Goal: Task Accomplishment & Management: Use online tool/utility

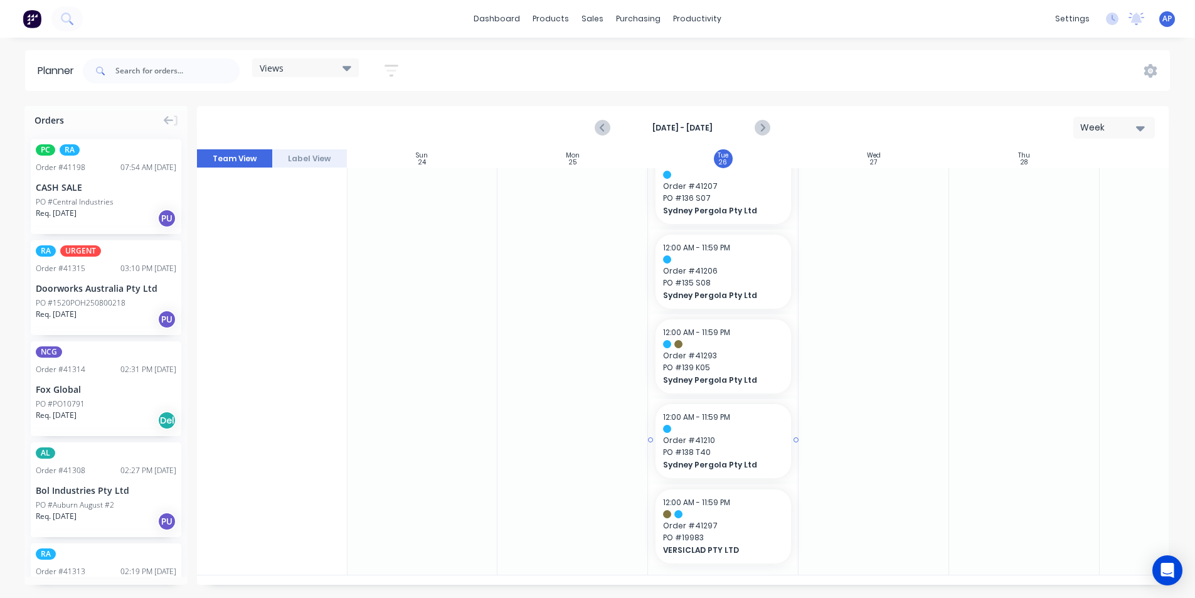
scroll to position [63, 0]
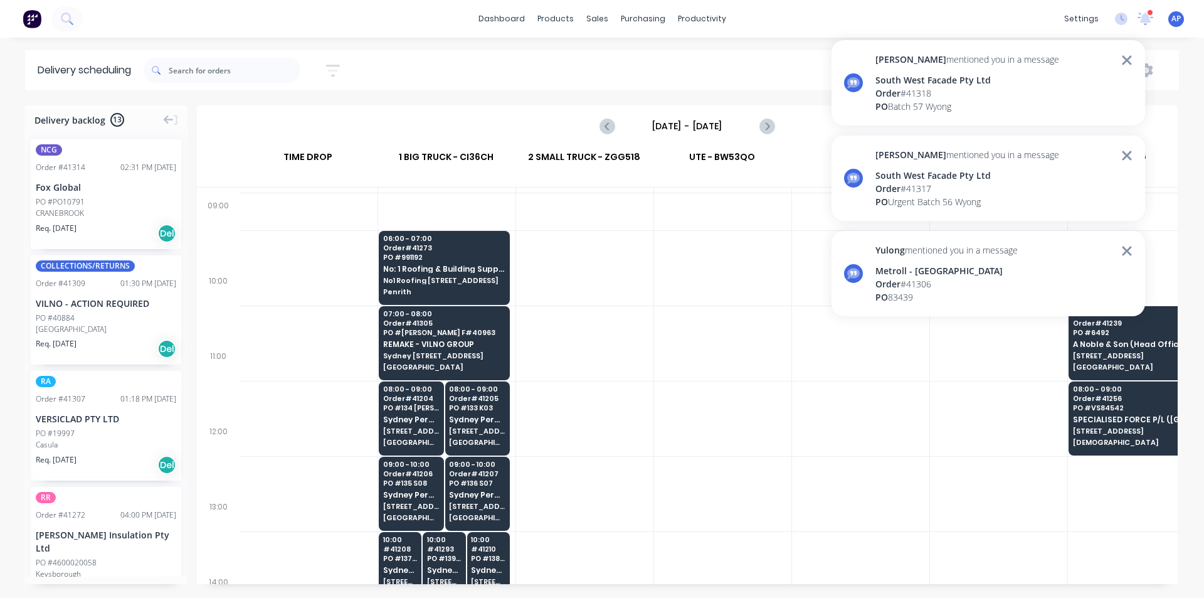
scroll to position [250, 1]
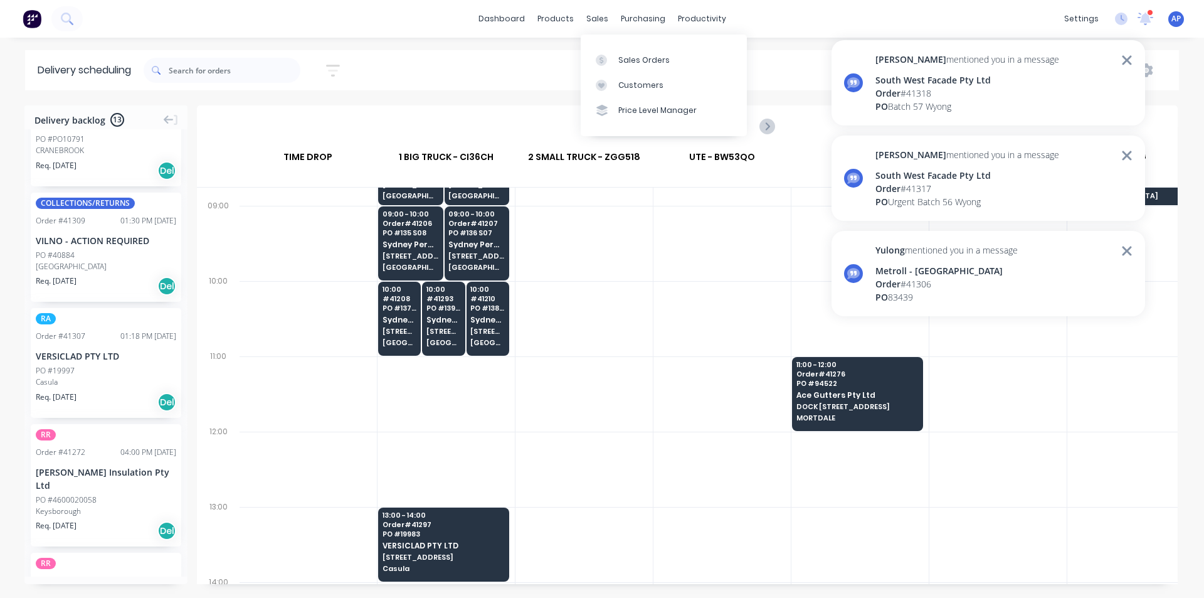
click at [794, 69] on div "Vehicle" at bounding box center [908, 70] width 518 height 23
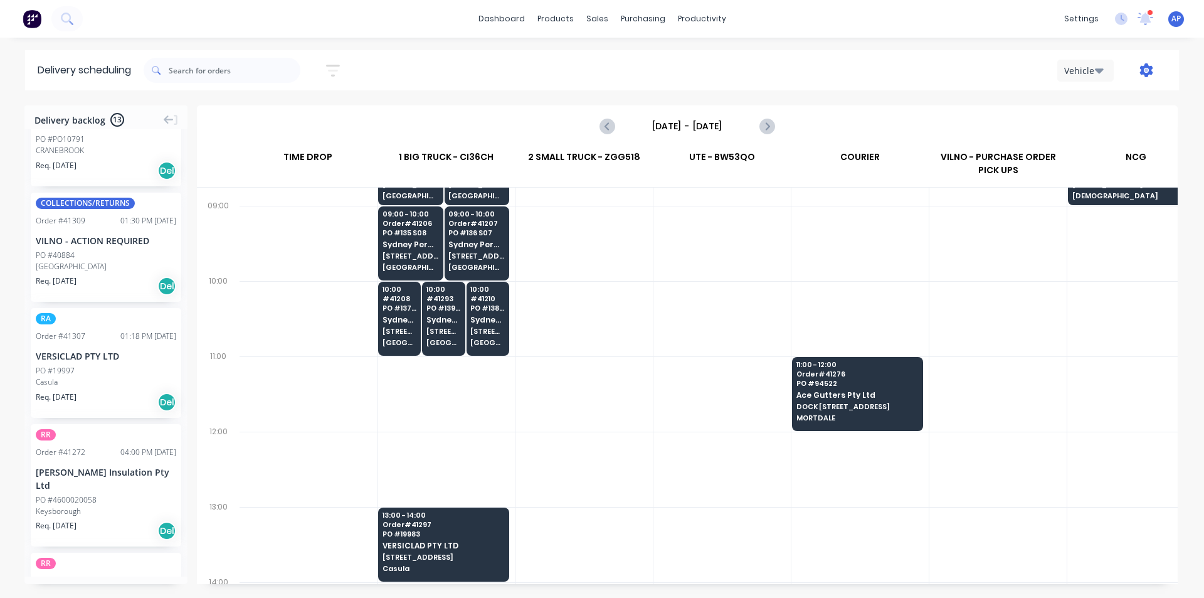
click at [1147, 73] on icon "button" at bounding box center [1146, 70] width 13 height 14
click at [1078, 104] on div "Run Sheet" at bounding box center [1107, 104] width 97 height 18
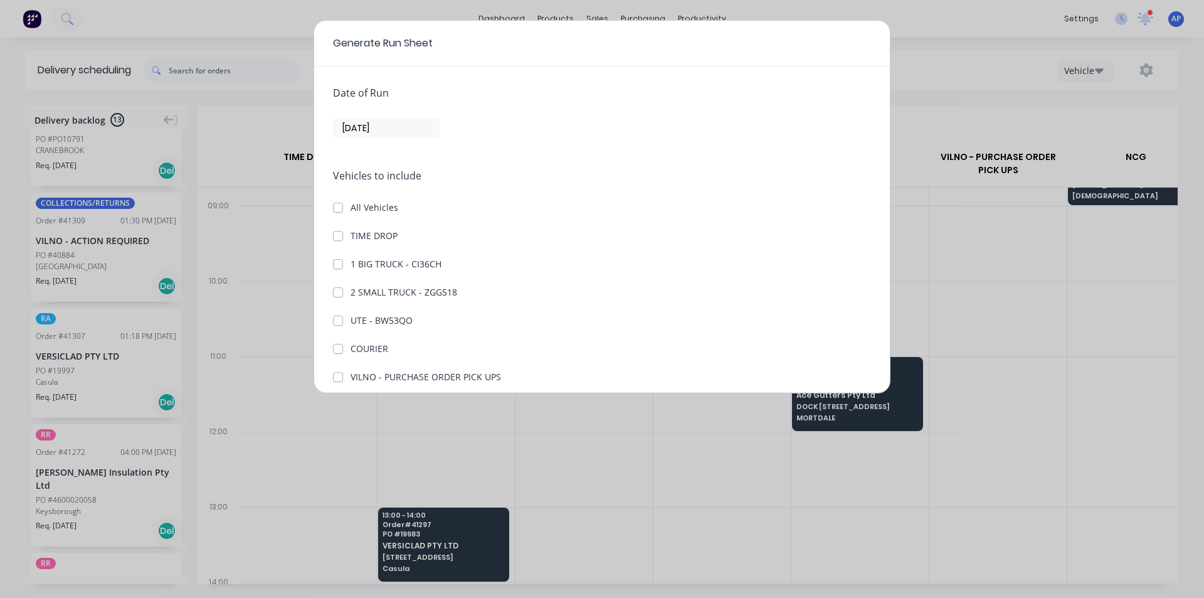
click at [424, 127] on input "[DATE]" at bounding box center [386, 128] width 105 height 19
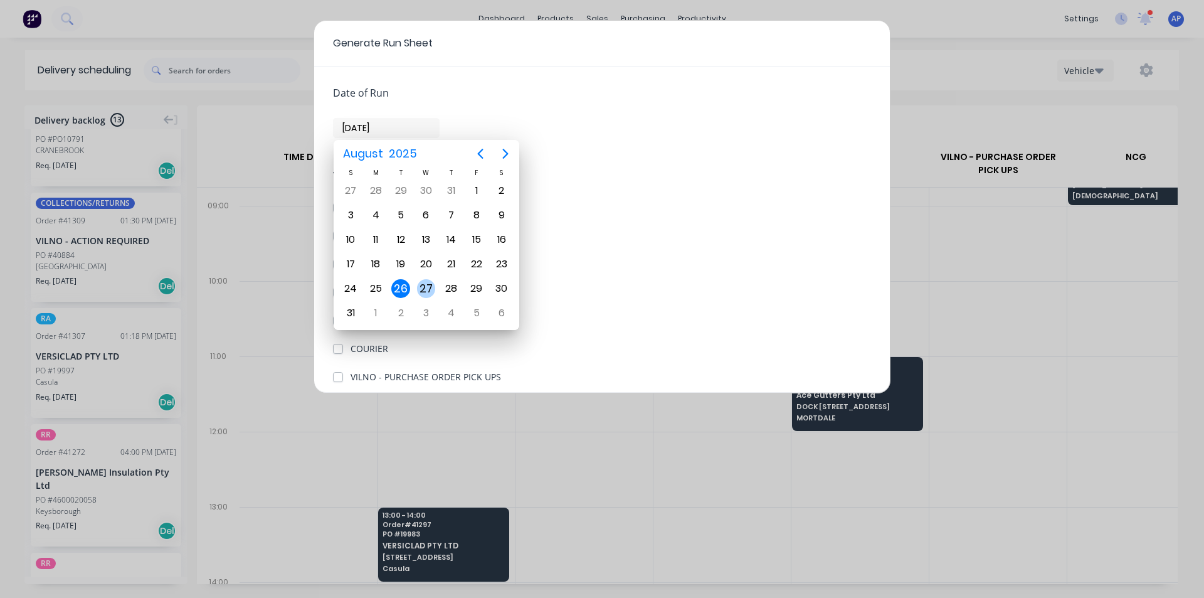
click at [425, 287] on div "27" at bounding box center [426, 288] width 19 height 19
type input "[DATE]"
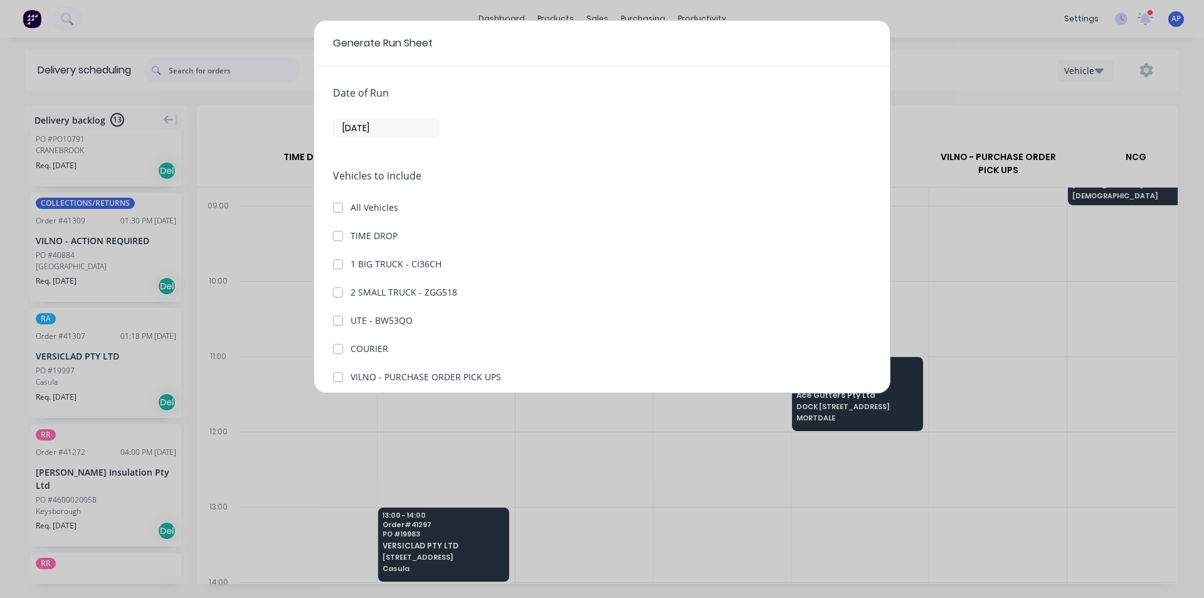
click at [559, 63] on div "Generate Run Sheet" at bounding box center [602, 44] width 576 height 46
click at [327, 239] on div "Date of Run [DATE] Vehicles to include All Vehicles TIME DROP 1 BIG TRUCK - CI3…" at bounding box center [602, 229] width 576 height 326
click at [351, 268] on label "1 BIG TRUCK - CI36CH" at bounding box center [396, 263] width 91 height 13
click at [341, 268] on CI36CH "1 BIG TRUCK - CI36CH" at bounding box center [338, 263] width 10 height 12
checkbox CI36CH "true"
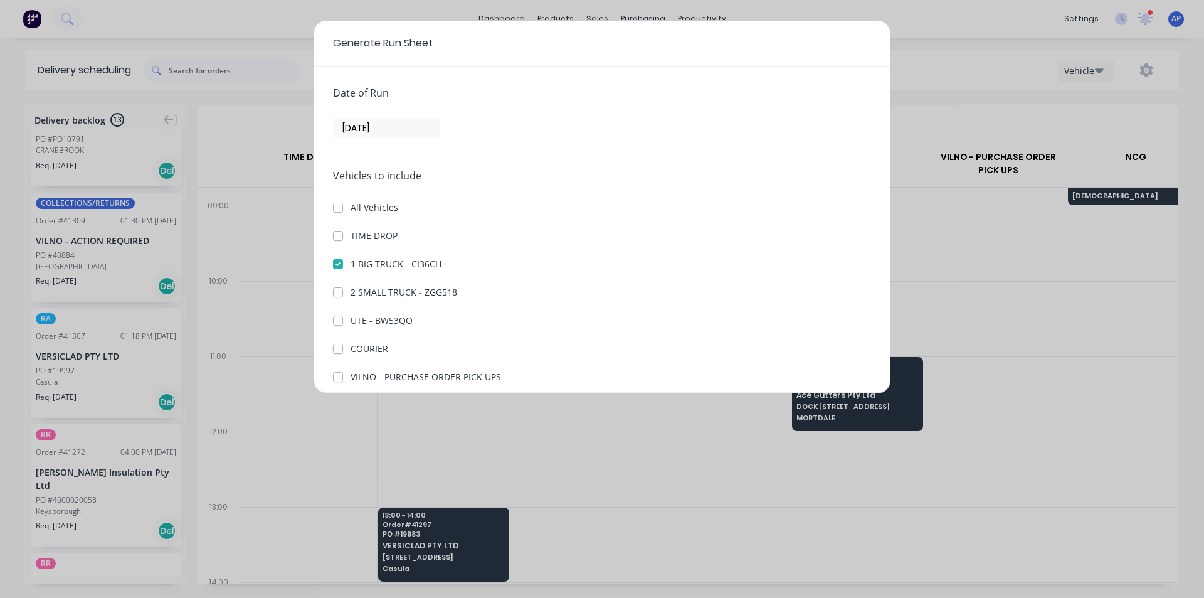
scroll to position [144, 0]
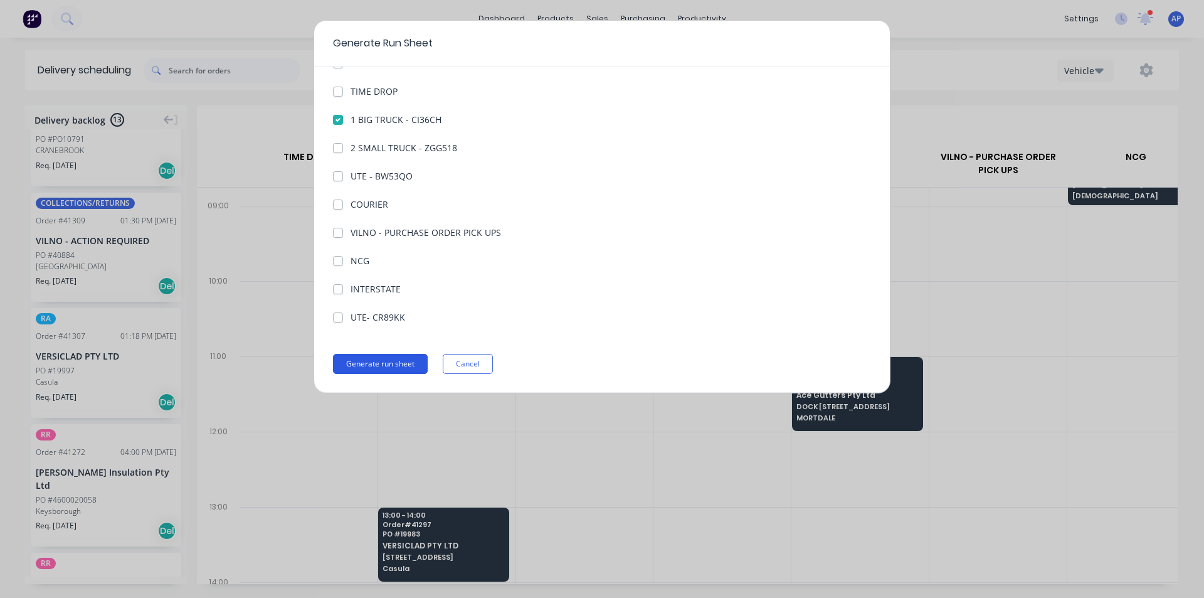
click at [396, 360] on button "Generate run sheet" at bounding box center [380, 364] width 95 height 20
click at [384, 365] on button "Generate run sheet" at bounding box center [380, 364] width 95 height 20
click at [467, 364] on button "Cancel" at bounding box center [468, 364] width 50 height 20
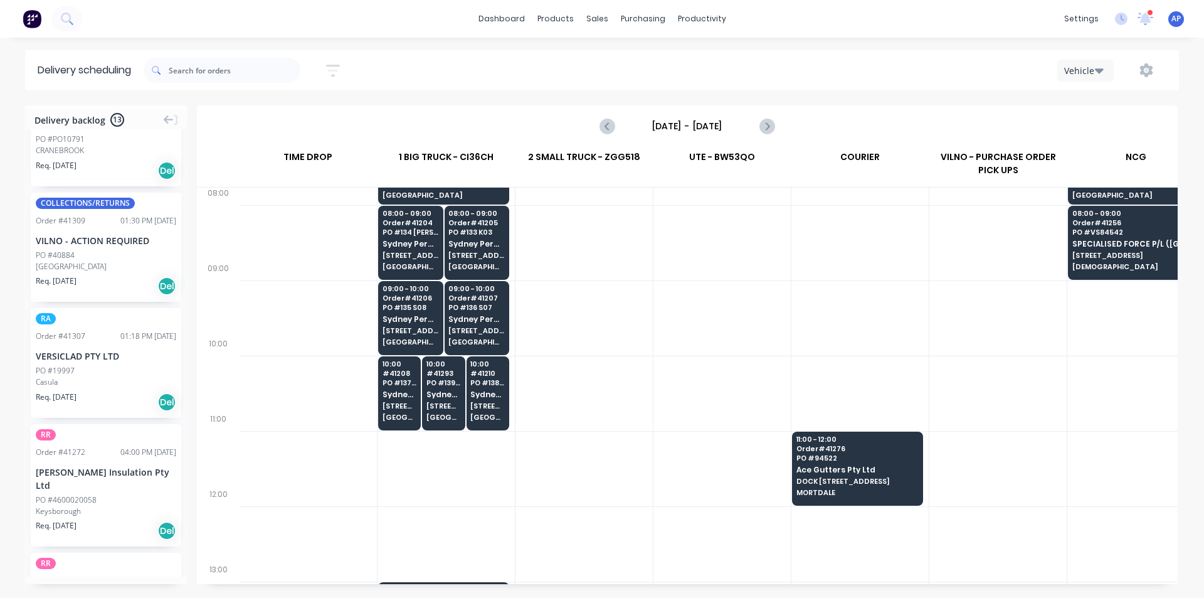
scroll to position [188, 1]
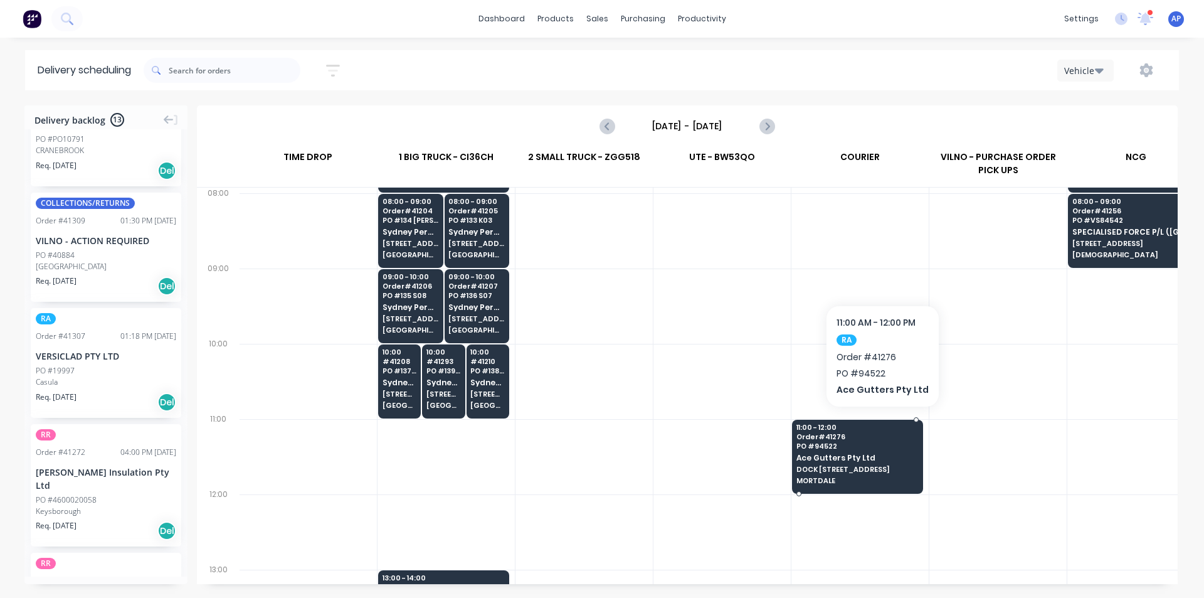
click at [879, 425] on span "11:00 - 12:00" at bounding box center [858, 427] width 122 height 8
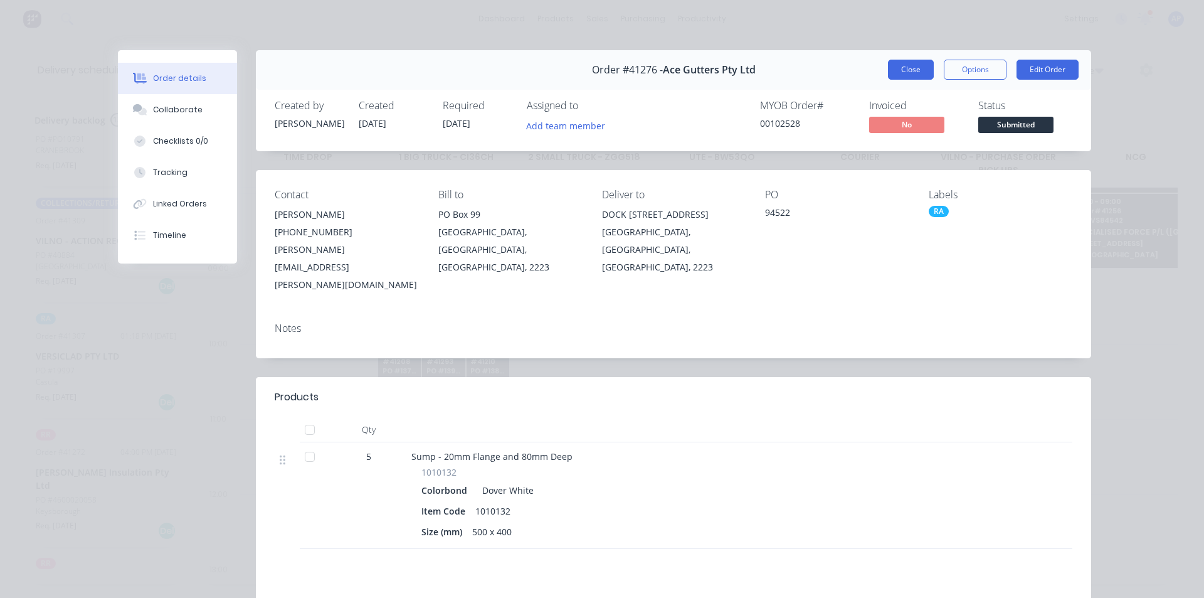
click at [908, 72] on button "Close" at bounding box center [911, 70] width 46 height 20
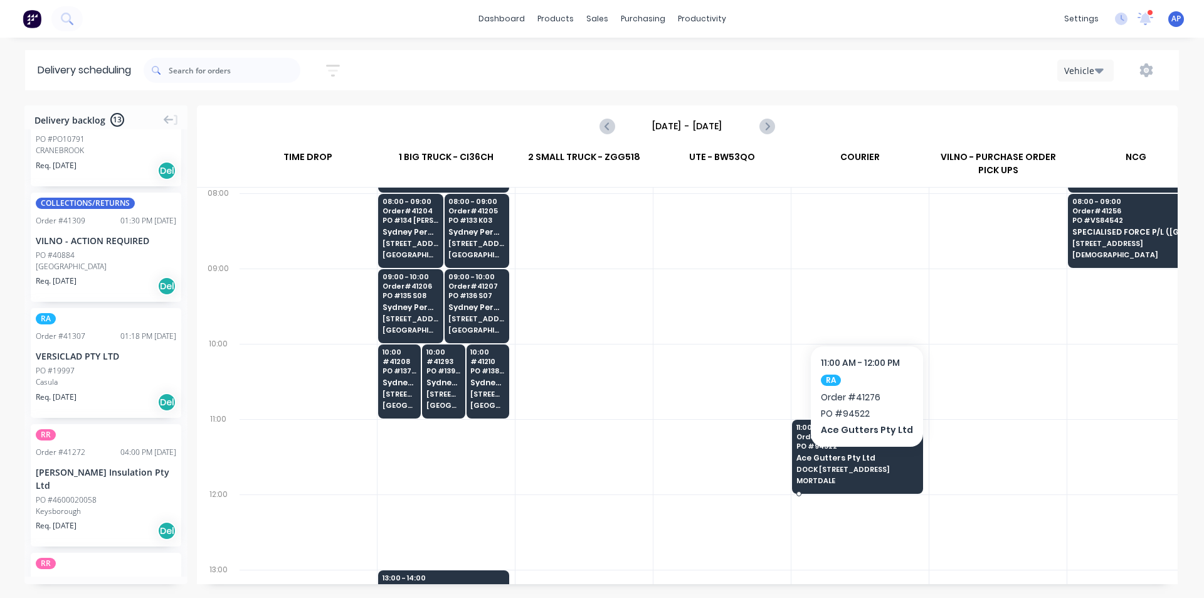
click at [863, 465] on span "DOCK [STREET_ADDRESS]" at bounding box center [858, 469] width 122 height 8
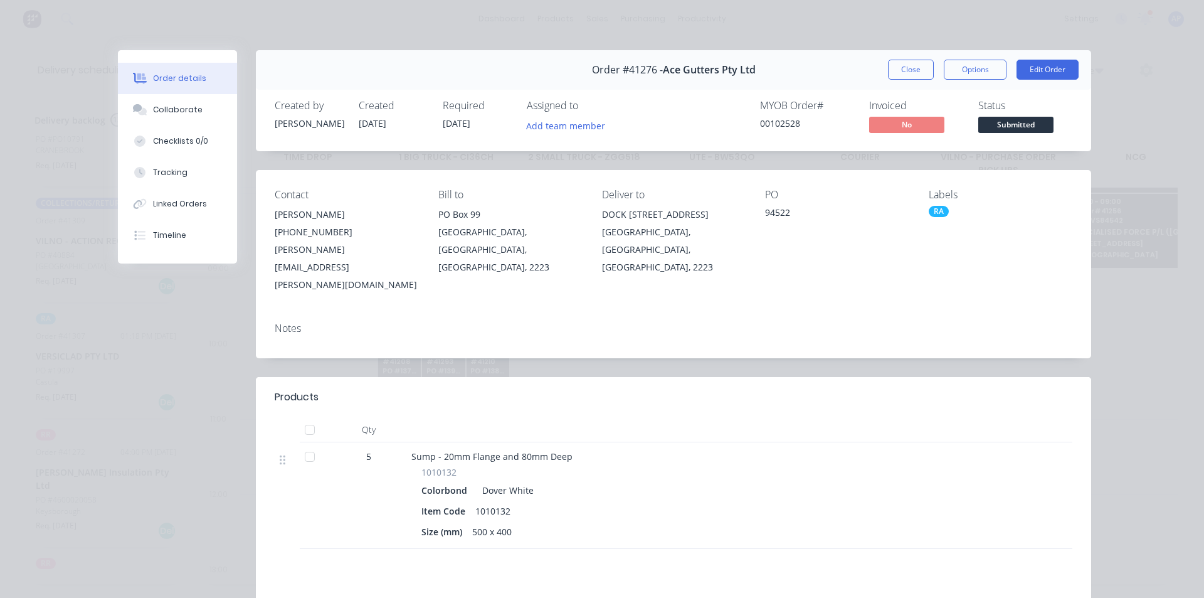
click at [911, 71] on button "Close" at bounding box center [911, 70] width 46 height 20
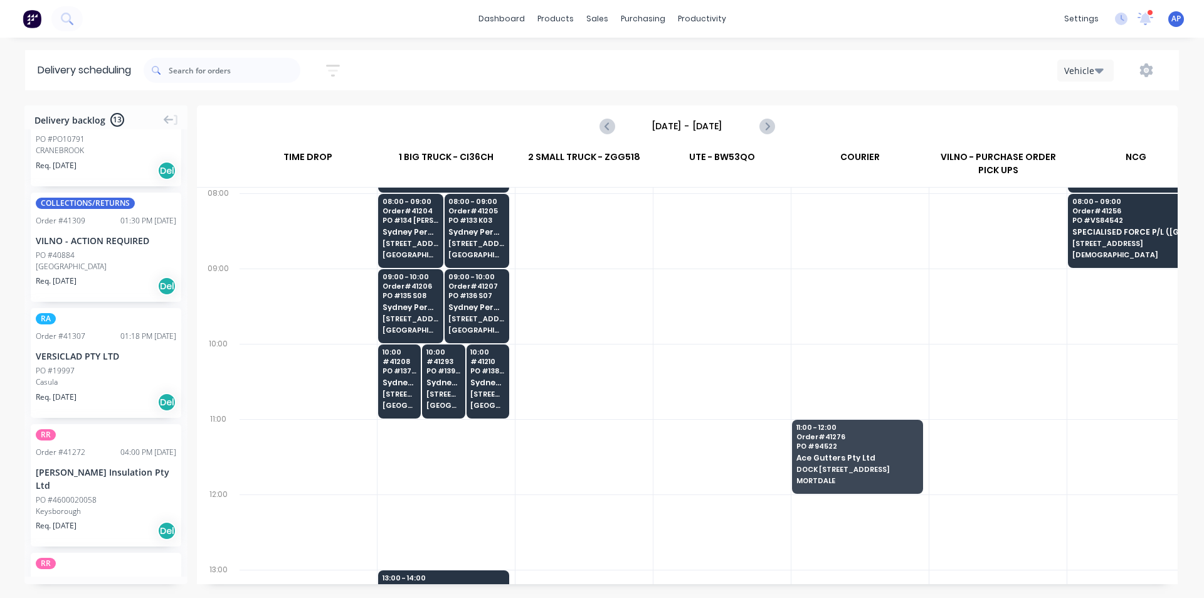
click at [652, 415] on div at bounding box center [584, 381] width 137 height 75
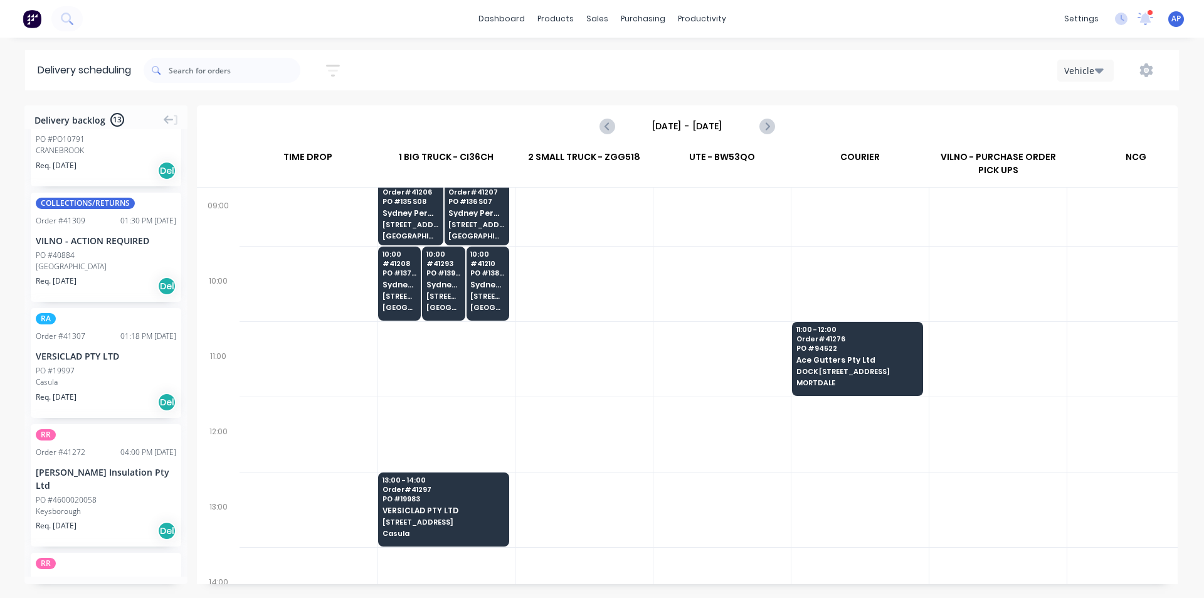
scroll to position [250, 1]
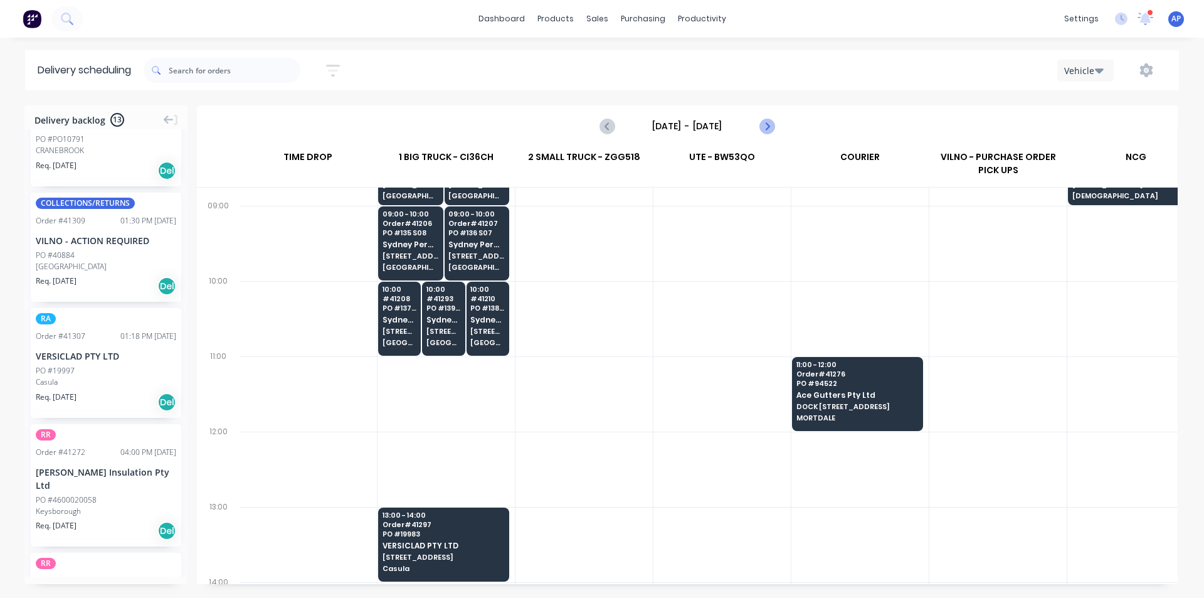
click at [761, 130] on icon "Next page" at bounding box center [766, 126] width 15 height 15
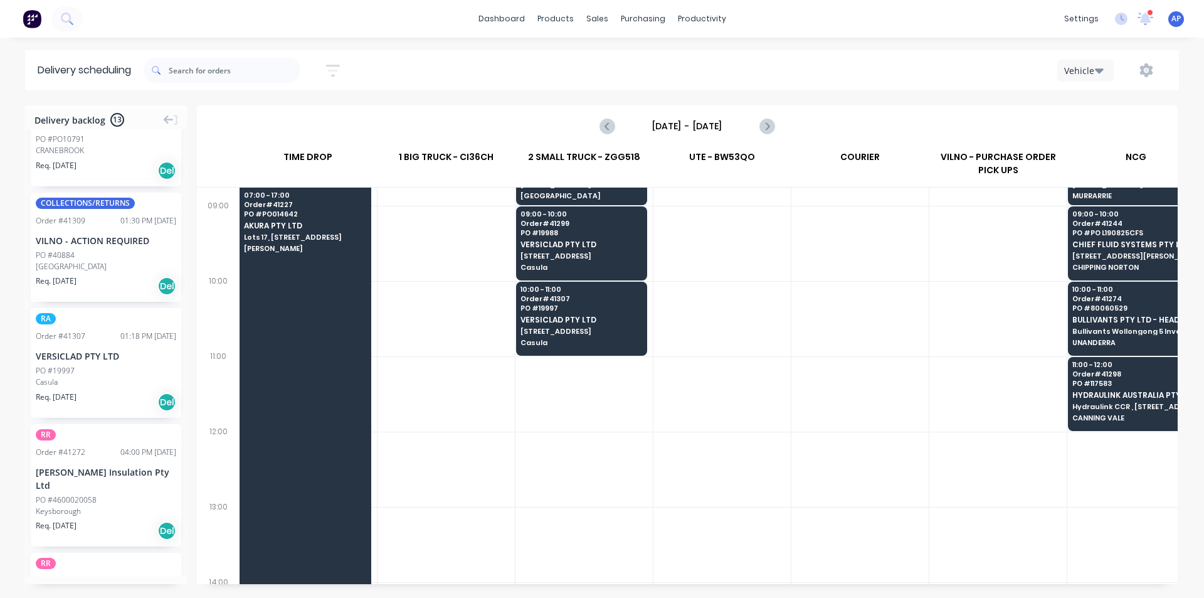
click at [582, 112] on div "[DATE] - [DATE]" at bounding box center [687, 126] width 978 height 39
click at [615, 122] on icon "Previous page" at bounding box center [607, 126] width 15 height 15
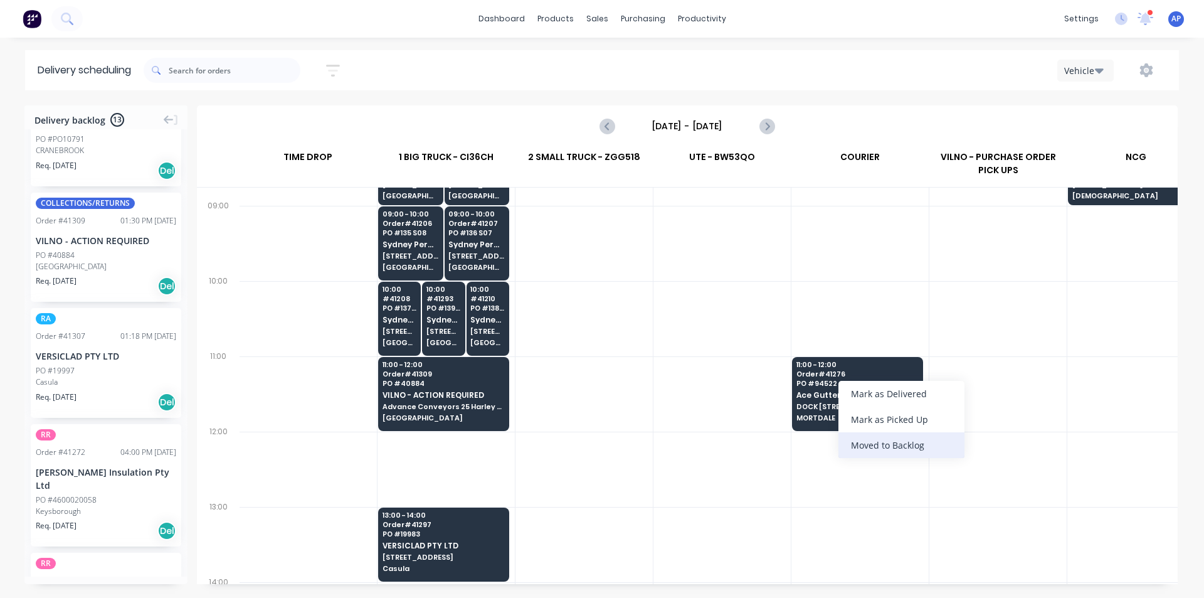
click at [890, 450] on div "Moved to Backlog" at bounding box center [902, 445] width 126 height 26
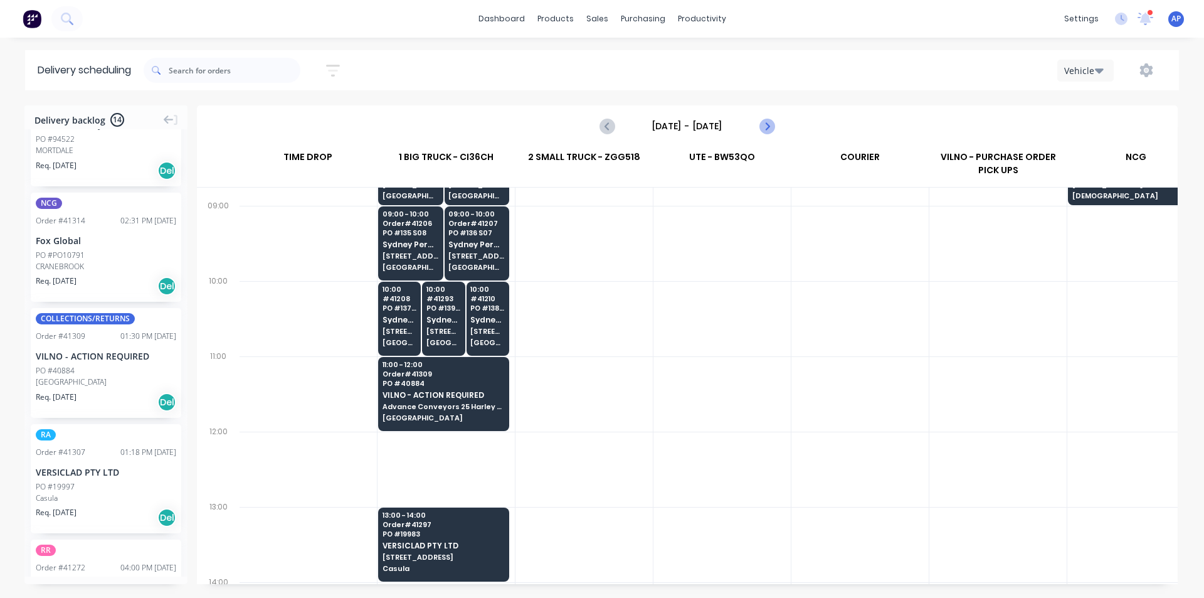
click at [771, 128] on icon "Next page" at bounding box center [766, 126] width 15 height 15
type input "[DATE] - [DATE]"
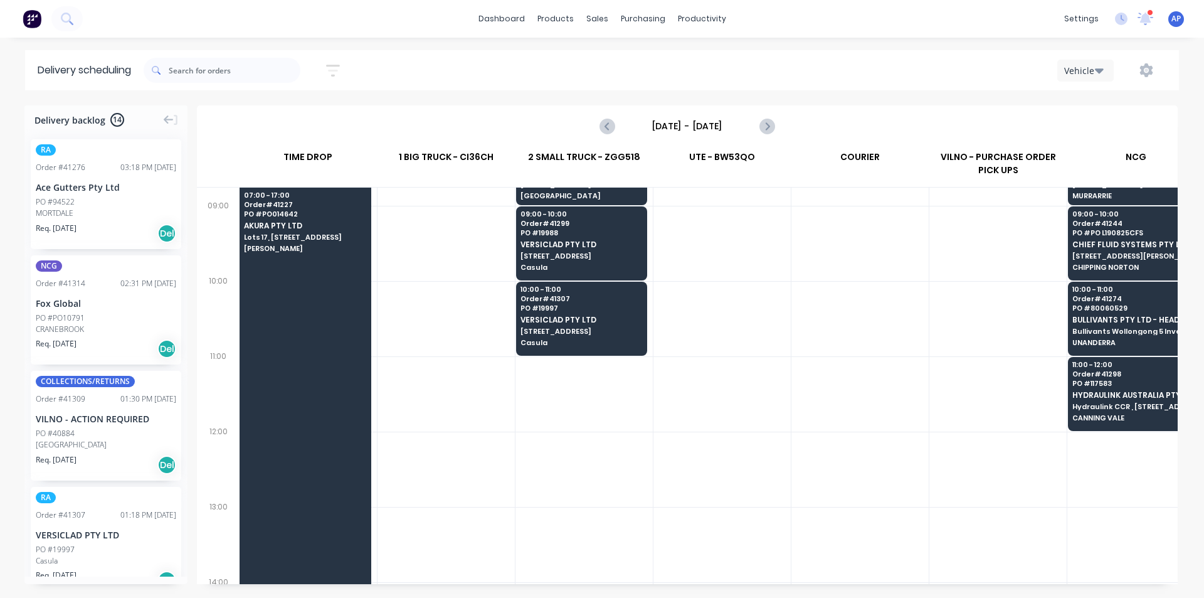
scroll to position [250, 0]
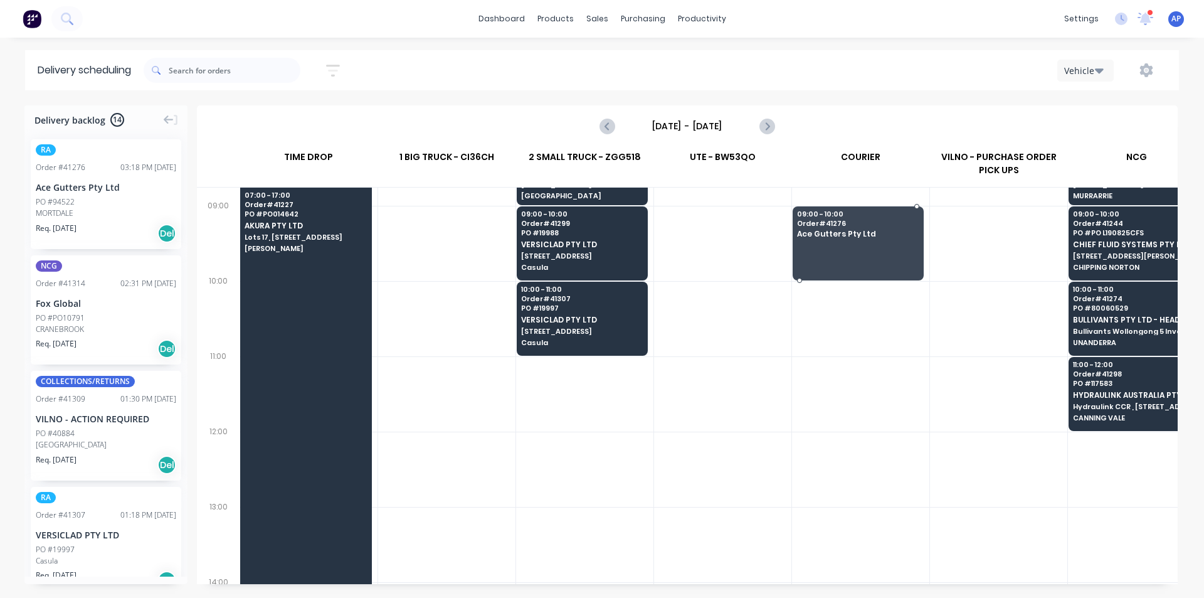
drag, startPoint x: 60, startPoint y: 198, endPoint x: 824, endPoint y: 228, distance: 764.5
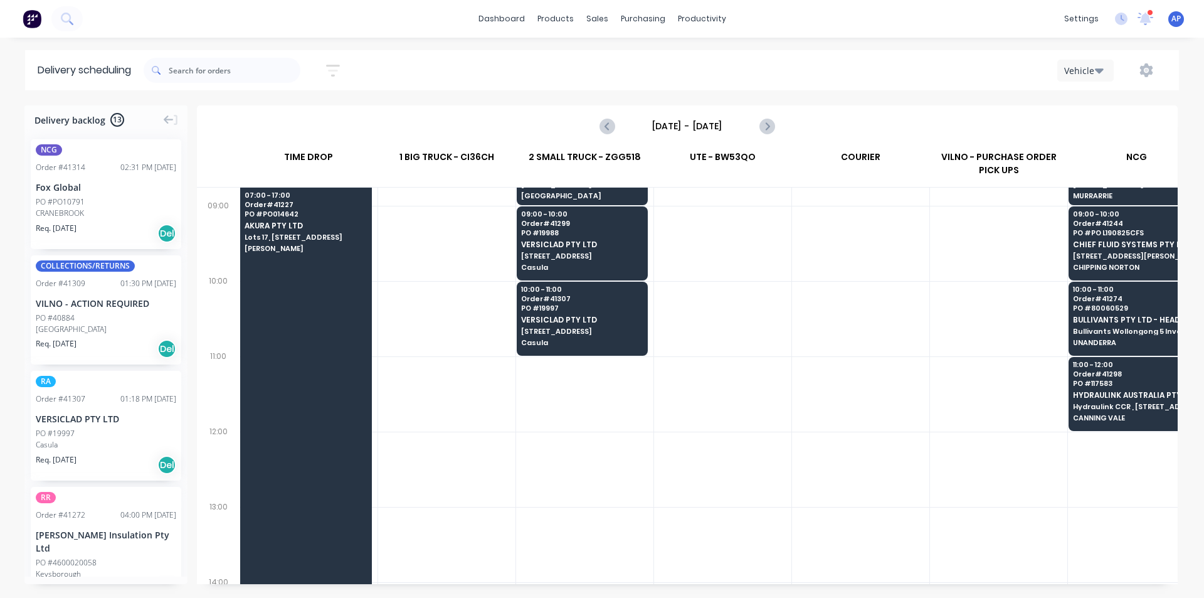
click at [617, 400] on div at bounding box center [584, 393] width 137 height 75
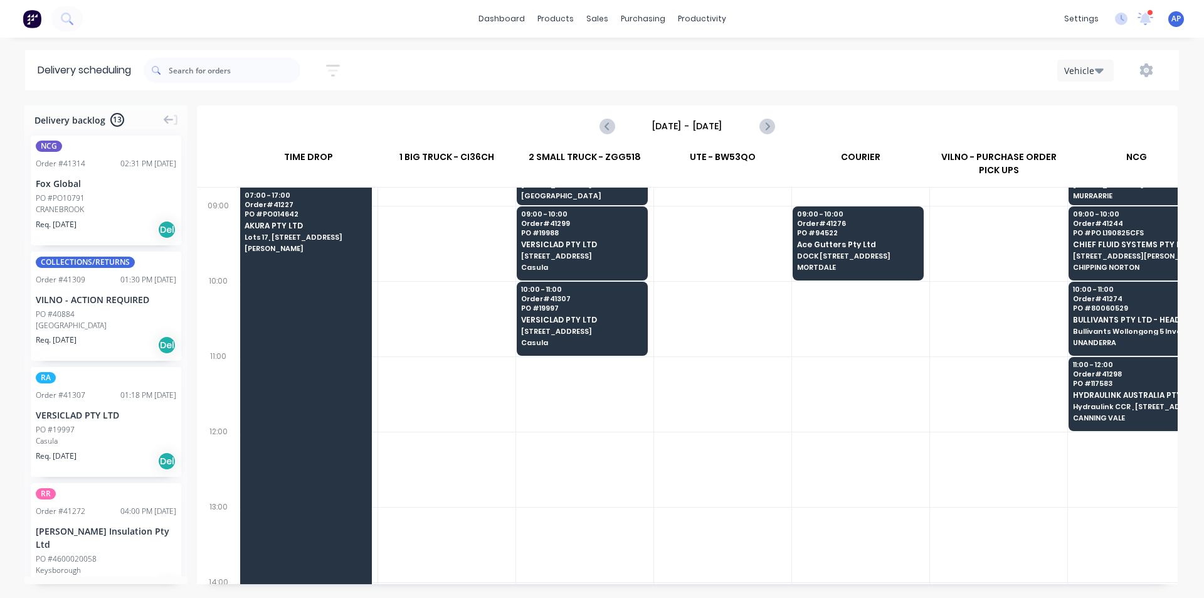
scroll to position [0, 0]
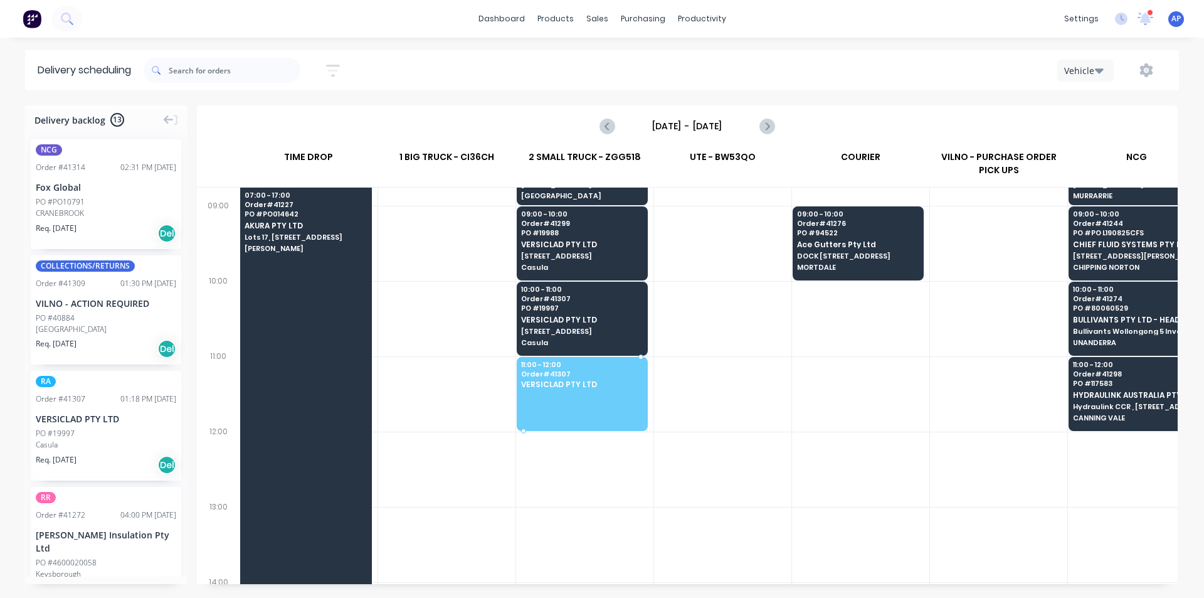
drag, startPoint x: 56, startPoint y: 406, endPoint x: 570, endPoint y: 371, distance: 514.3
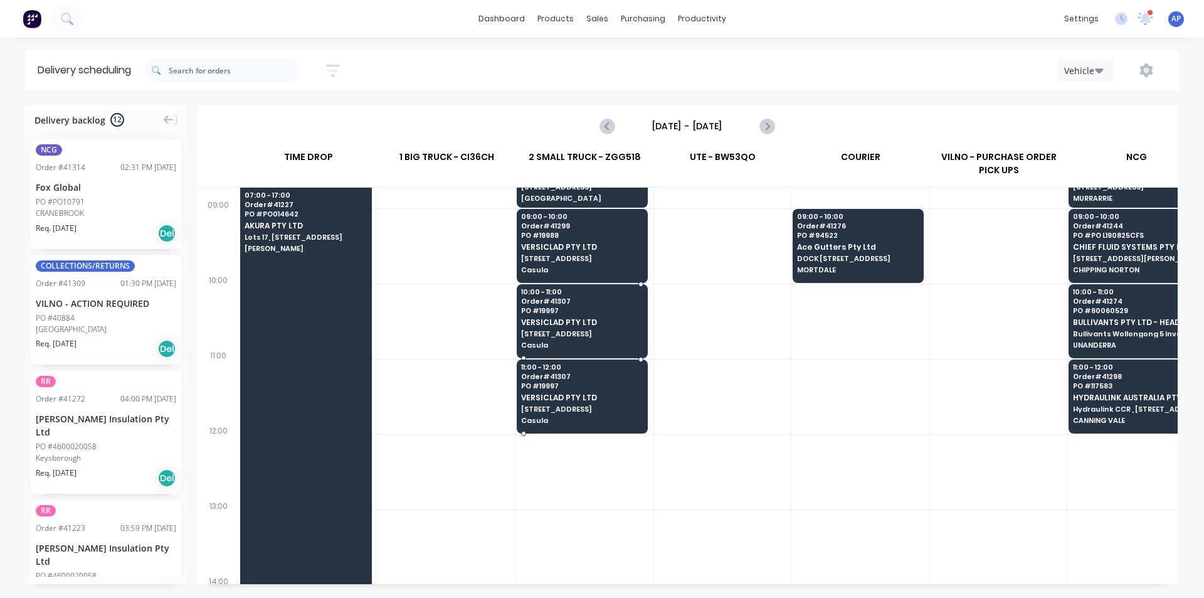
scroll to position [251, 0]
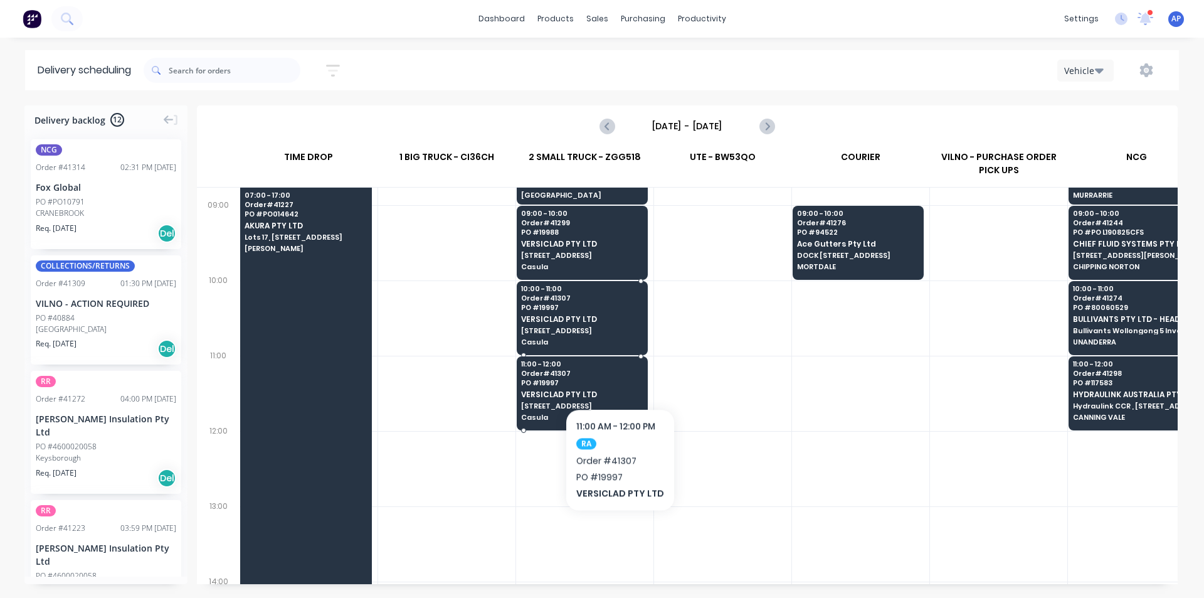
click at [619, 369] on div "11:00 - 12:00 Order # 41307 PO # 19997 VERSICLAD PTY LTD [STREET_ADDRESS]" at bounding box center [582, 391] width 130 height 70
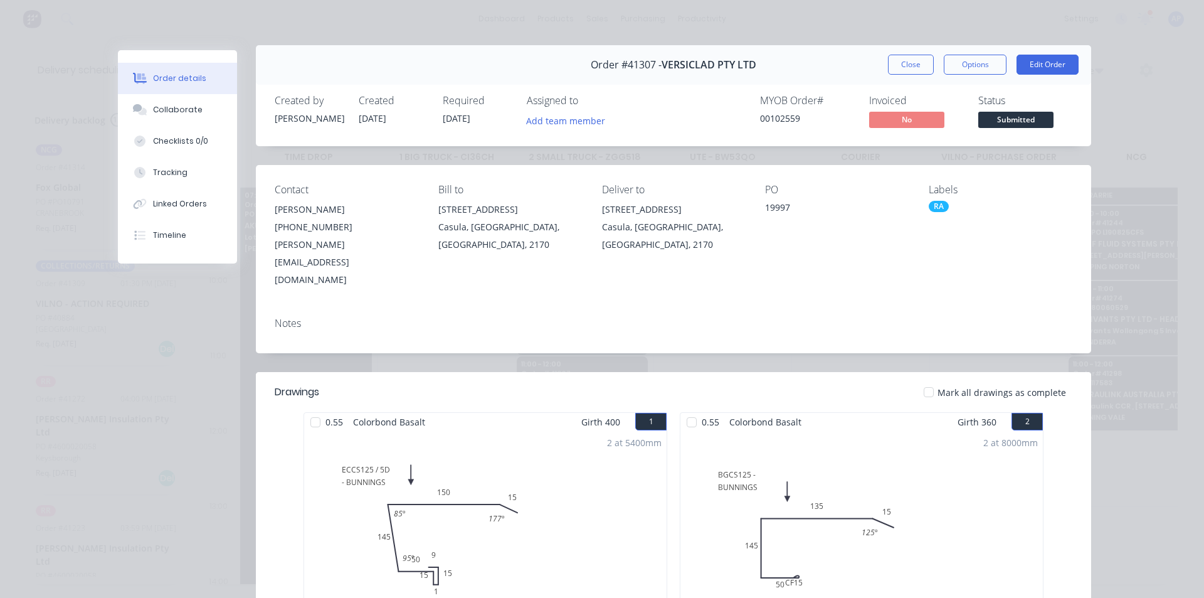
scroll to position [0, 0]
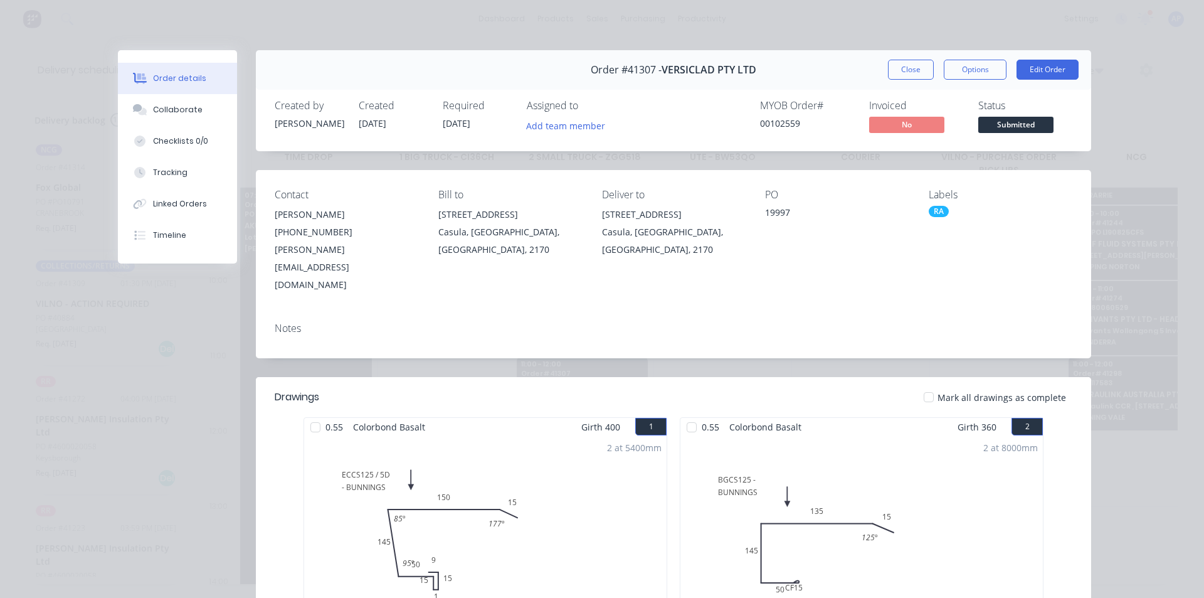
drag, startPoint x: 913, startPoint y: 75, endPoint x: 770, endPoint y: 102, distance: 145.5
click at [912, 75] on button "Close" at bounding box center [911, 70] width 46 height 20
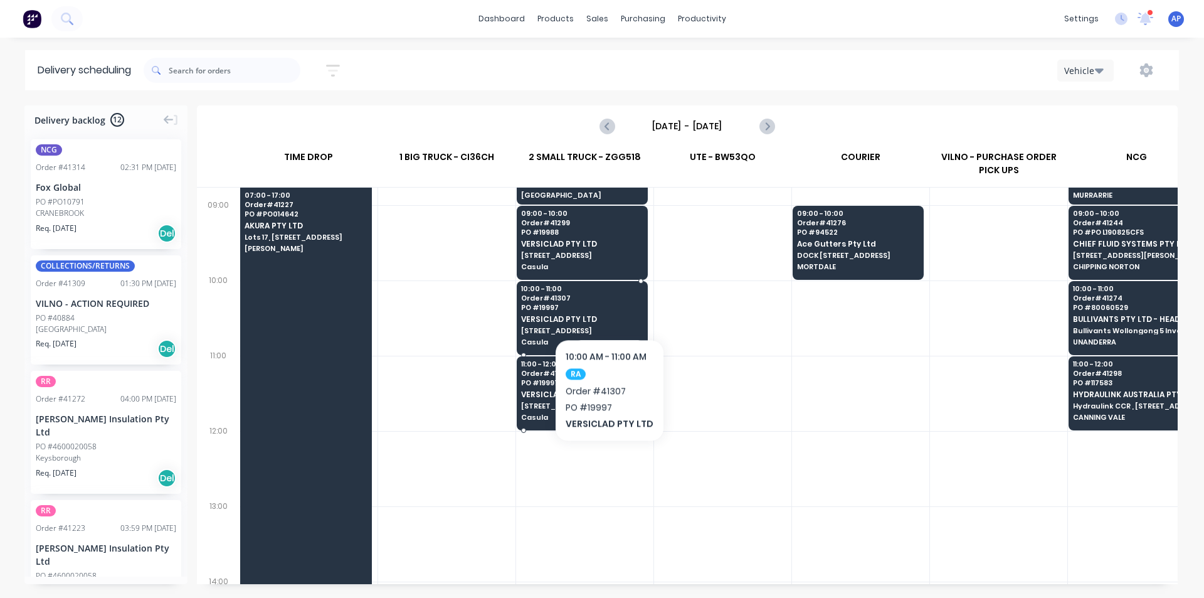
click at [607, 300] on span "Order # 41307" at bounding box center [582, 298] width 122 height 8
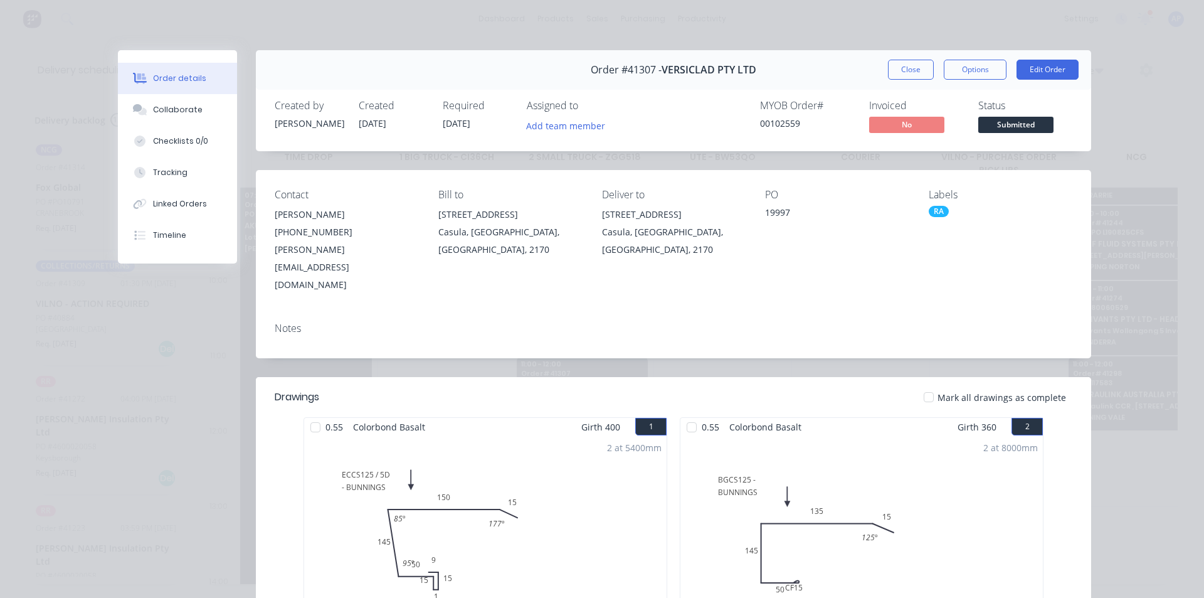
click at [897, 68] on button "Close" at bounding box center [911, 70] width 46 height 20
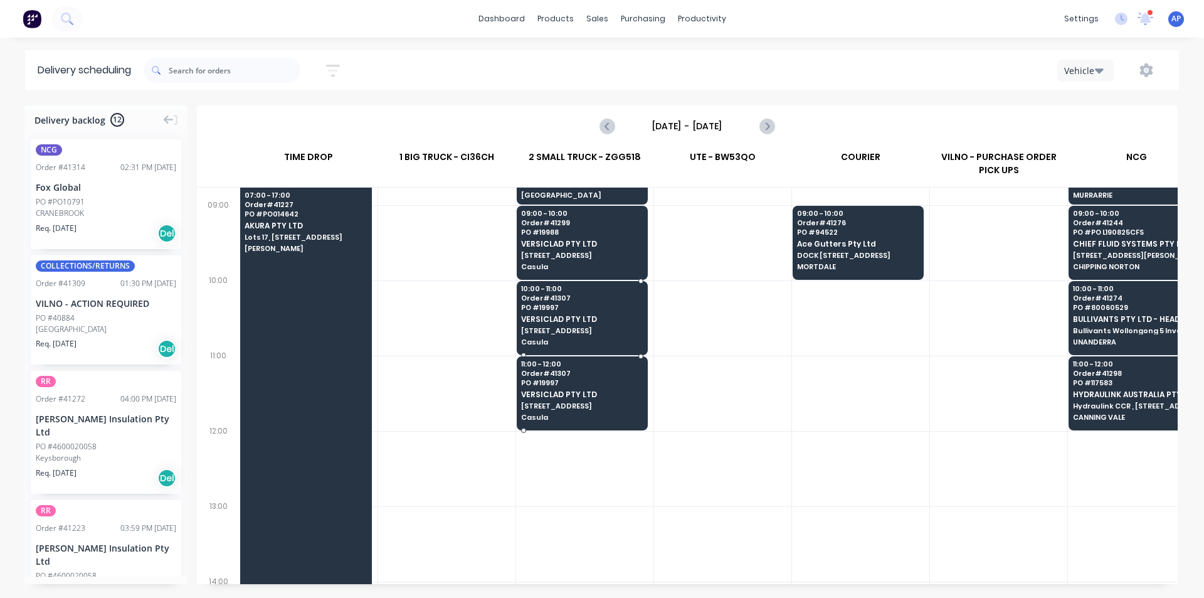
scroll to position [125, 0]
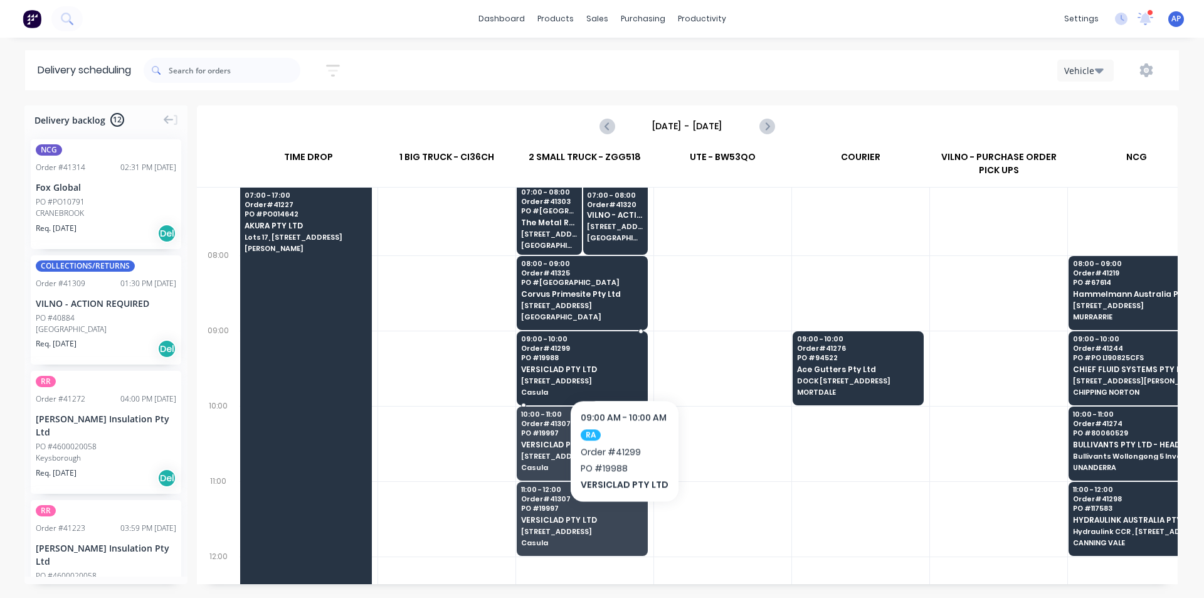
click at [623, 361] on div "09:00 - 10:00 Order # 41299 PO # 19988 VERSICLAD PTY LTD [STREET_ADDRESS]" at bounding box center [582, 366] width 130 height 70
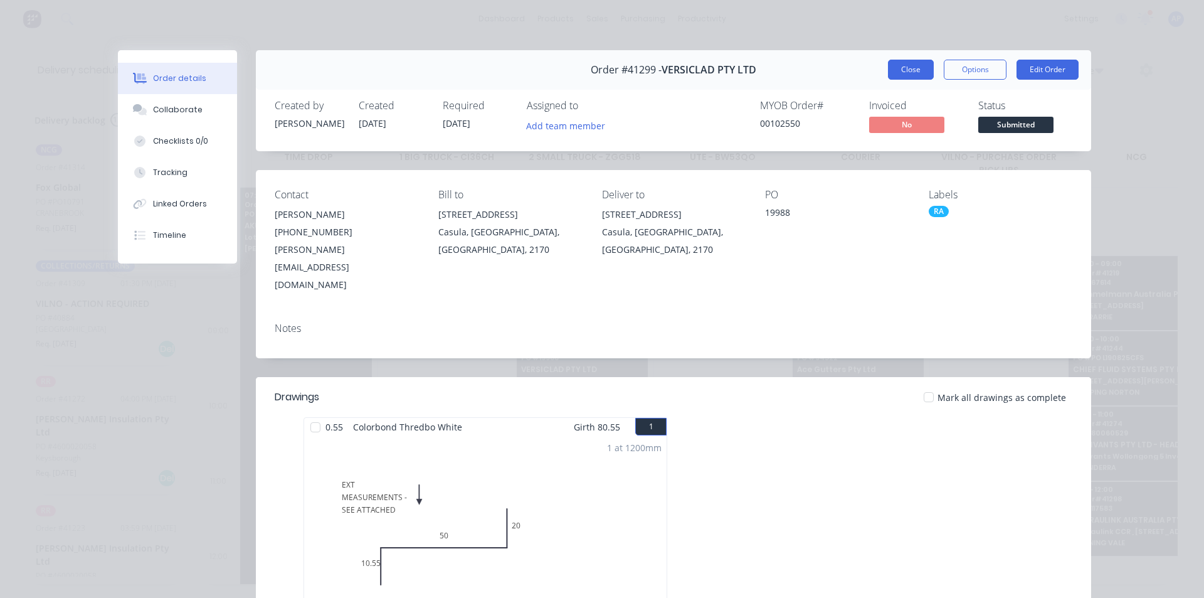
click at [905, 61] on button "Close" at bounding box center [911, 70] width 46 height 20
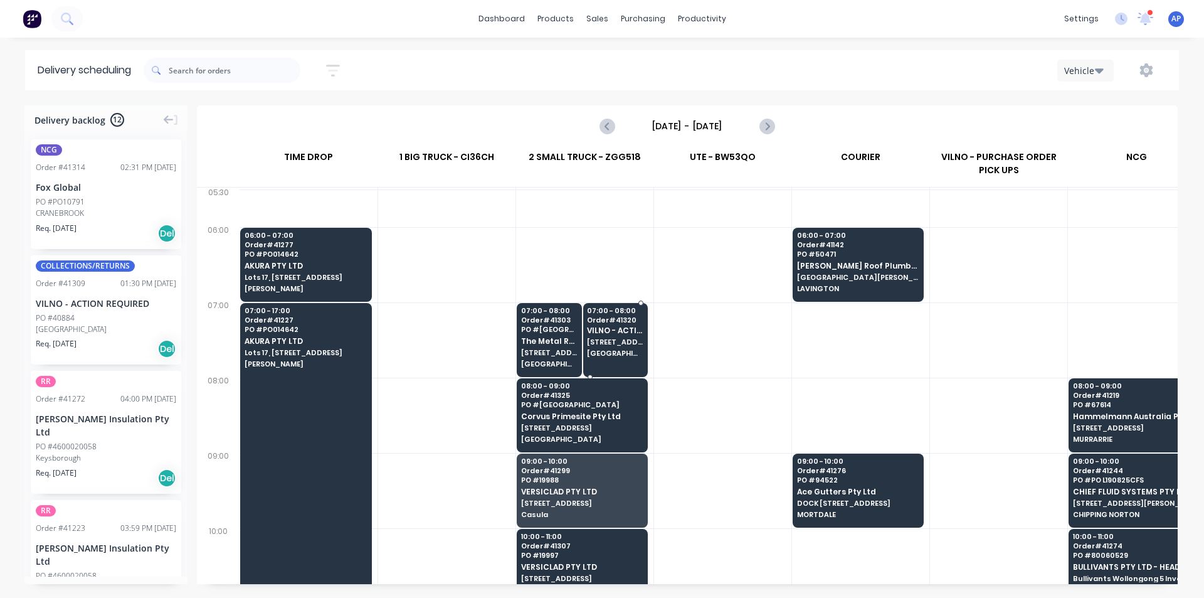
scroll to position [0, 0]
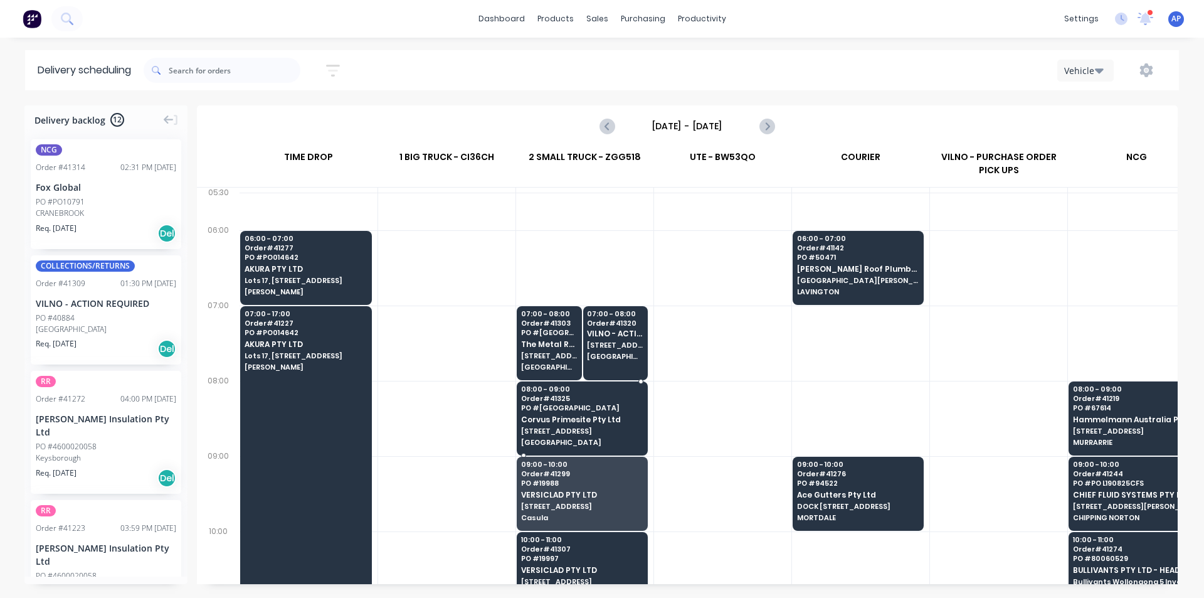
click at [622, 438] on div "08:00 - 09:00 Order # 41325 PO # Little Bay Corvus Primesite Pty Ltd [STREET_AD…" at bounding box center [582, 416] width 130 height 70
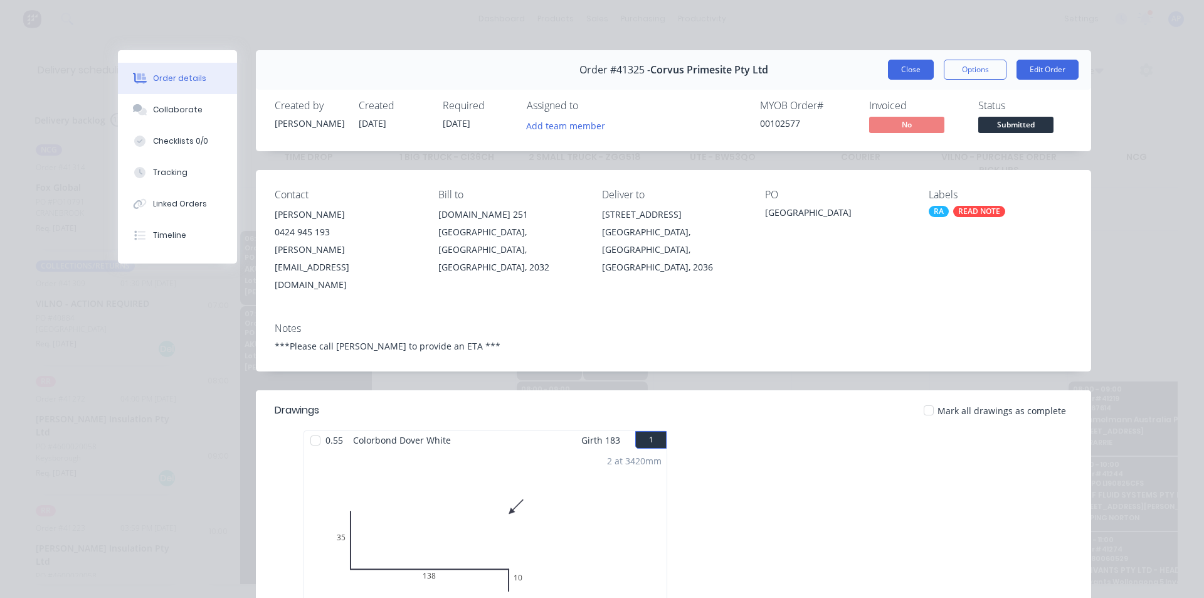
click at [901, 72] on button "Close" at bounding box center [911, 70] width 46 height 20
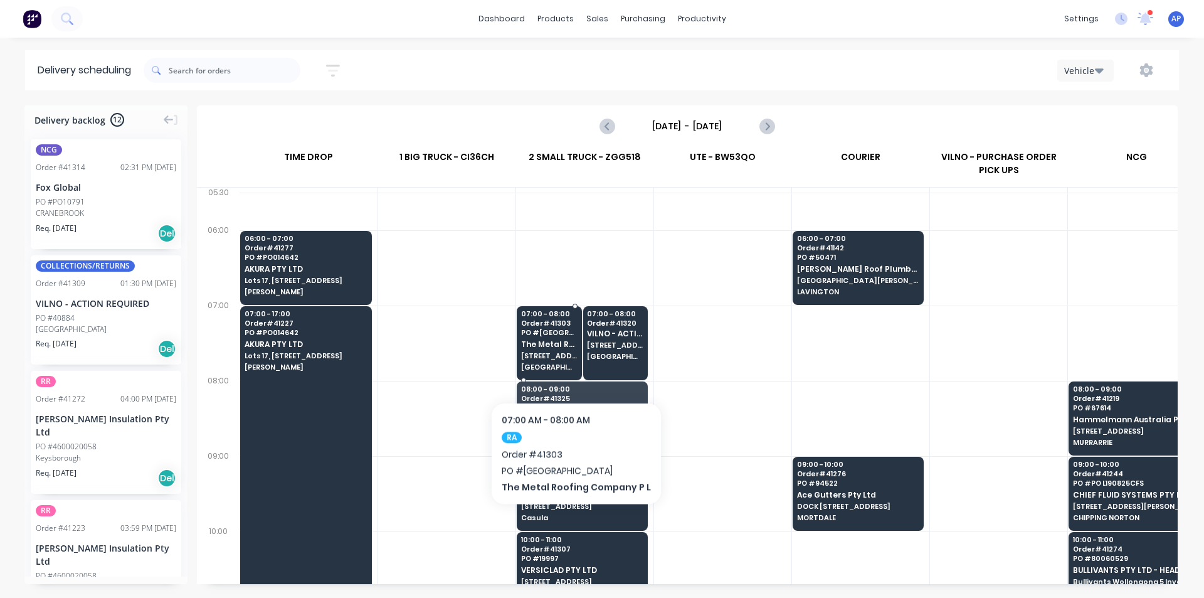
click at [571, 364] on span "[GEOGRAPHIC_DATA]" at bounding box center [549, 367] width 56 height 8
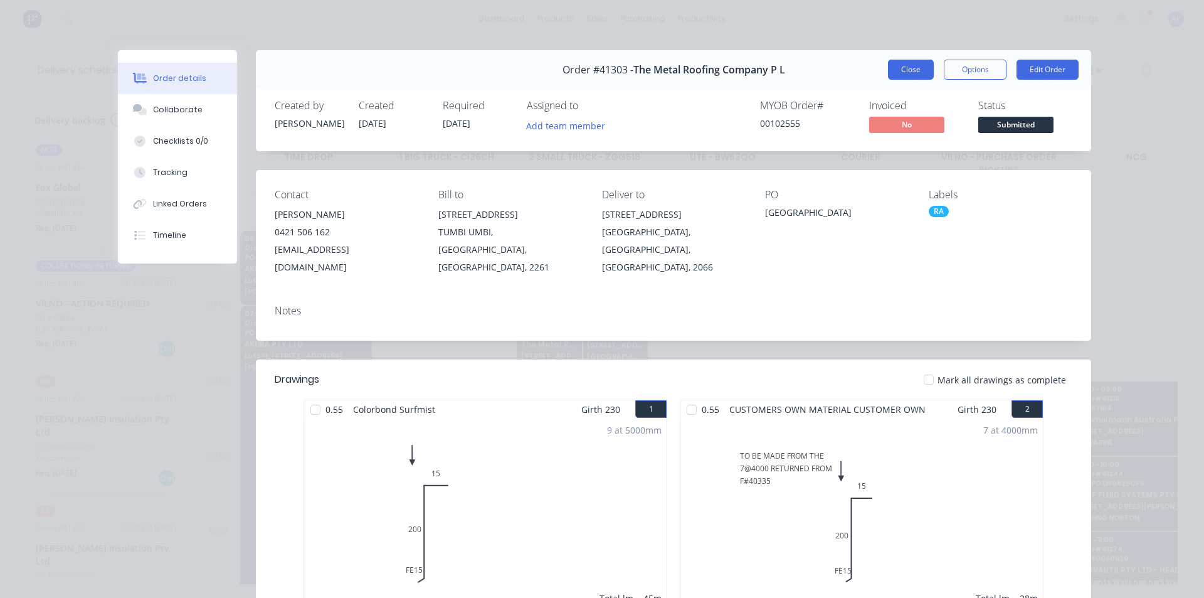
click at [911, 68] on button "Close" at bounding box center [911, 70] width 46 height 20
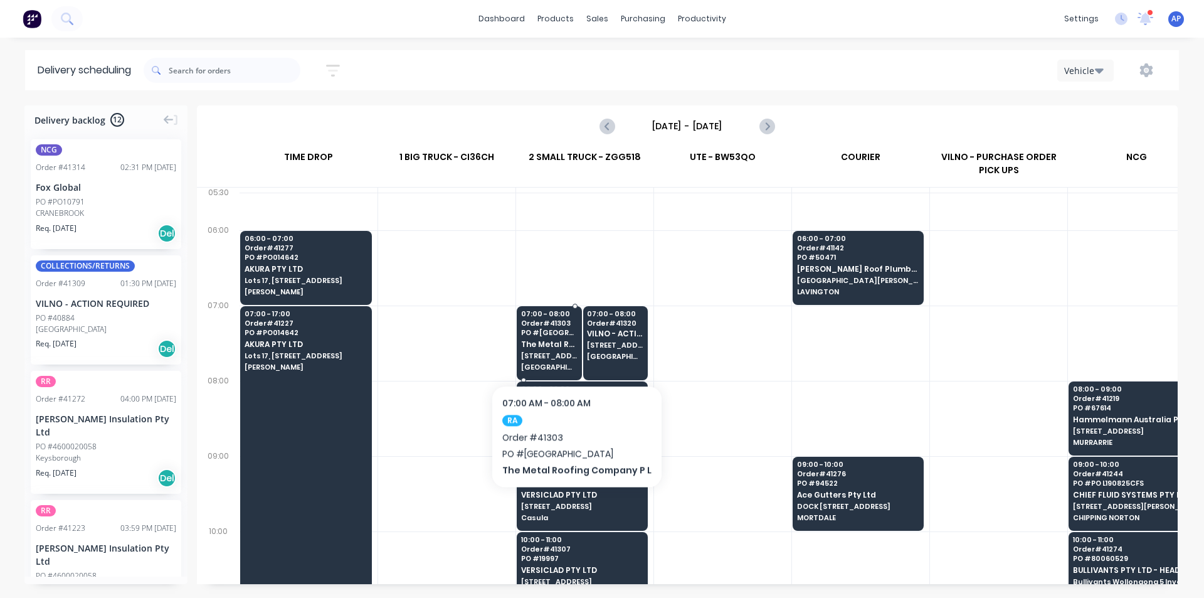
click at [568, 347] on span "The Metal Roofing Company P L" at bounding box center [549, 344] width 56 height 8
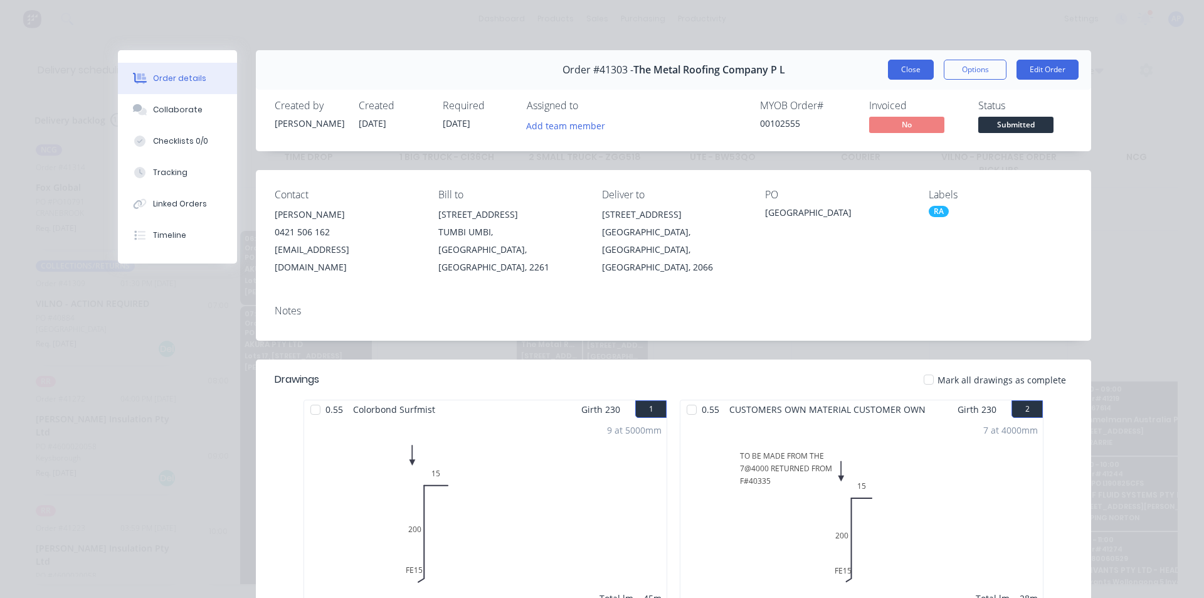
click at [908, 68] on button "Close" at bounding box center [911, 70] width 46 height 20
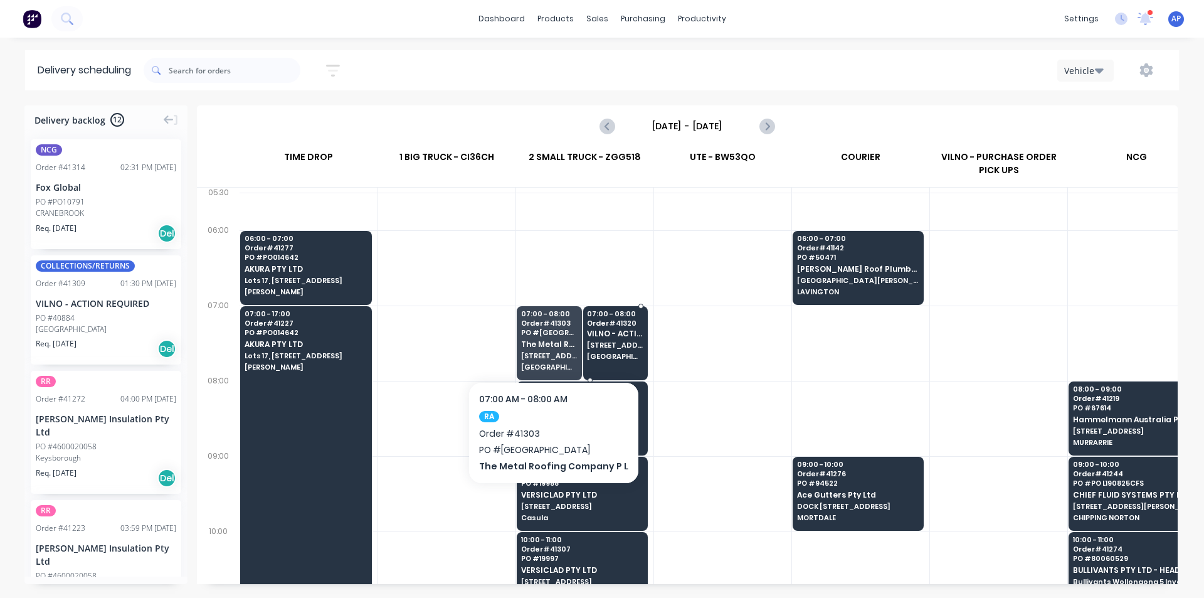
click at [588, 315] on span "07:00 - 08:00" at bounding box center [615, 314] width 56 height 8
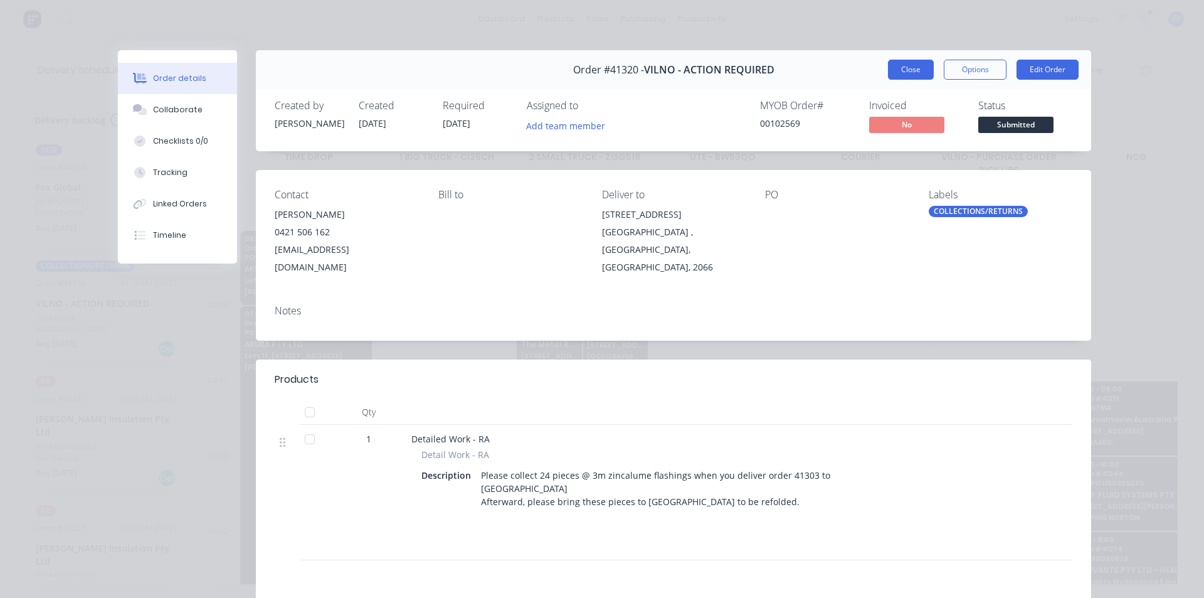
click at [901, 61] on button "Close" at bounding box center [911, 70] width 46 height 20
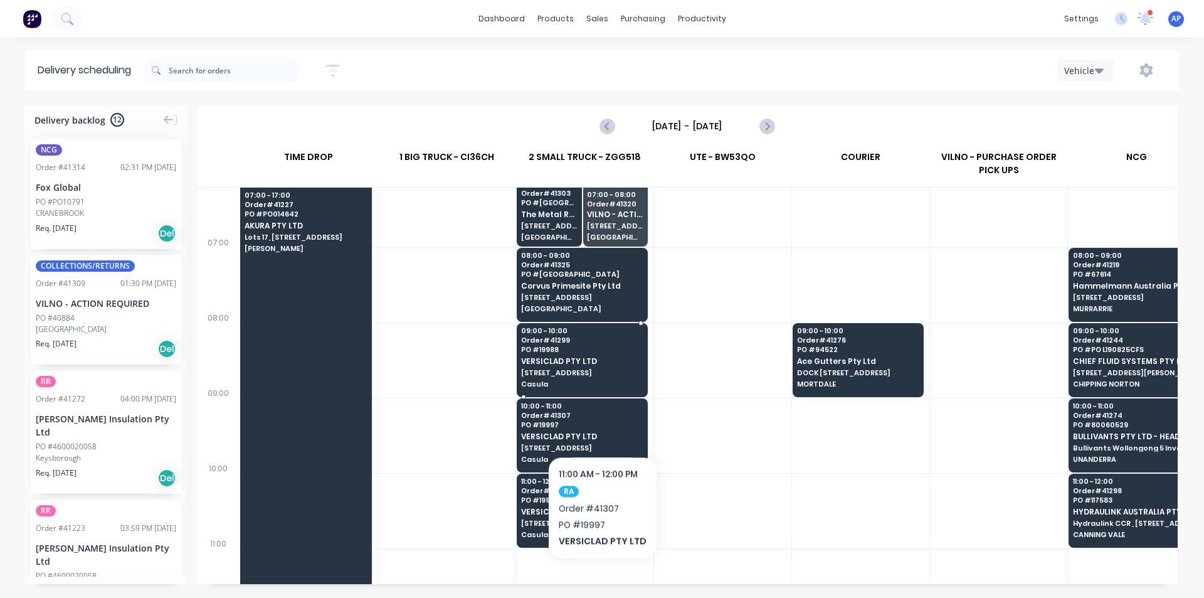
scroll to position [63, 0]
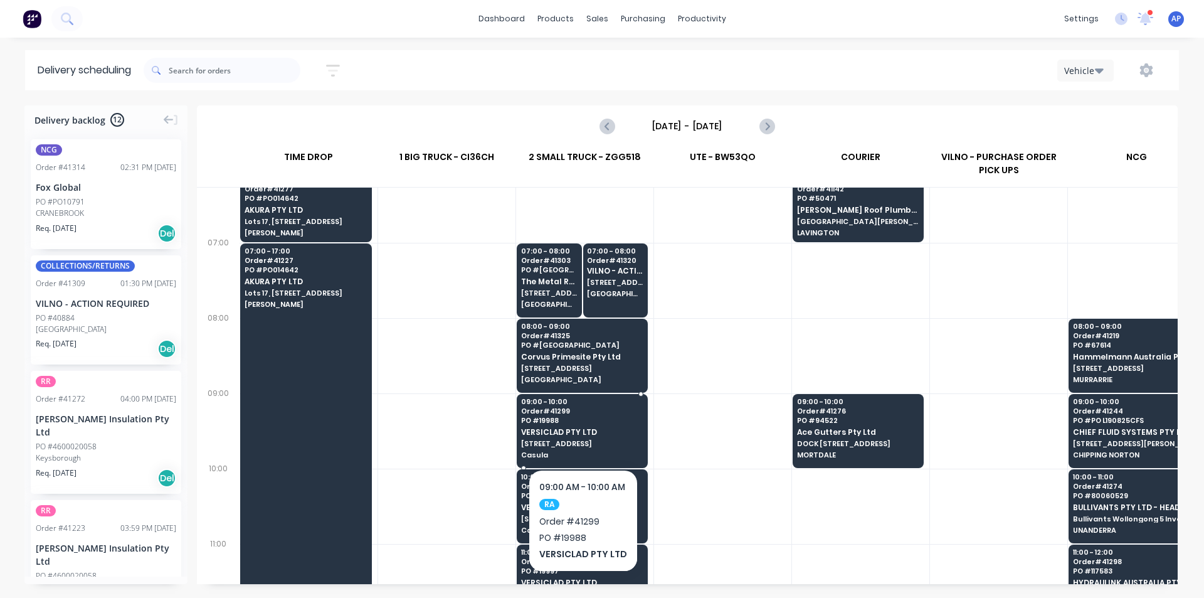
click at [620, 433] on span "VERSICLAD PTY LTD" at bounding box center [582, 432] width 122 height 8
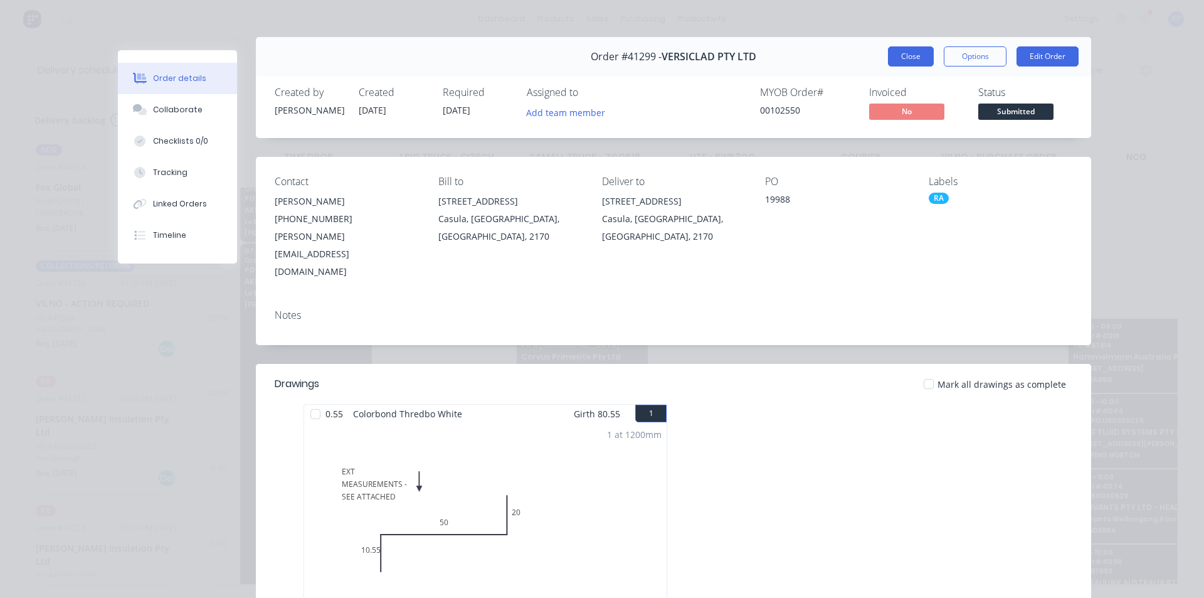
scroll to position [0, 0]
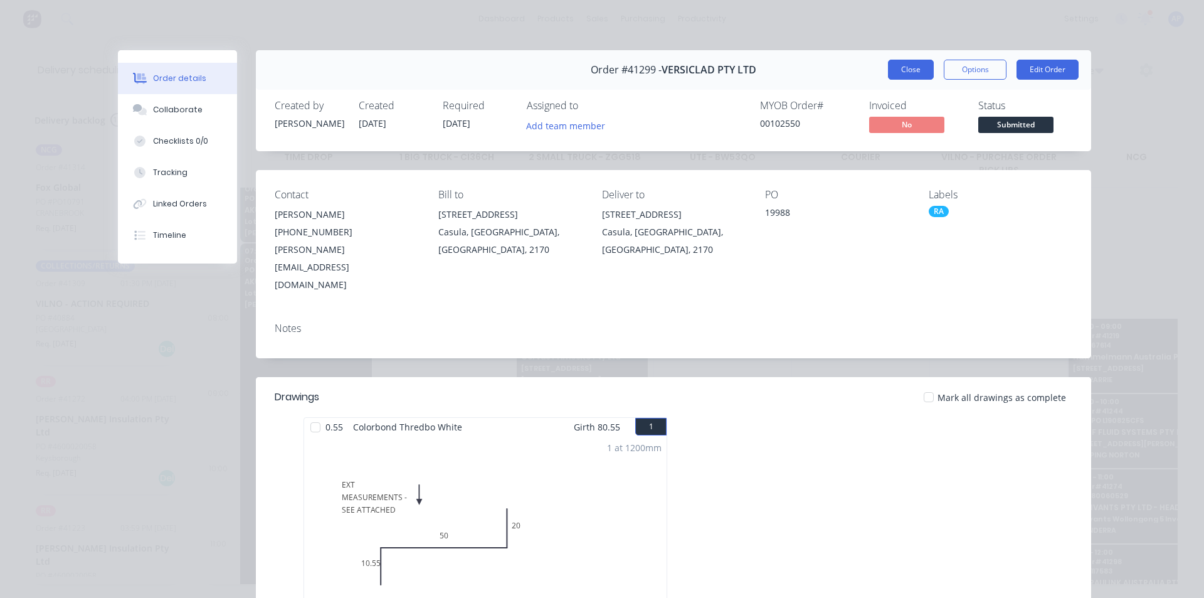
drag, startPoint x: 903, startPoint y: 69, endPoint x: 689, endPoint y: 390, distance: 385.8
click at [903, 69] on button "Close" at bounding box center [911, 70] width 46 height 20
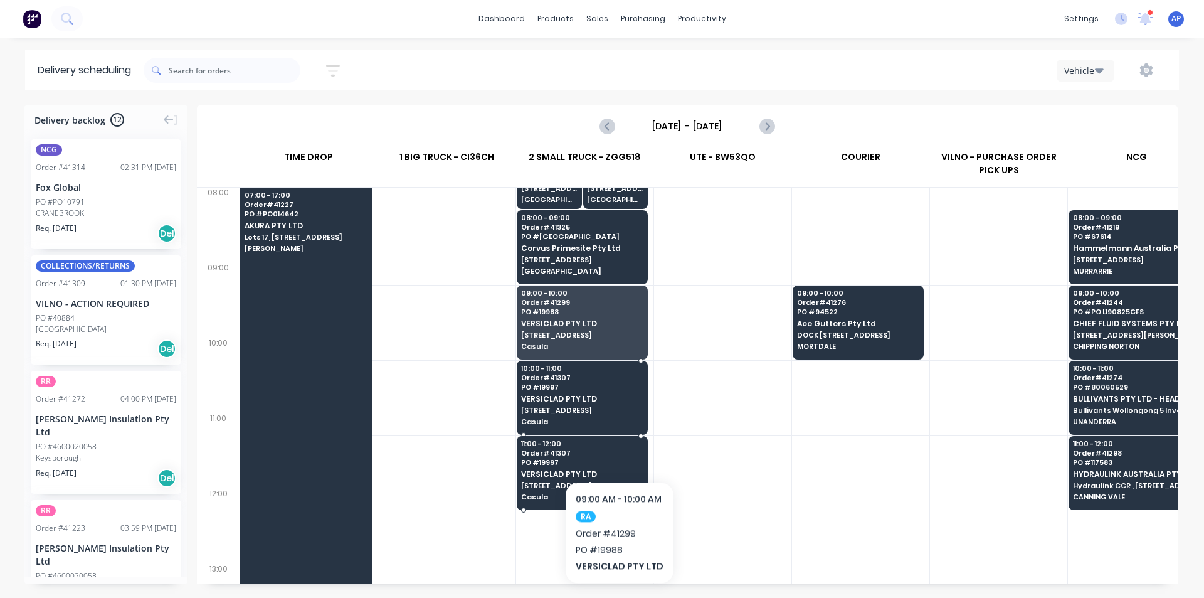
scroll to position [188, 0]
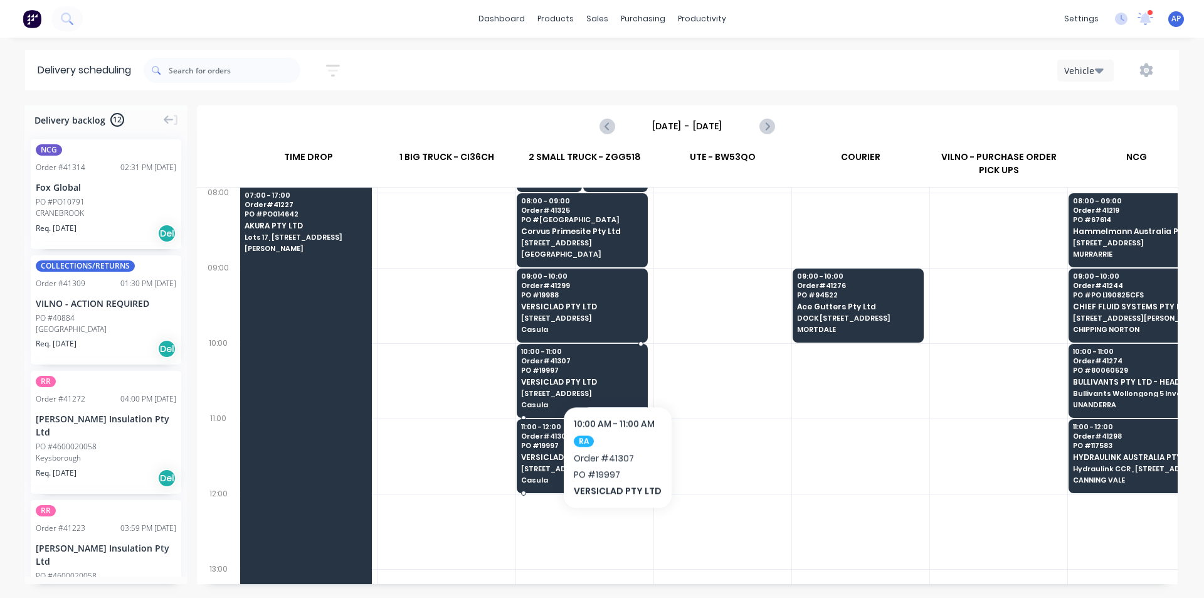
click at [615, 368] on span "PO # 19997" at bounding box center [582, 370] width 122 height 8
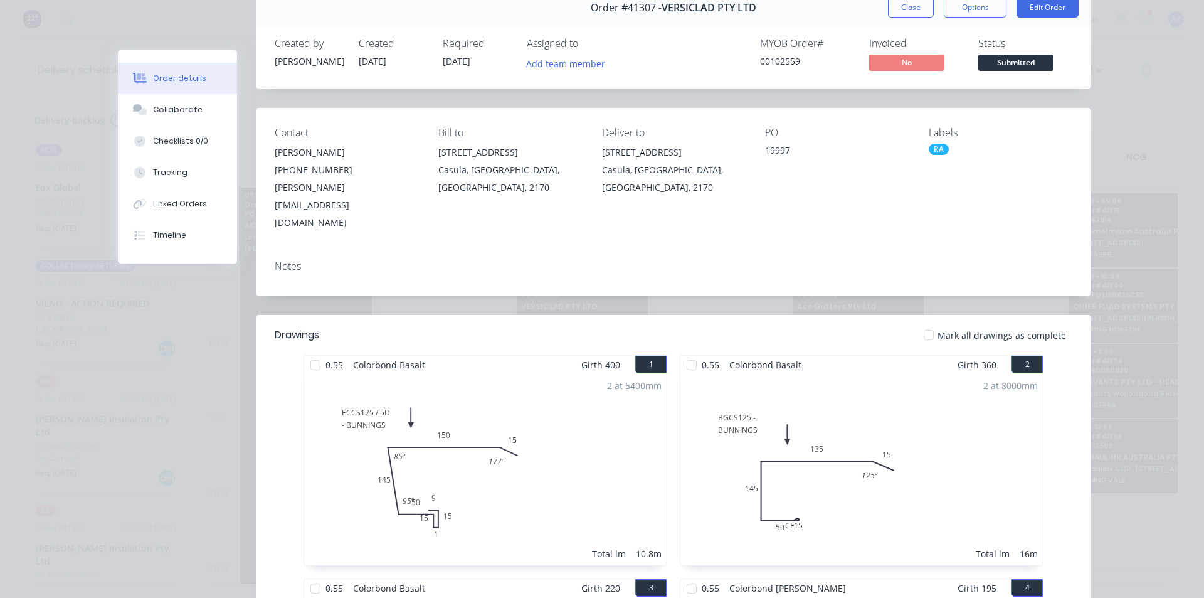
scroll to position [0, 0]
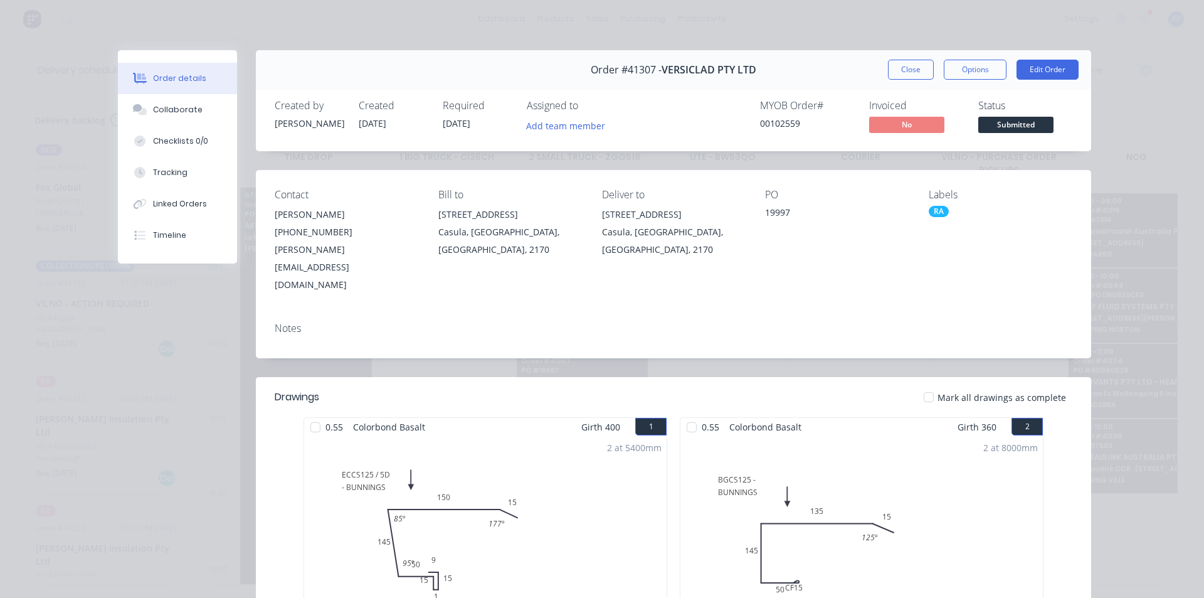
drag, startPoint x: 907, startPoint y: 76, endPoint x: 707, endPoint y: 149, distance: 212.5
click at [907, 77] on button "Close" at bounding box center [911, 70] width 46 height 20
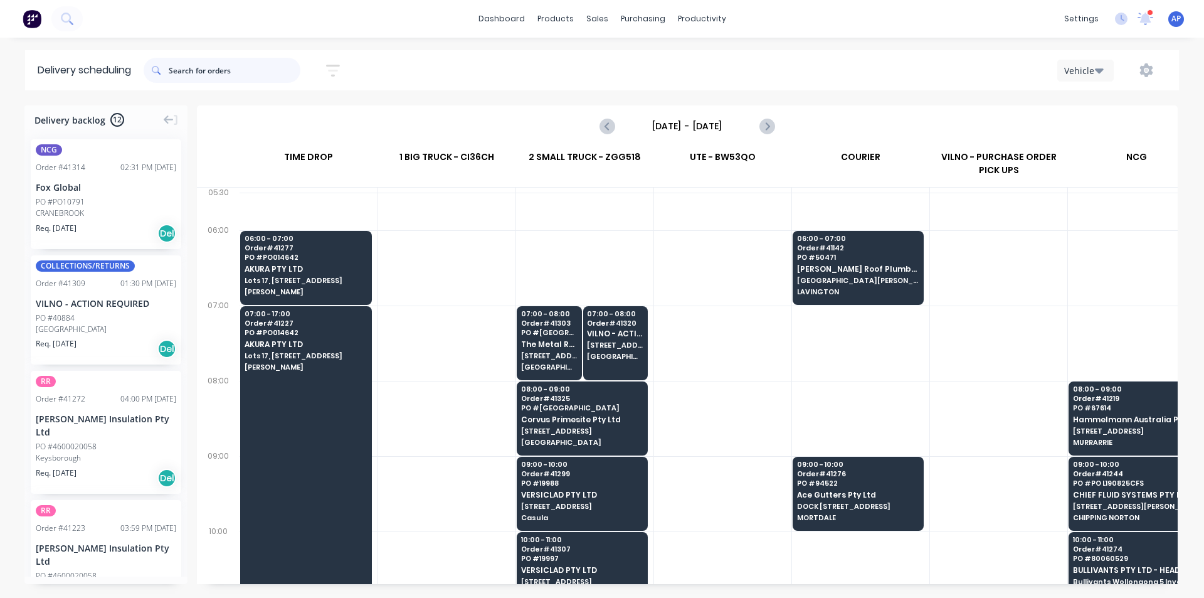
click at [209, 62] on input "text" at bounding box center [235, 70] width 132 height 25
click at [215, 77] on input "text" at bounding box center [235, 70] width 132 height 25
type input "41329"
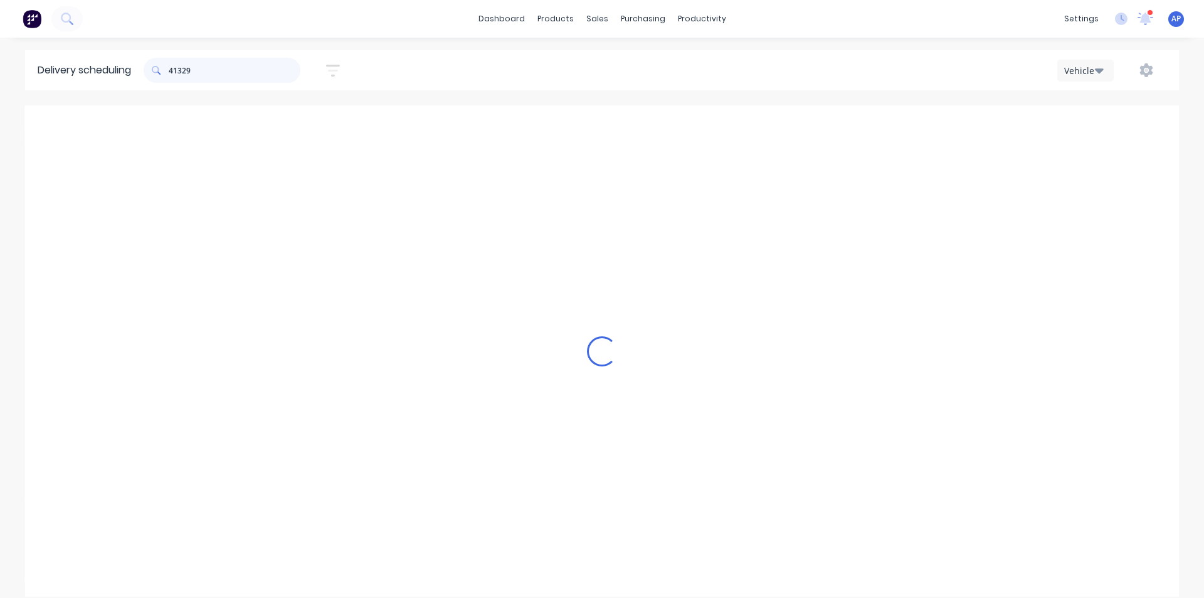
scroll to position [0, 1]
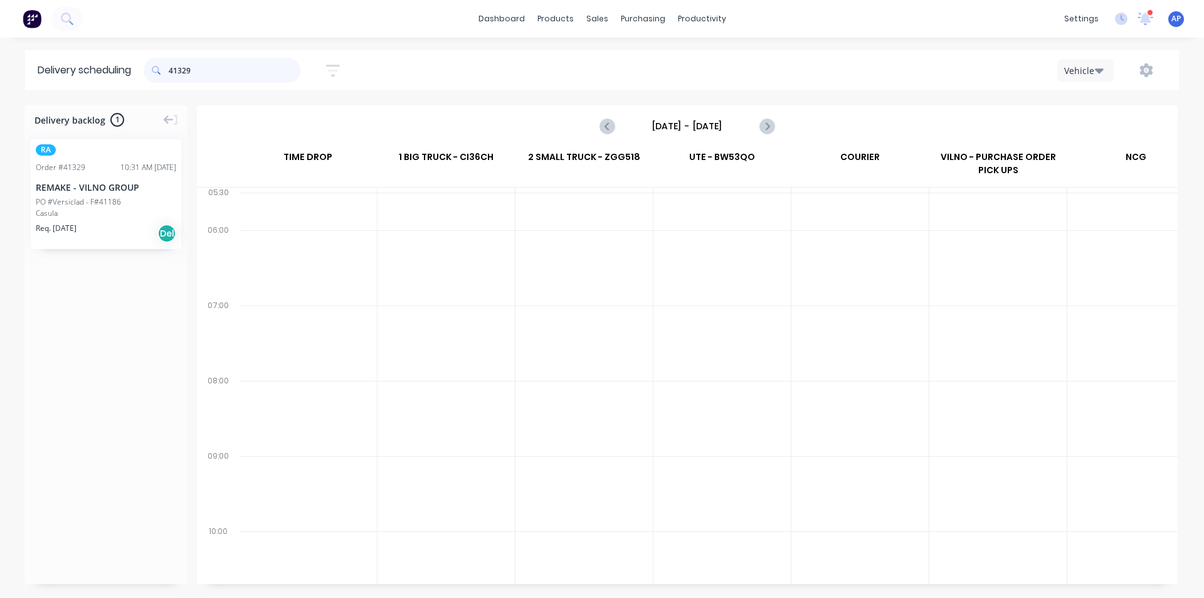
click at [223, 70] on input "41329" at bounding box center [235, 70] width 132 height 25
click at [611, 126] on icon "Previous page" at bounding box center [607, 126] width 15 height 15
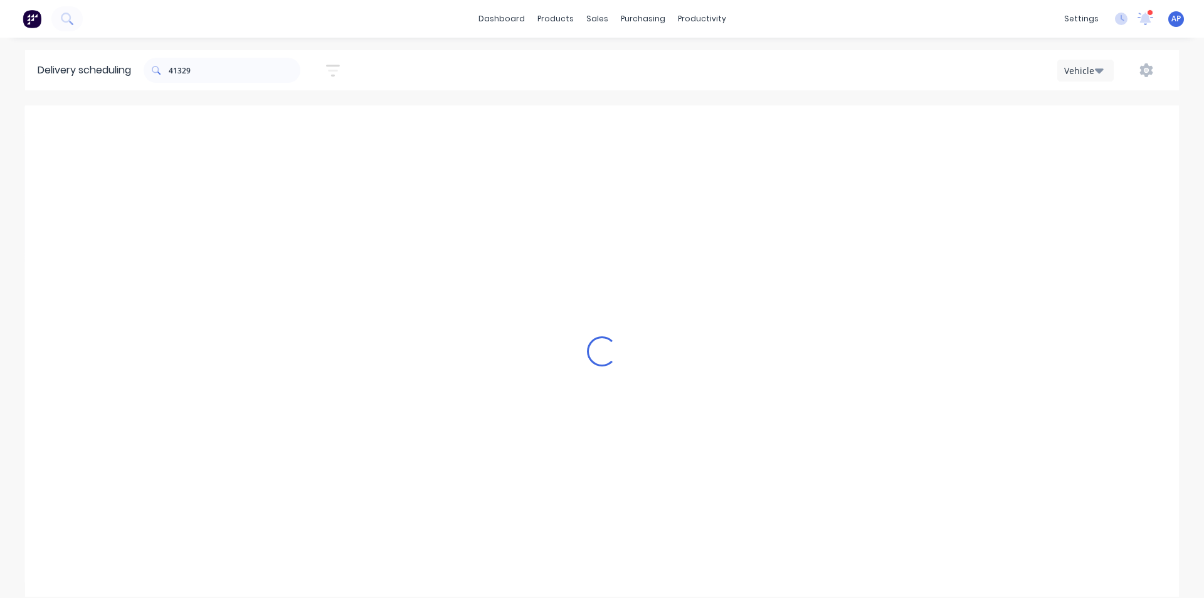
type input "[DATE] - [DATE]"
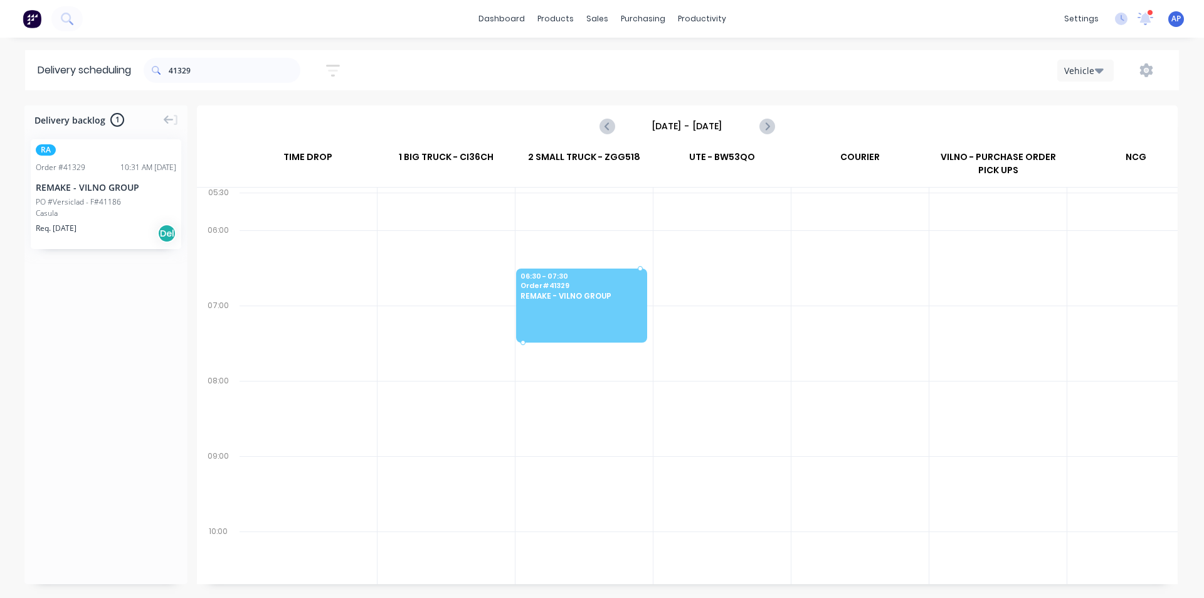
drag, startPoint x: 85, startPoint y: 190, endPoint x: 626, endPoint y: 305, distance: 552.7
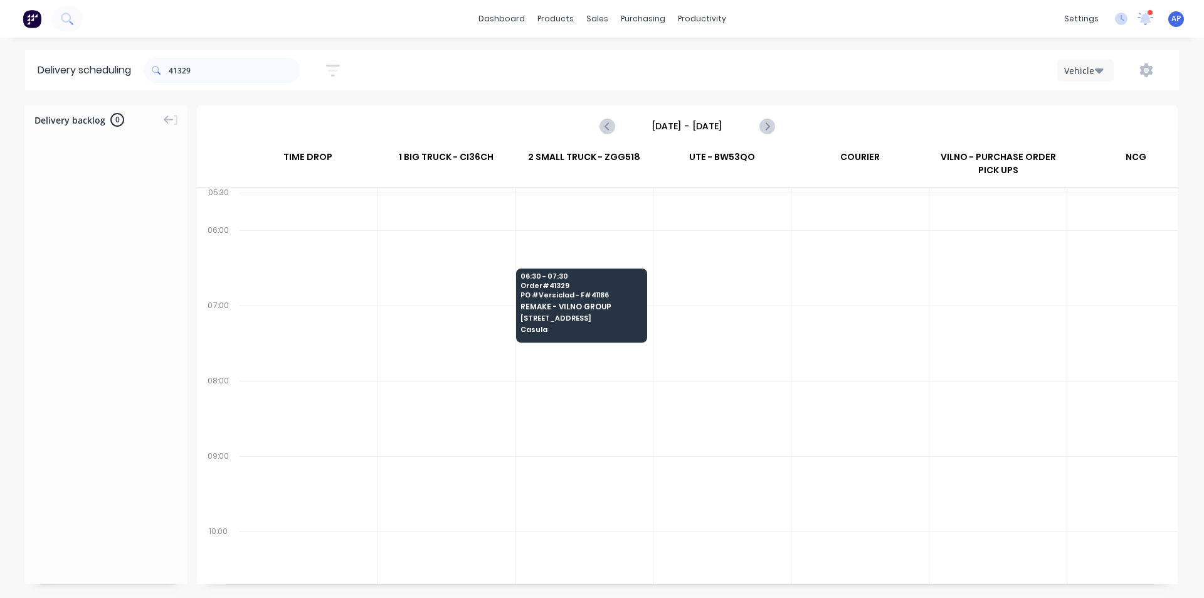
click at [314, 98] on div "Delivery scheduling 41329 Sort by Most recent Created date Required date Order …" at bounding box center [602, 324] width 1204 height 548
click at [288, 72] on input "41329" at bounding box center [235, 70] width 132 height 25
click at [288, 71] on input "41329" at bounding box center [235, 70] width 132 height 25
click at [288, 70] on input "41329" at bounding box center [235, 70] width 132 height 25
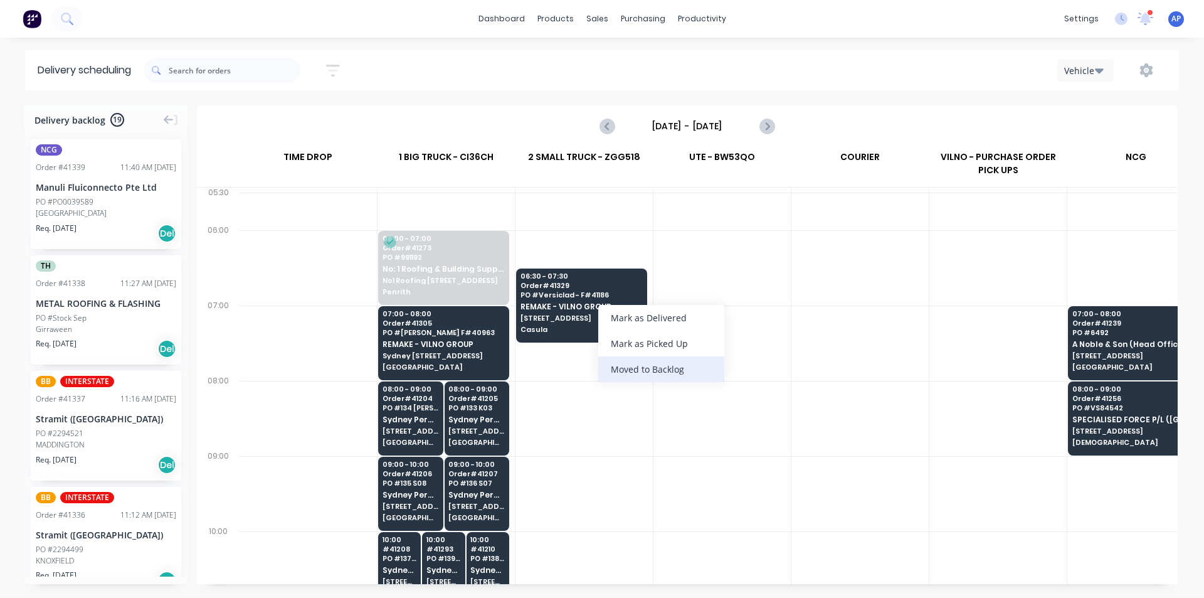
click at [673, 377] on div "Moved to Backlog" at bounding box center [661, 369] width 126 height 26
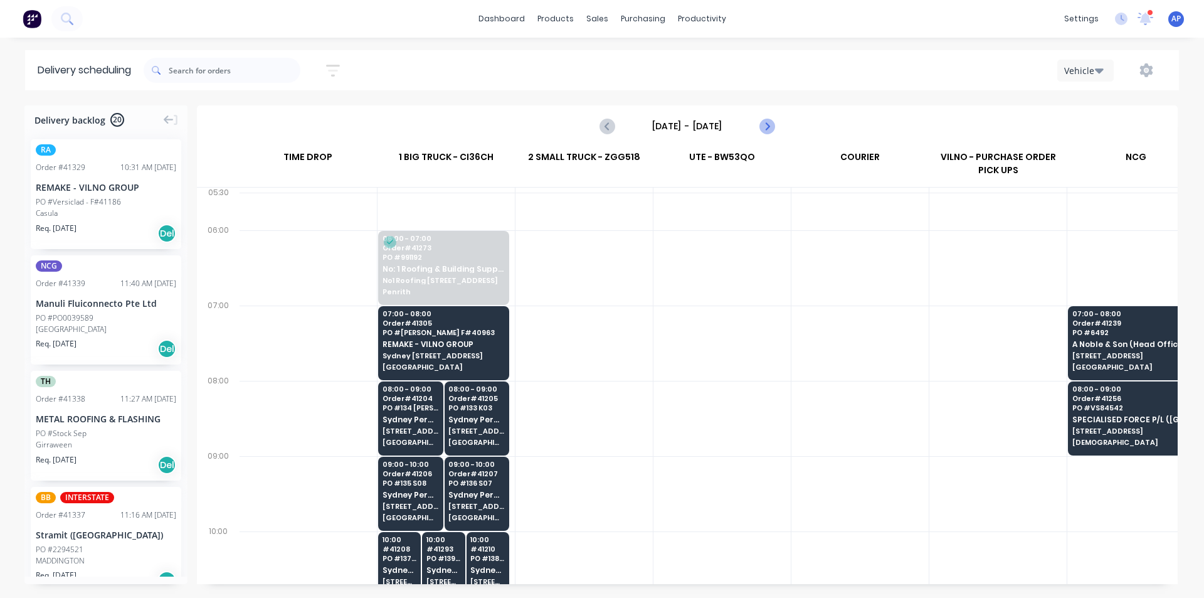
click at [759, 120] on button "Next page" at bounding box center [766, 126] width 25 height 25
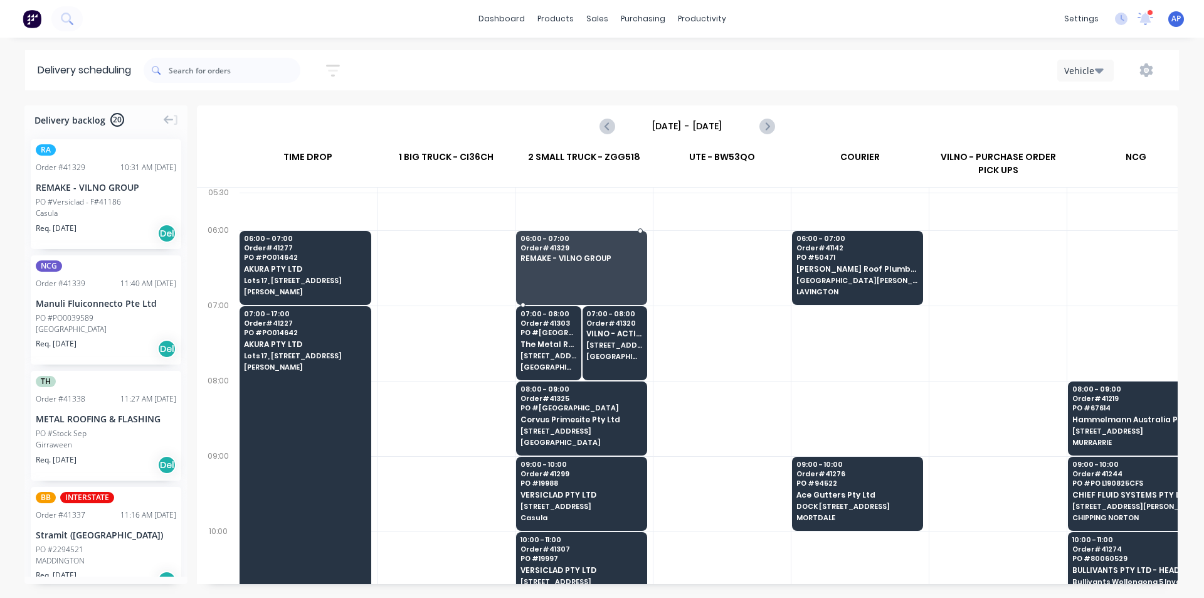
drag, startPoint x: 76, startPoint y: 185, endPoint x: 610, endPoint y: 259, distance: 539.5
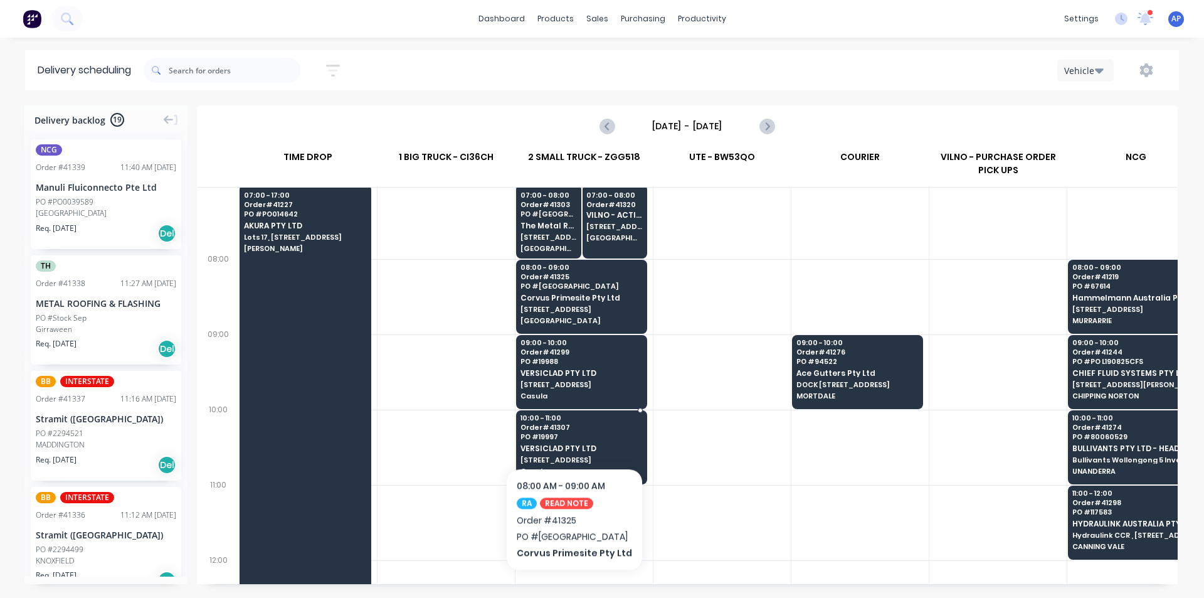
scroll to position [125, 1]
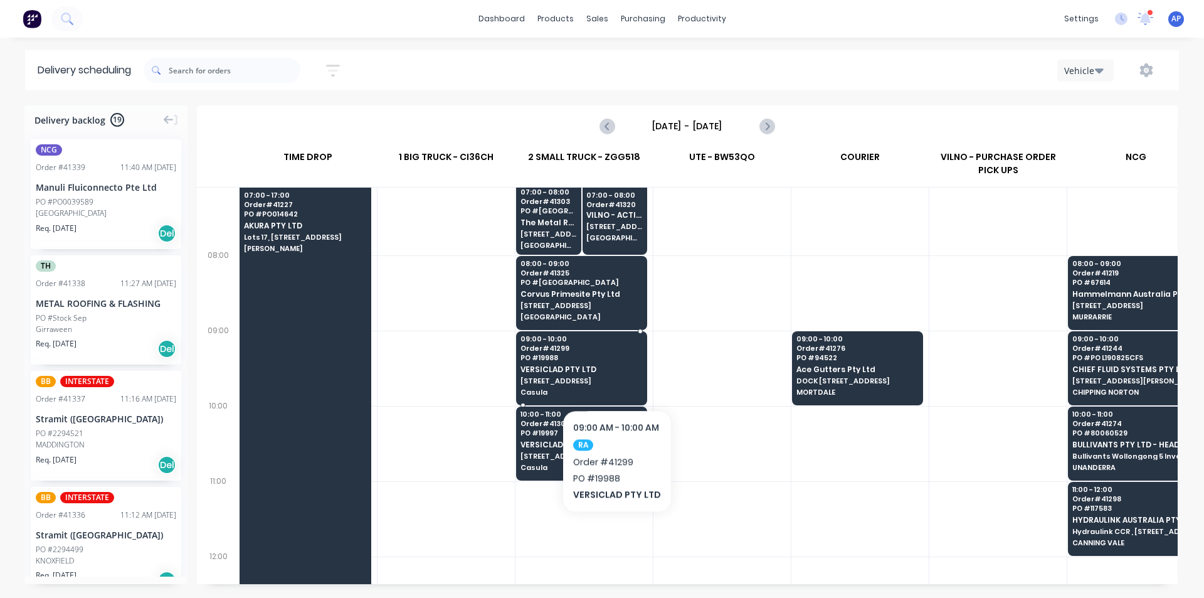
click at [616, 371] on span "VERSICLAD PTY LTD" at bounding box center [582, 369] width 122 height 8
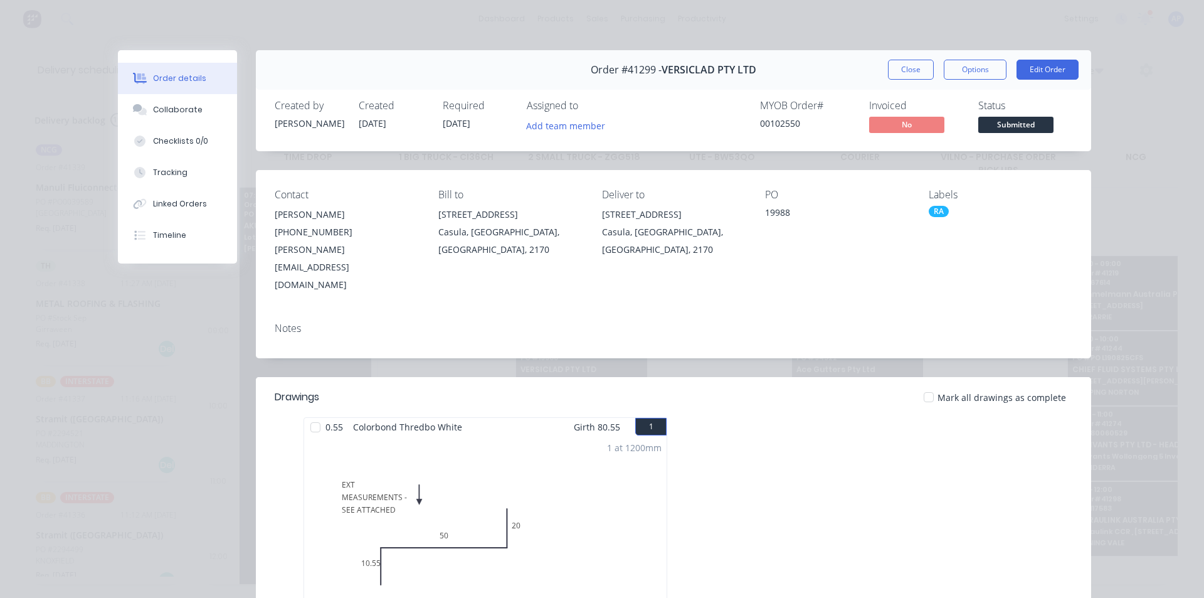
click at [911, 58] on div "Order #41299 - VERSICLAD PTY LTD Close Options Edit Order" at bounding box center [673, 70] width 835 height 40
drag, startPoint x: 919, startPoint y: 73, endPoint x: 778, endPoint y: 157, distance: 164.3
click at [919, 73] on button "Close" at bounding box center [911, 70] width 46 height 20
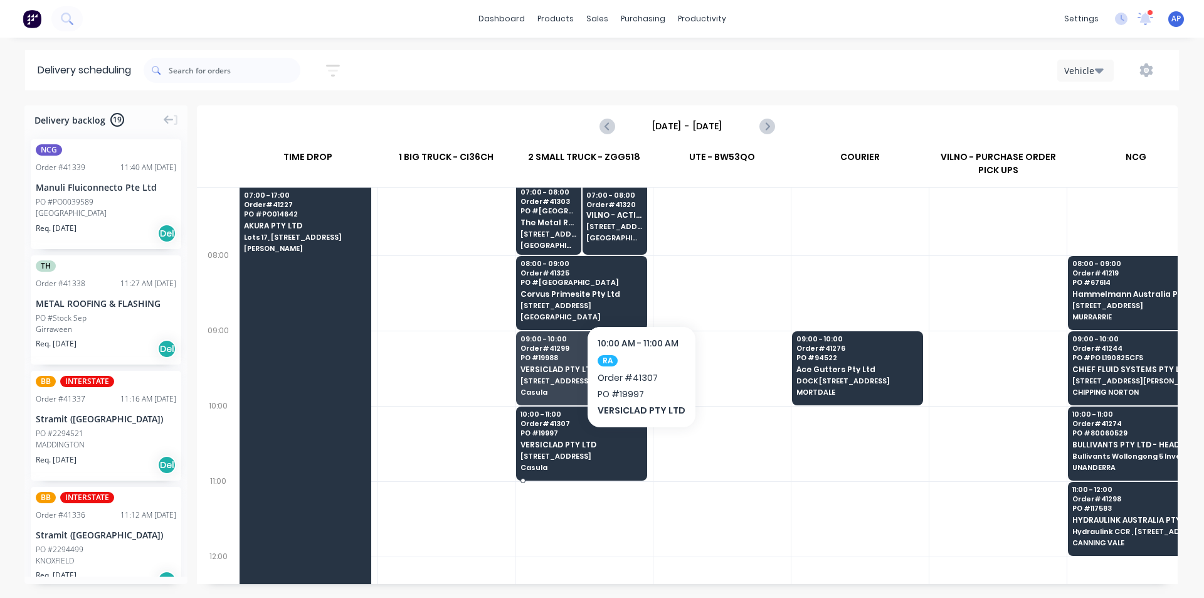
click at [639, 446] on span "VERSICLAD PTY LTD" at bounding box center [582, 444] width 122 height 8
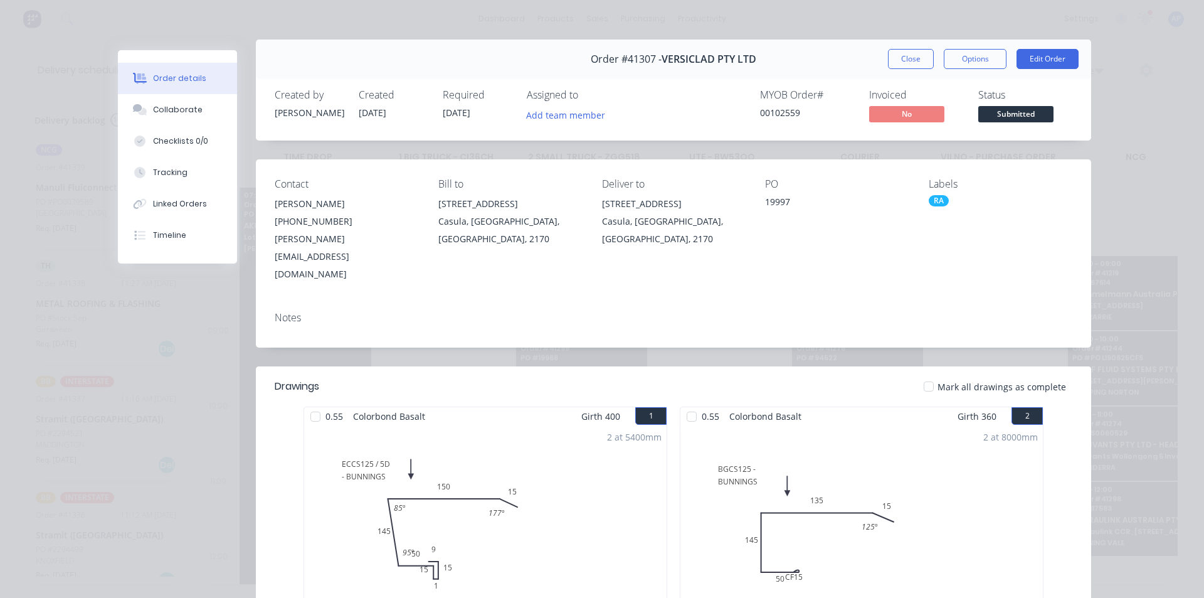
scroll to position [0, 0]
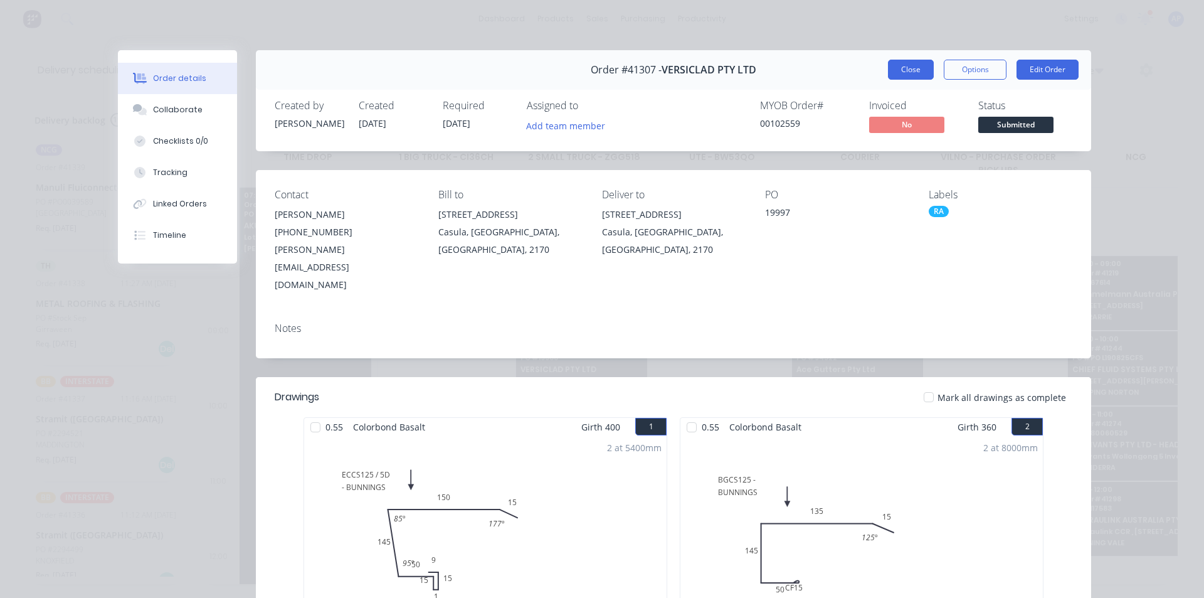
click at [907, 68] on button "Close" at bounding box center [911, 70] width 46 height 20
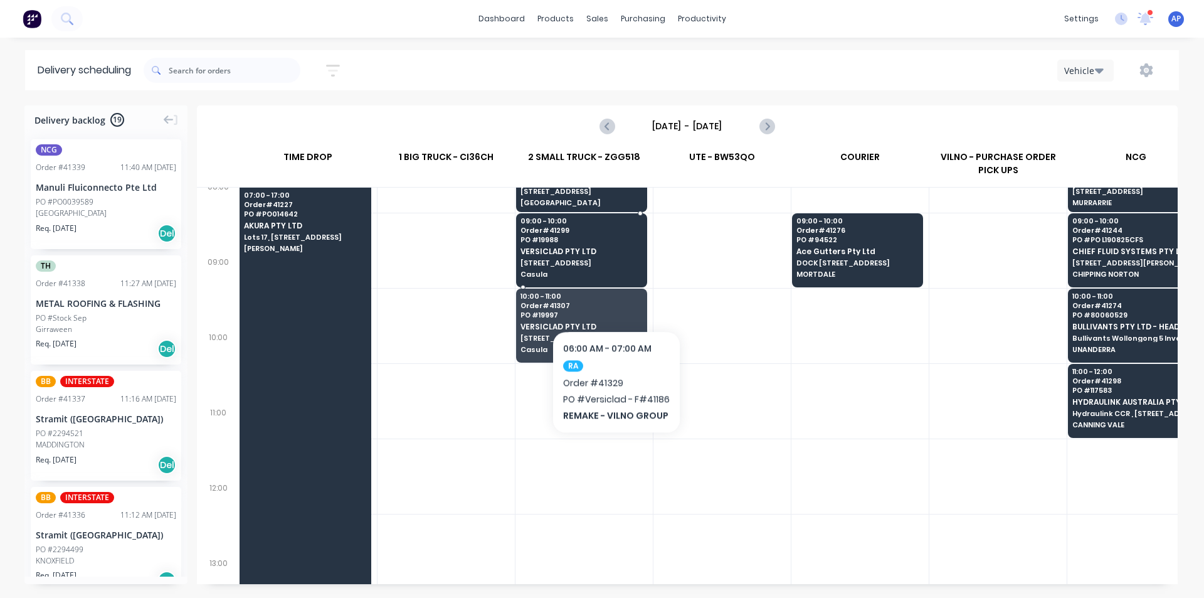
scroll to position [251, 1]
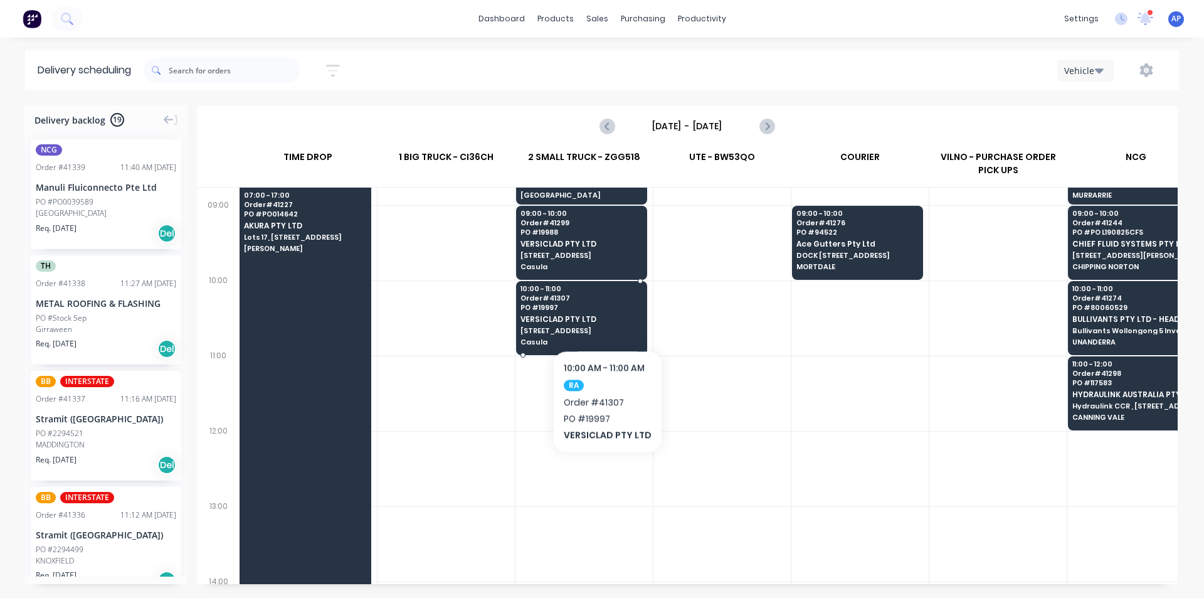
click at [605, 312] on div "10:00 - 11:00 Order # 41307 PO # 19997 VERSICLAD PTY LTD [STREET_ADDRESS]" at bounding box center [582, 316] width 130 height 70
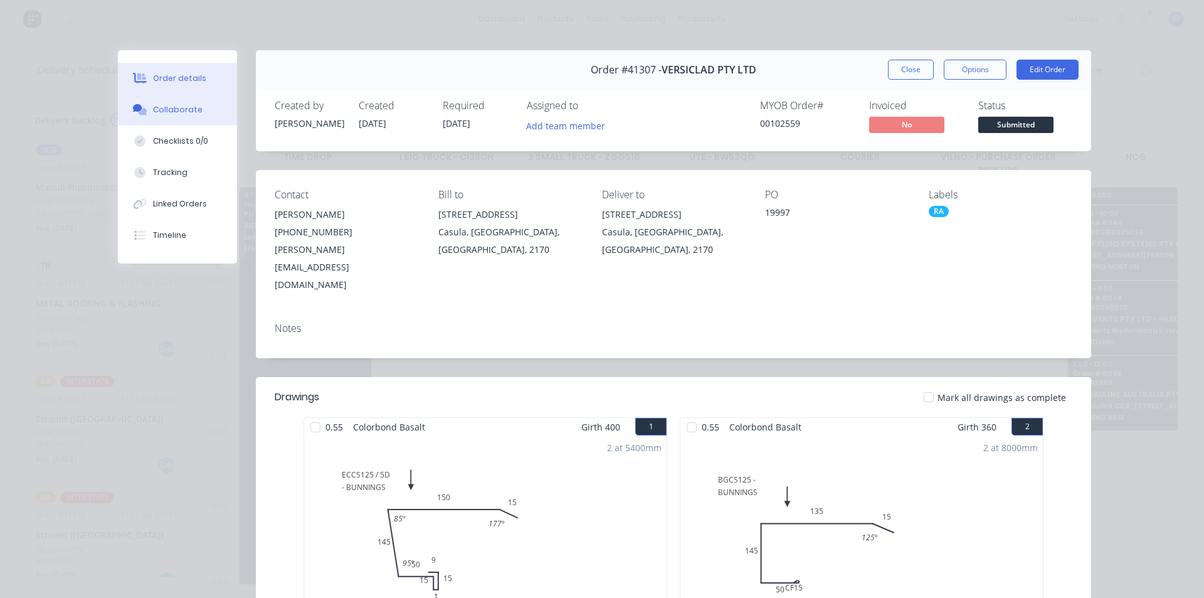
click at [179, 110] on div "Collaborate" at bounding box center [178, 109] width 50 height 11
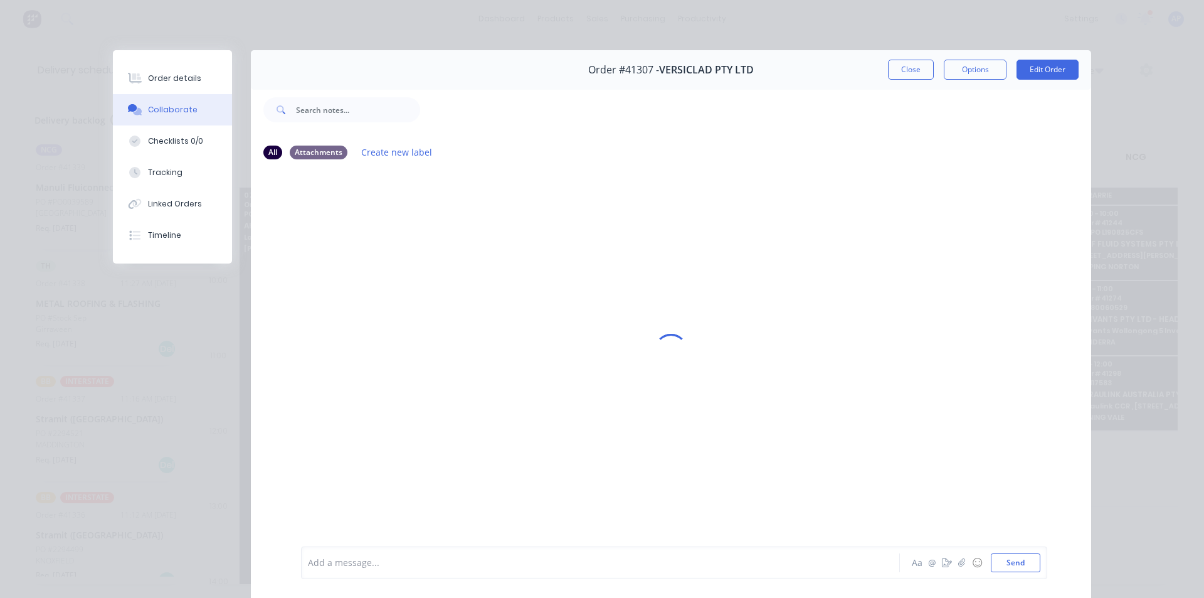
click at [474, 556] on div at bounding box center [583, 562] width 549 height 13
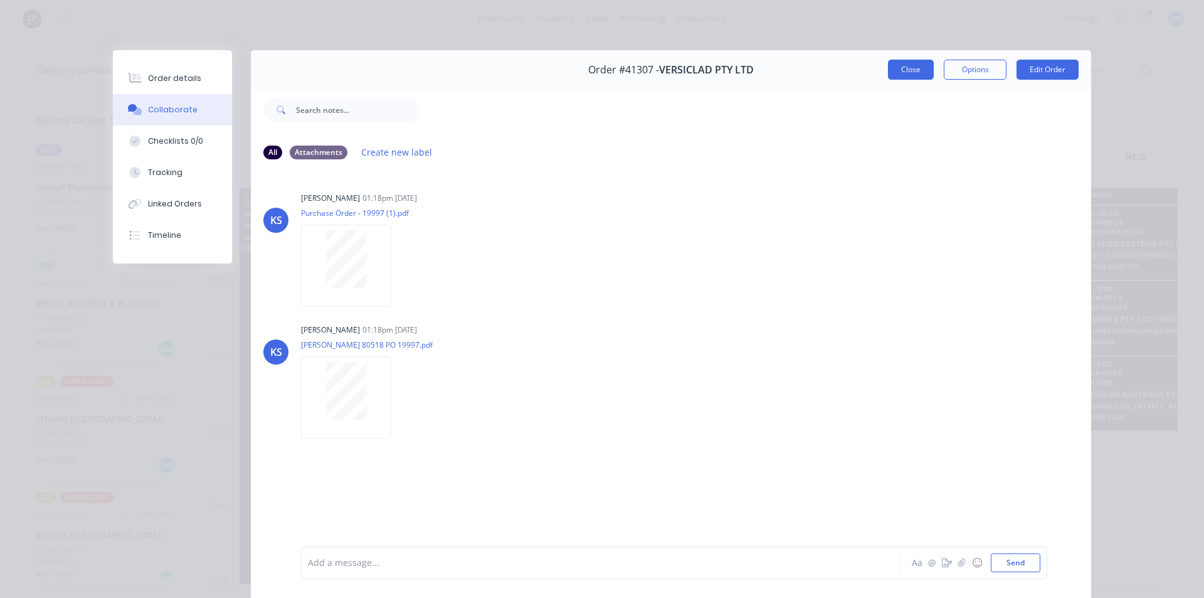
click at [888, 79] on button "Close" at bounding box center [911, 70] width 46 height 20
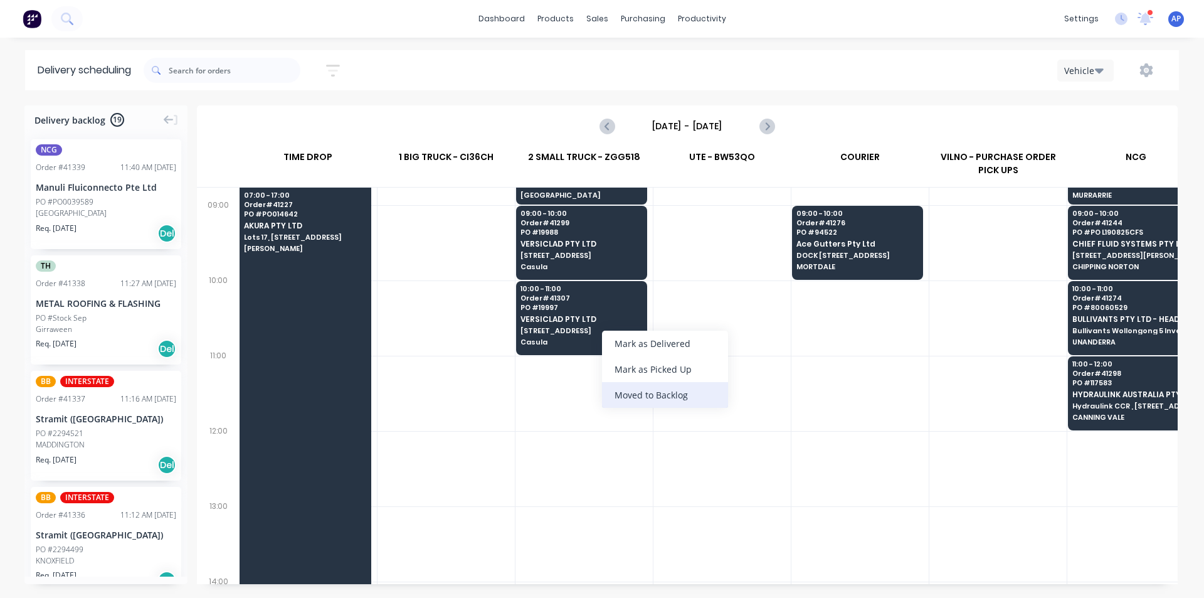
click at [673, 395] on div "Moved to Backlog" at bounding box center [665, 395] width 126 height 26
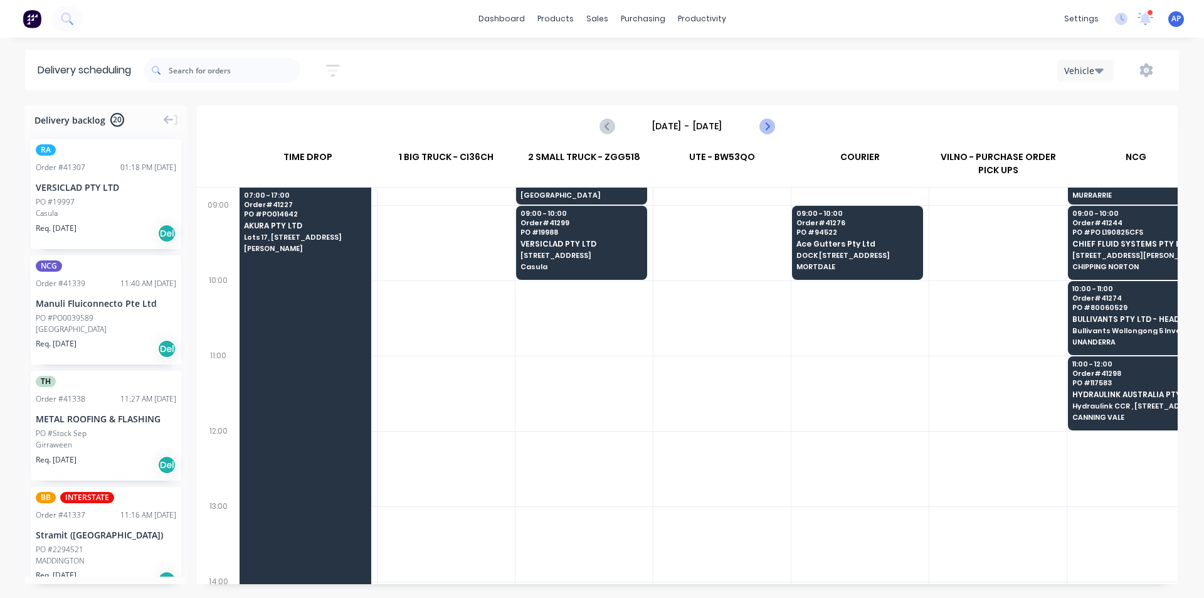
click at [767, 122] on icon "Next page" at bounding box center [766, 126] width 15 height 15
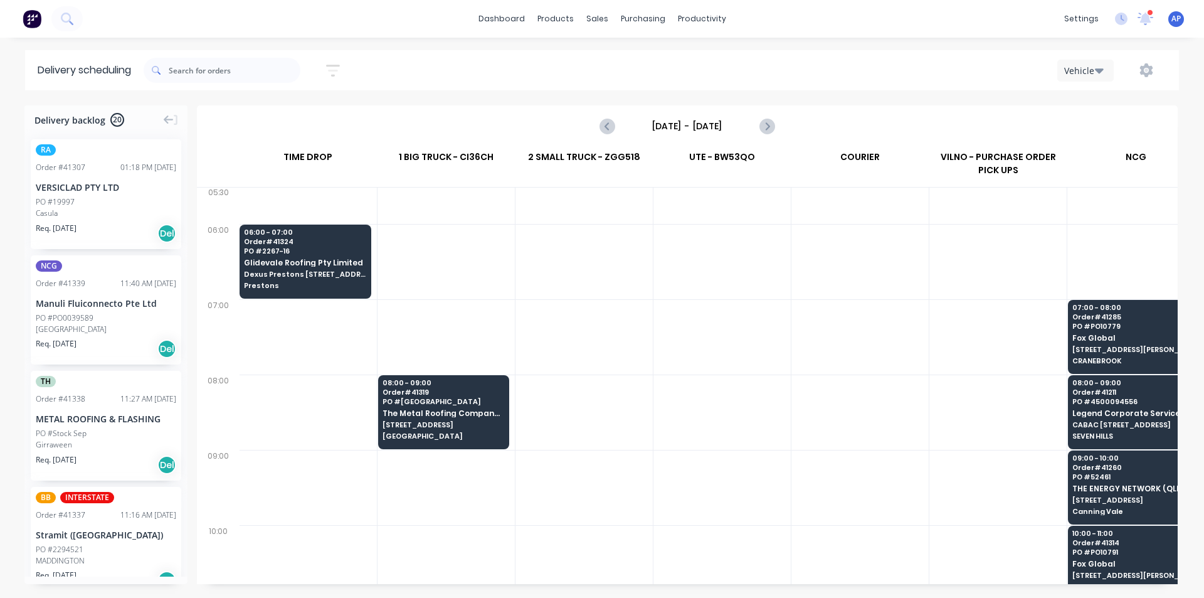
scroll to position [0, 1]
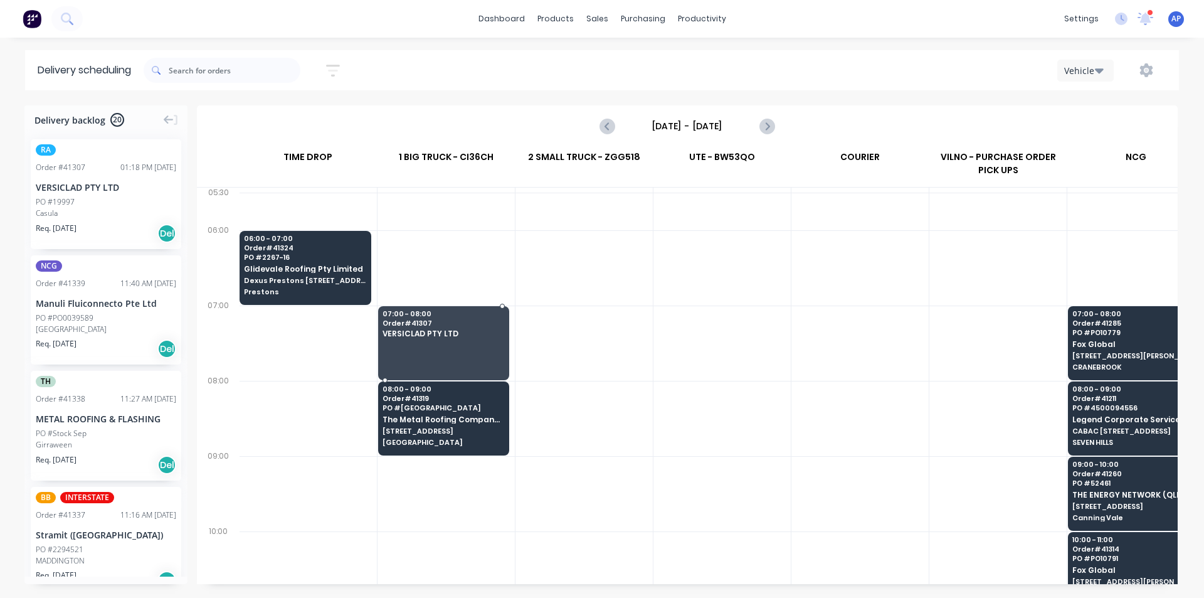
drag, startPoint x: 53, startPoint y: 191, endPoint x: 480, endPoint y: 336, distance: 451.6
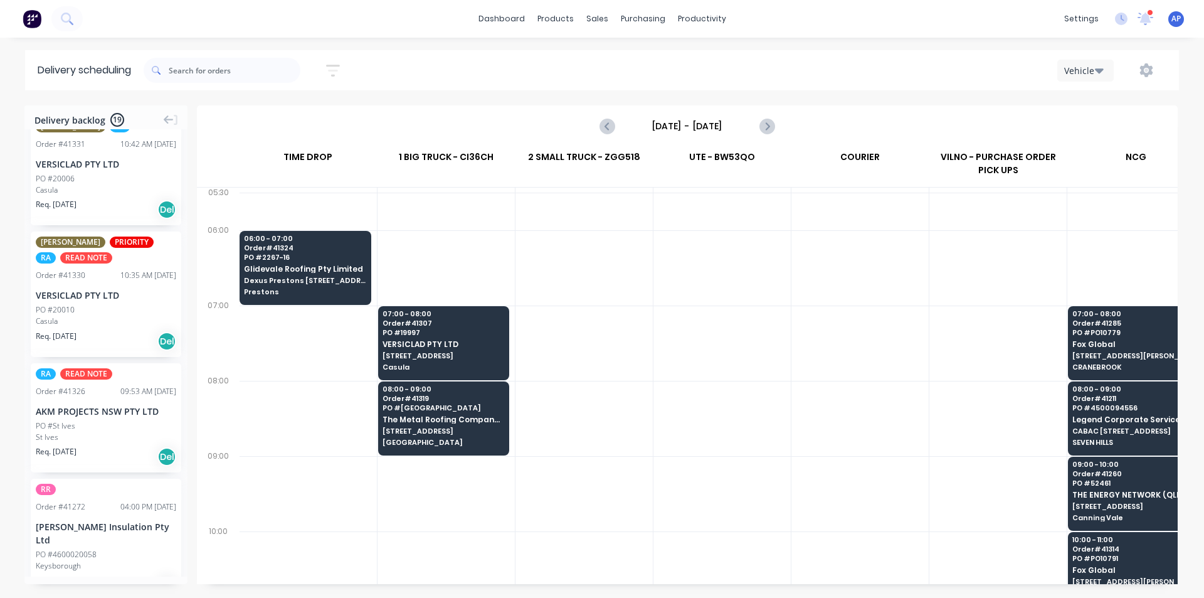
scroll to position [753, 0]
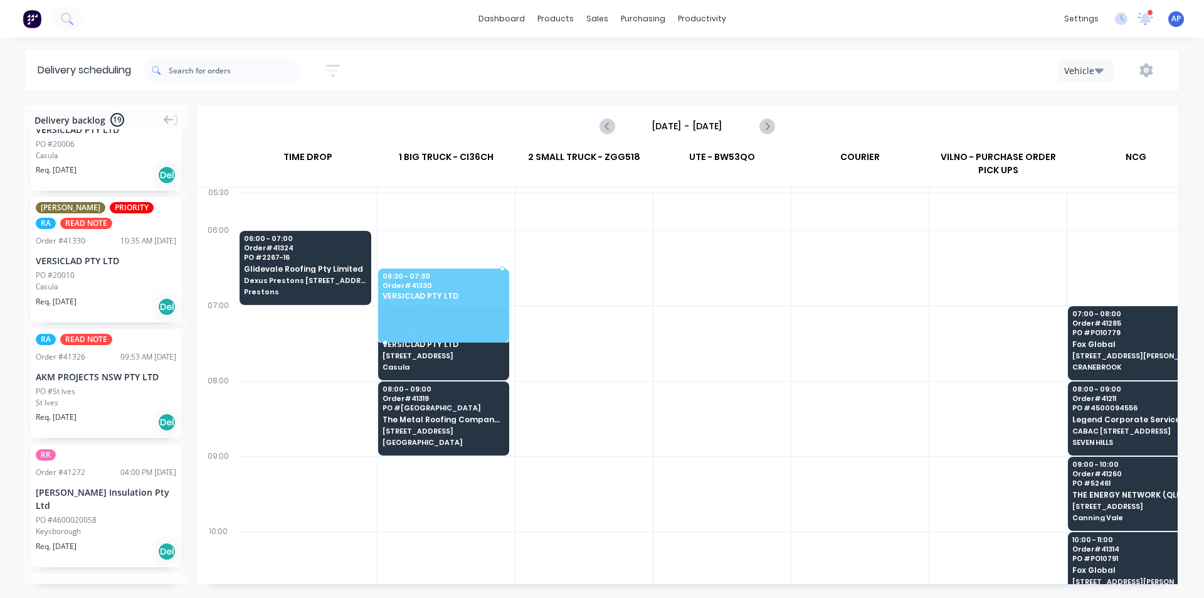
drag, startPoint x: 51, startPoint y: 269, endPoint x: 472, endPoint y: 273, distance: 421.5
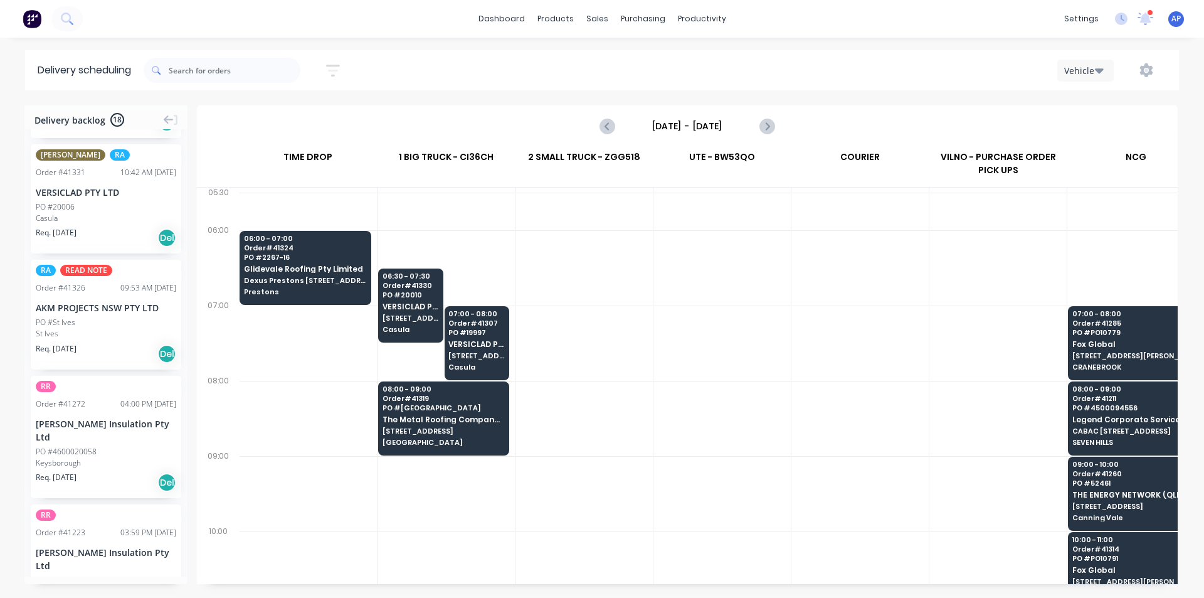
scroll to position [627, 0]
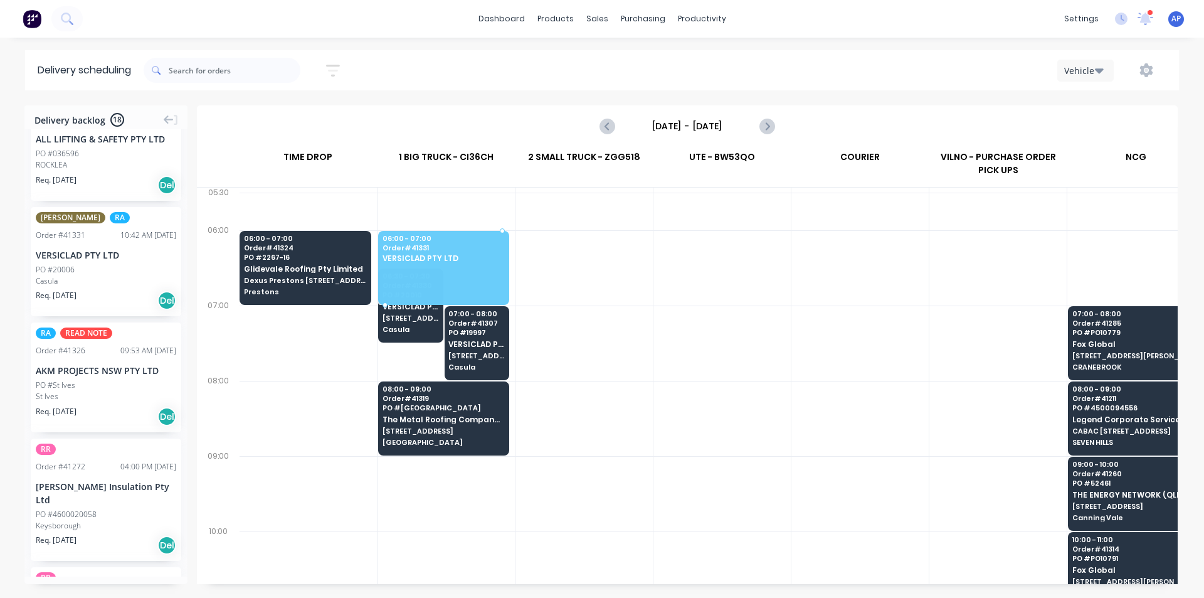
drag, startPoint x: 66, startPoint y: 244, endPoint x: 456, endPoint y: 248, distance: 390.1
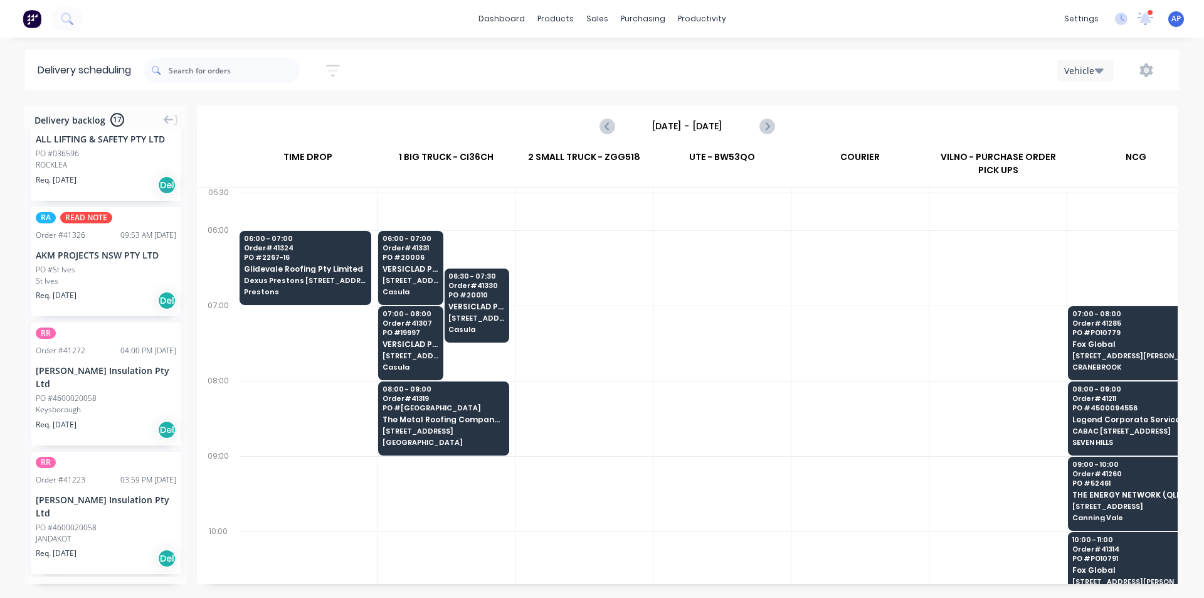
scroll to position [439, 0]
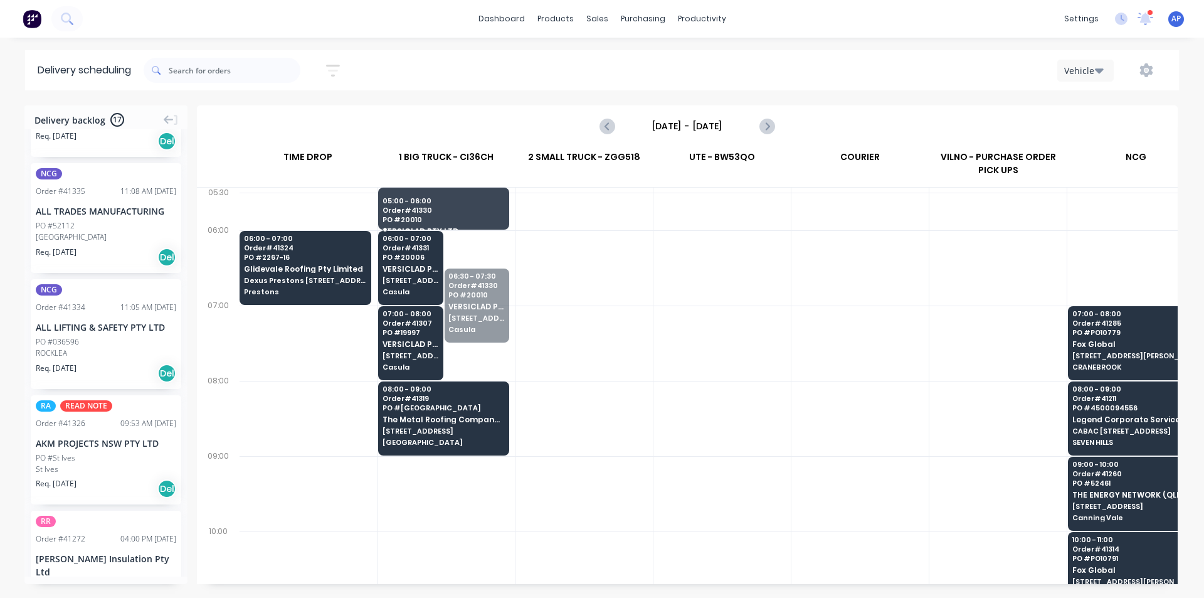
drag, startPoint x: 477, startPoint y: 322, endPoint x: 452, endPoint y: 220, distance: 105.4
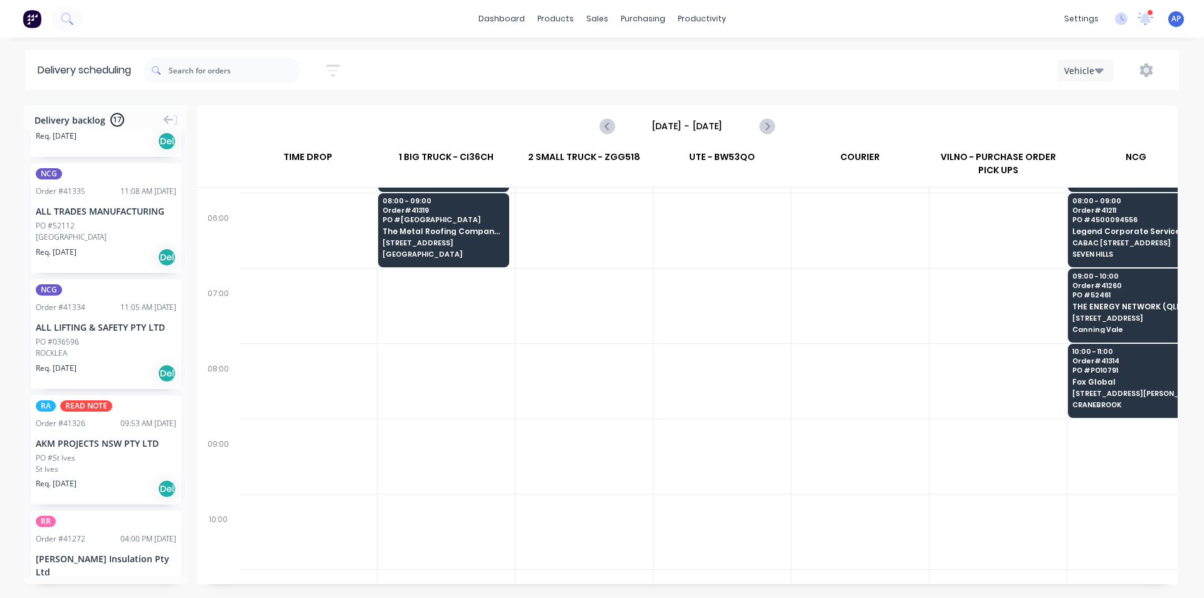
scroll to position [0, 1]
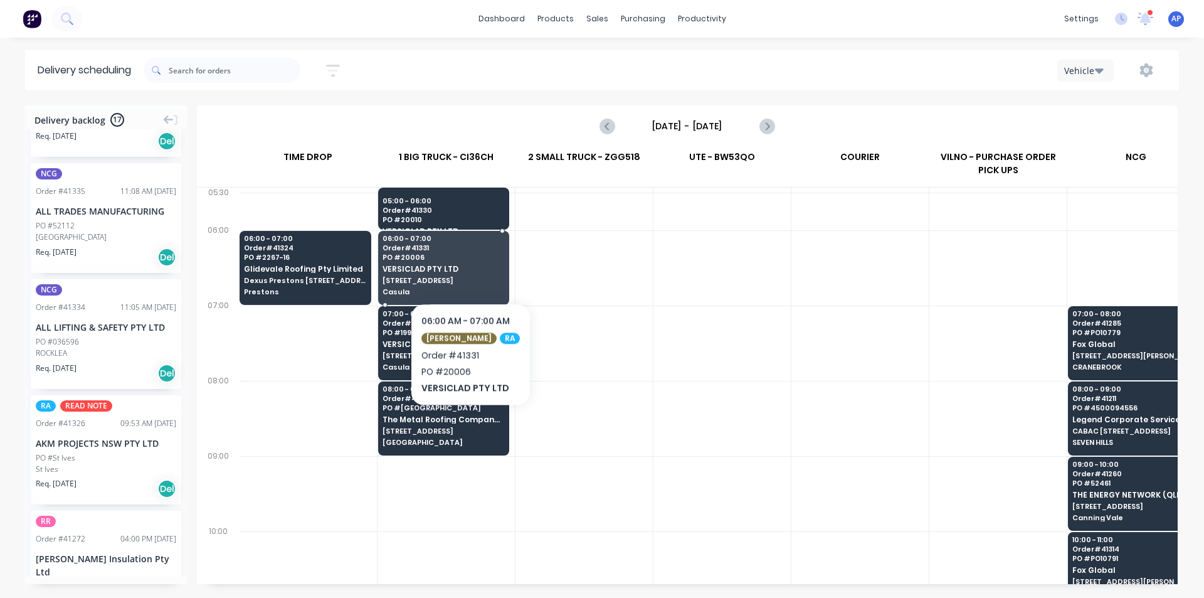
drag, startPoint x: 465, startPoint y: 255, endPoint x: 465, endPoint y: 265, distance: 9.4
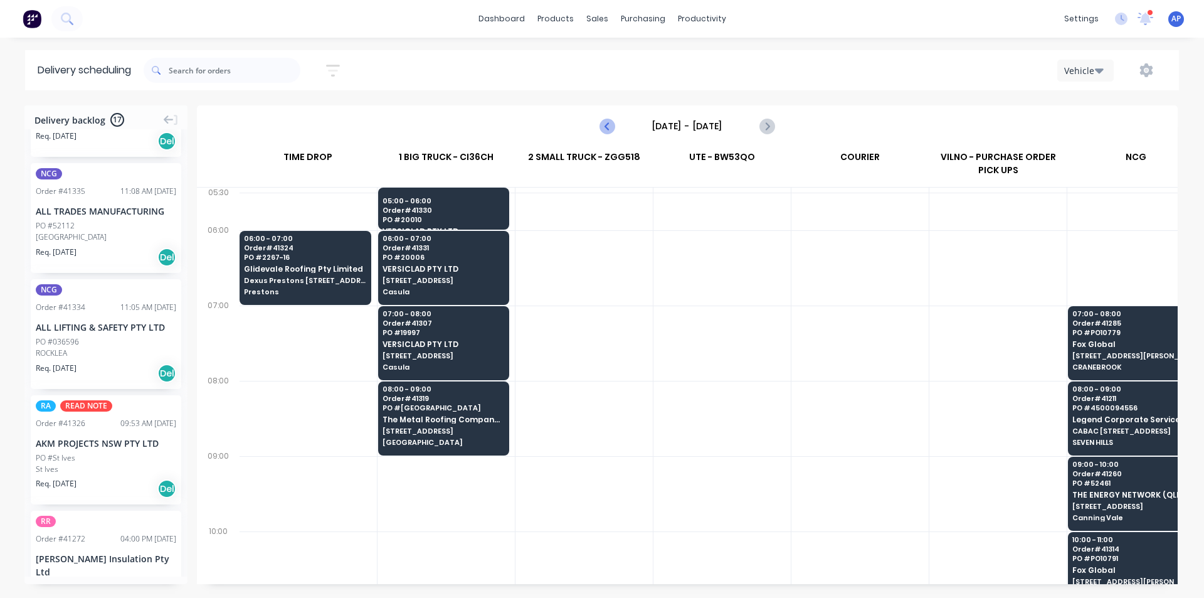
click at [607, 125] on icon "Previous page" at bounding box center [608, 126] width 6 height 10
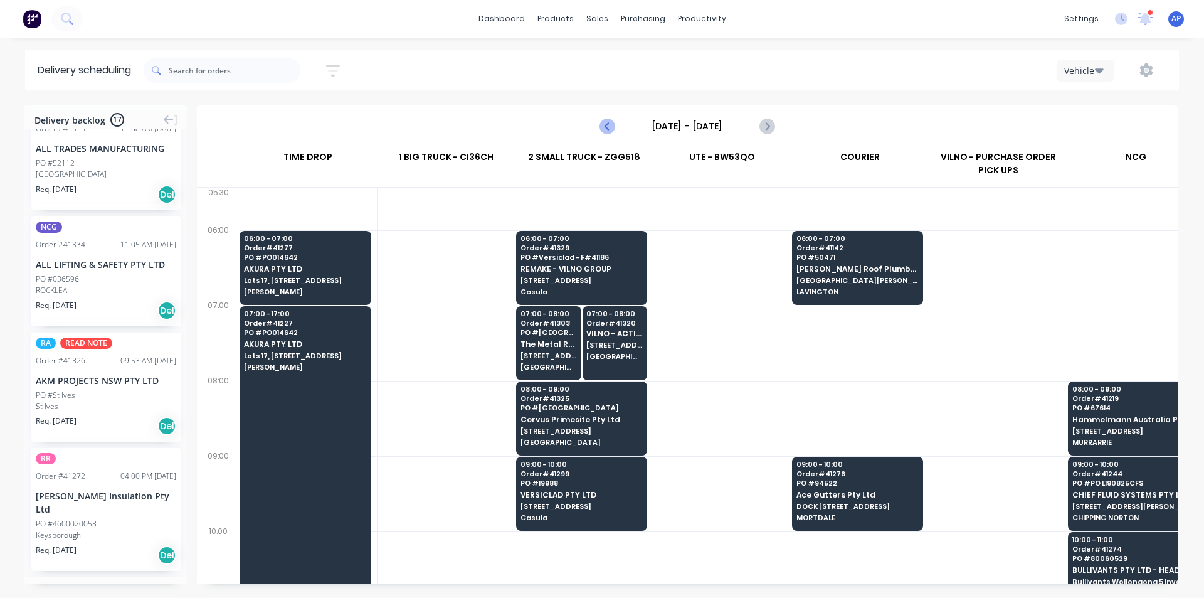
click at [601, 127] on icon "Previous page" at bounding box center [607, 126] width 15 height 15
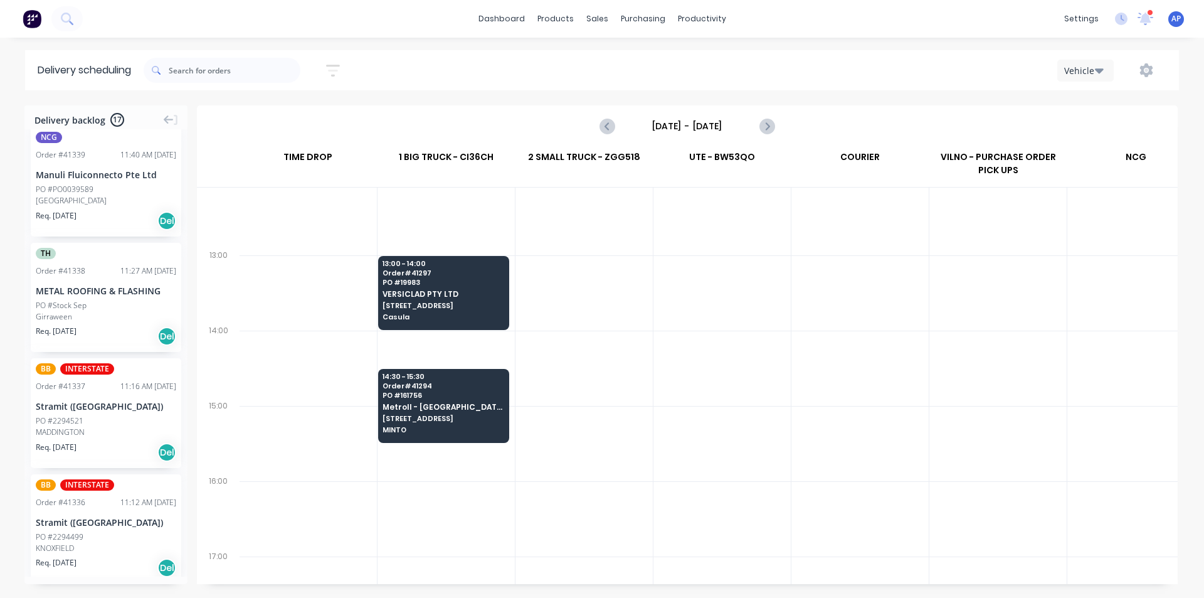
scroll to position [0, 0]
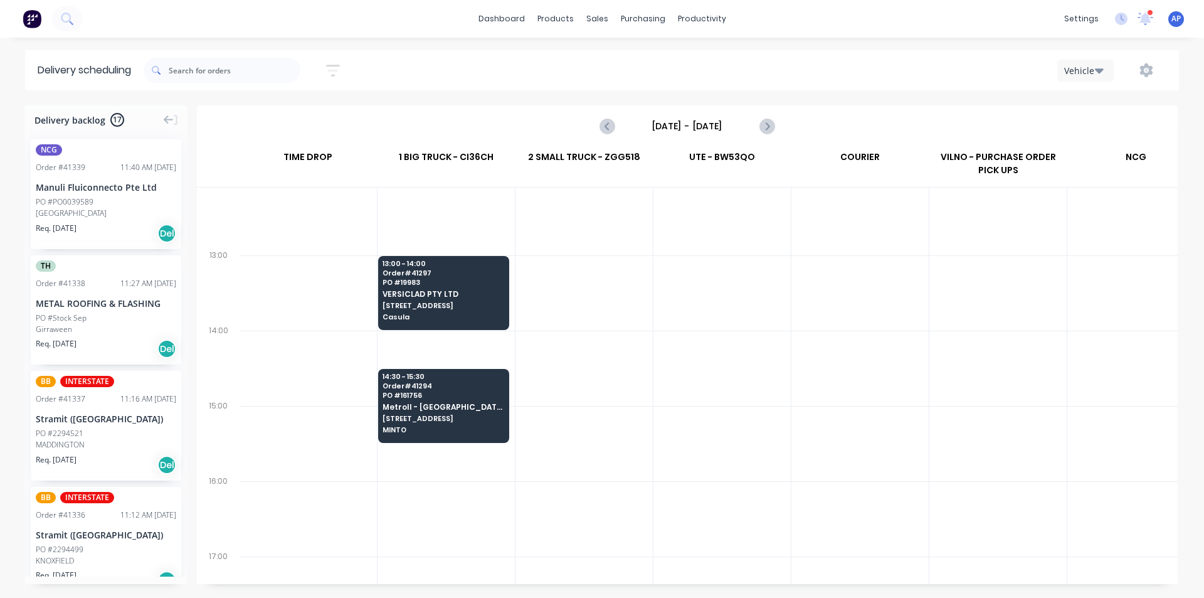
click at [87, 118] on span "Delivery backlog" at bounding box center [69, 120] width 71 height 13
click at [114, 117] on span "17" at bounding box center [117, 120] width 14 height 14
click at [765, 129] on icon "Next page" at bounding box center [767, 126] width 6 height 10
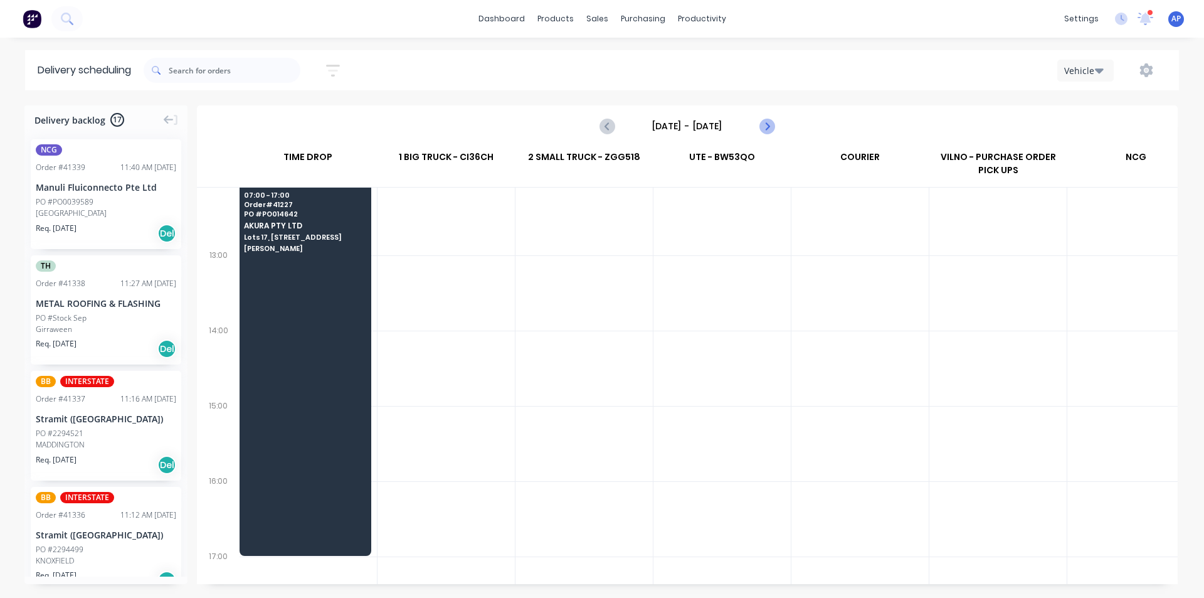
click at [770, 123] on icon "Next page" at bounding box center [766, 126] width 15 height 15
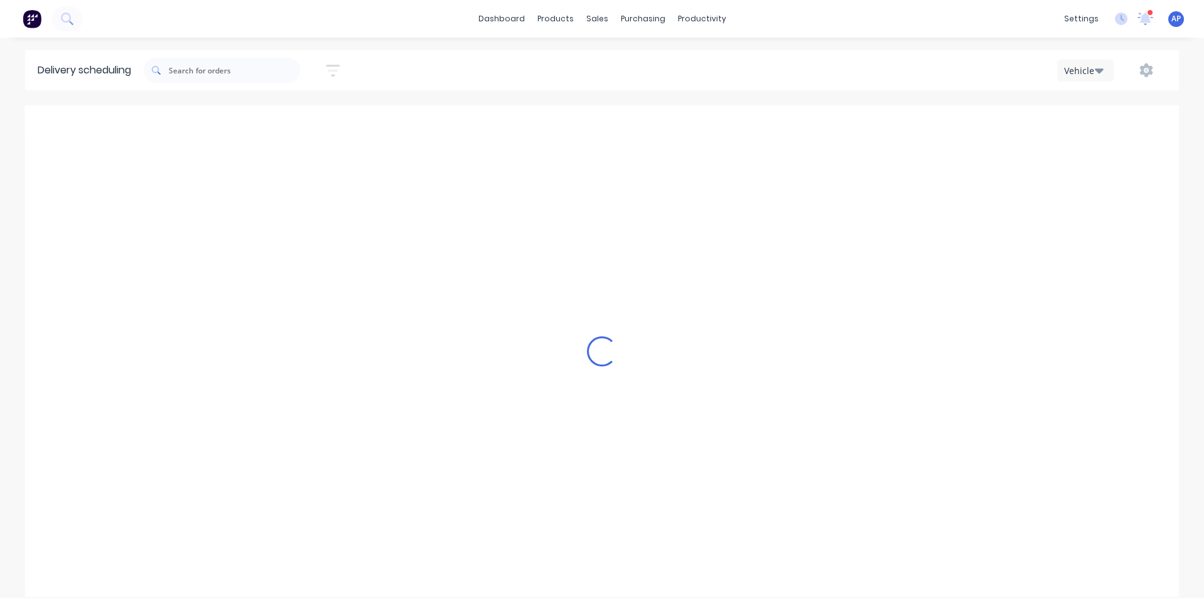
type input "[DATE] - [DATE]"
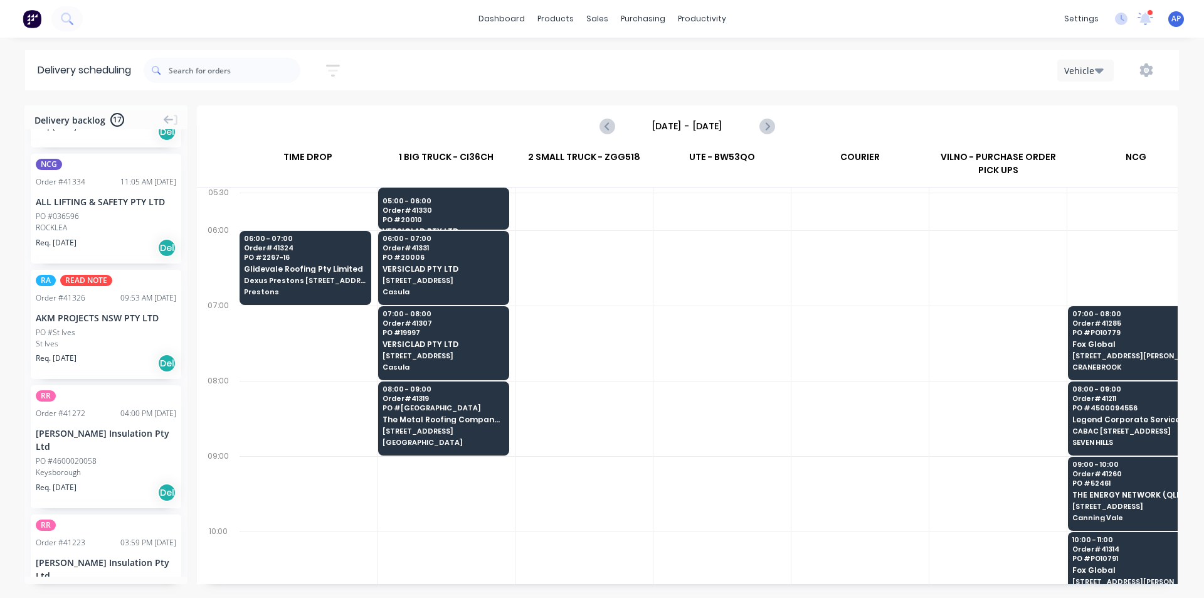
scroll to position [502, 0]
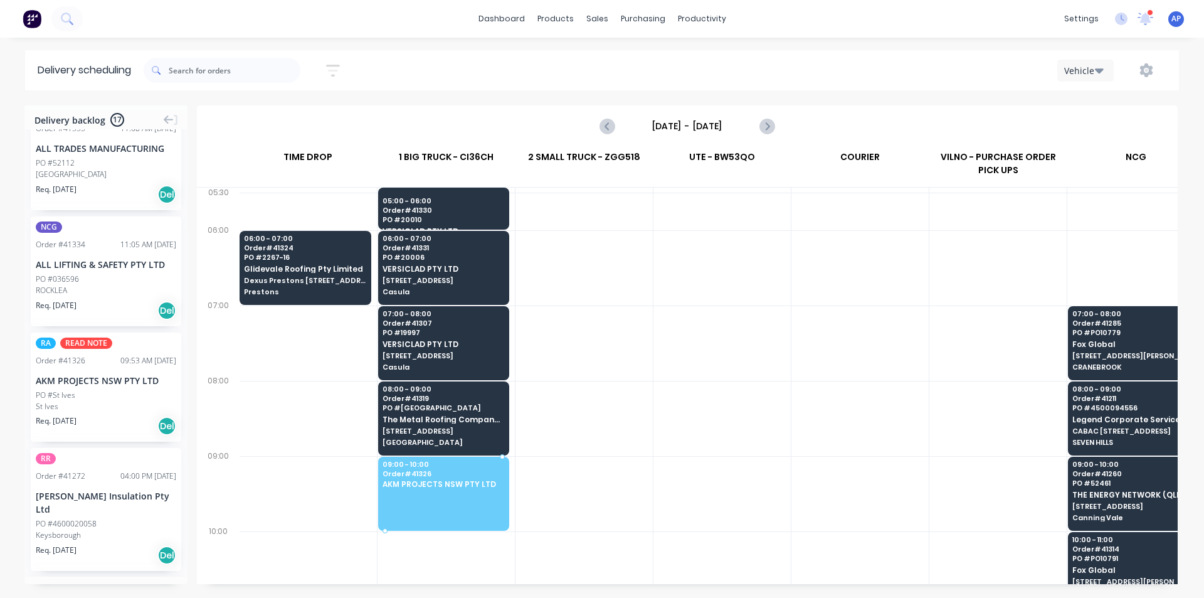
drag, startPoint x: 63, startPoint y: 402, endPoint x: 452, endPoint y: 466, distance: 394.1
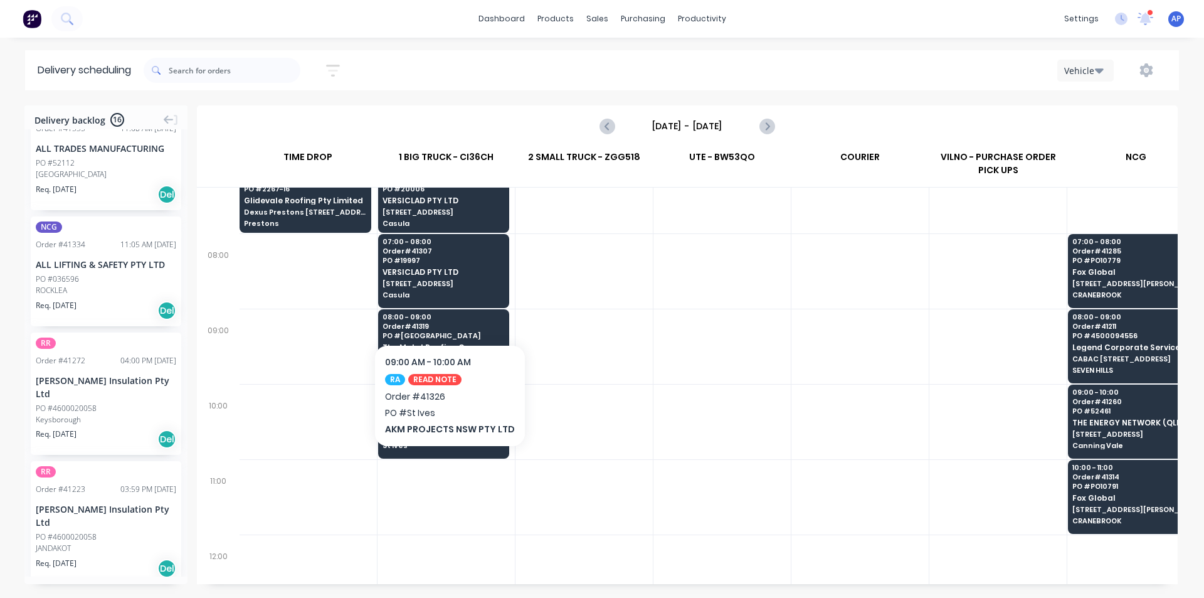
scroll to position [125, 1]
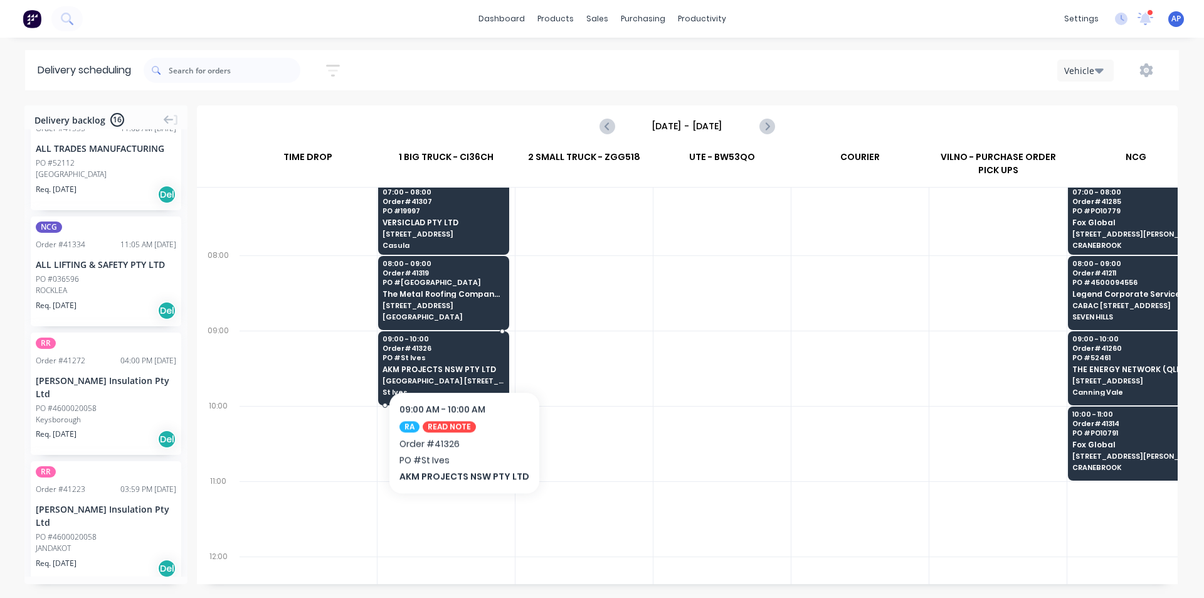
click at [461, 354] on span "PO # St Ives" at bounding box center [444, 358] width 122 height 8
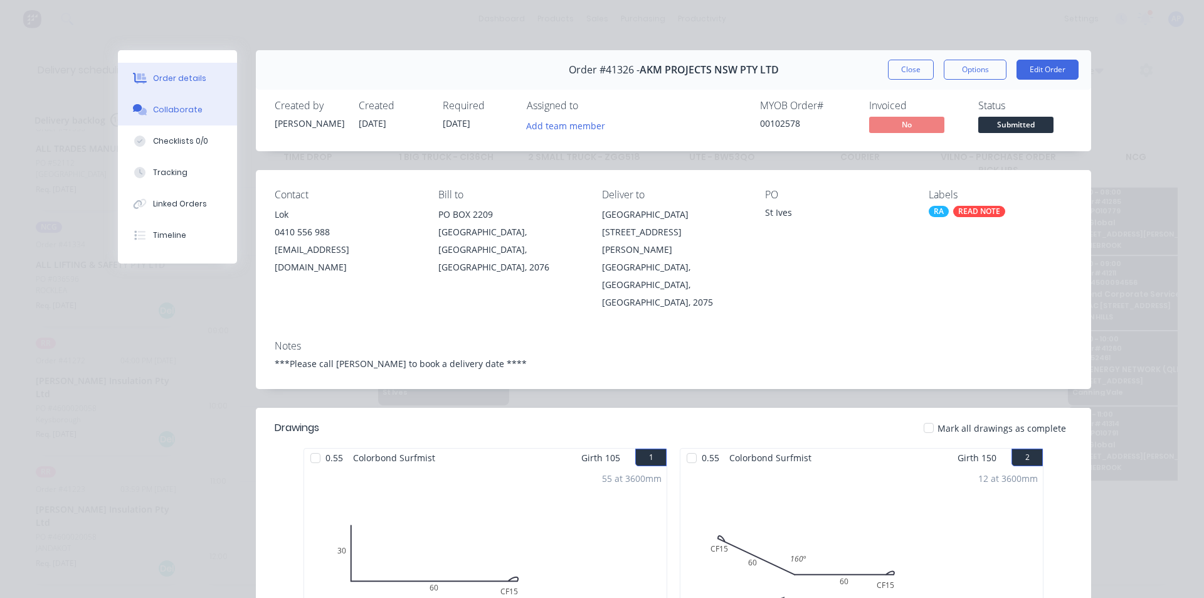
click at [154, 102] on button "Collaborate" at bounding box center [177, 109] width 119 height 31
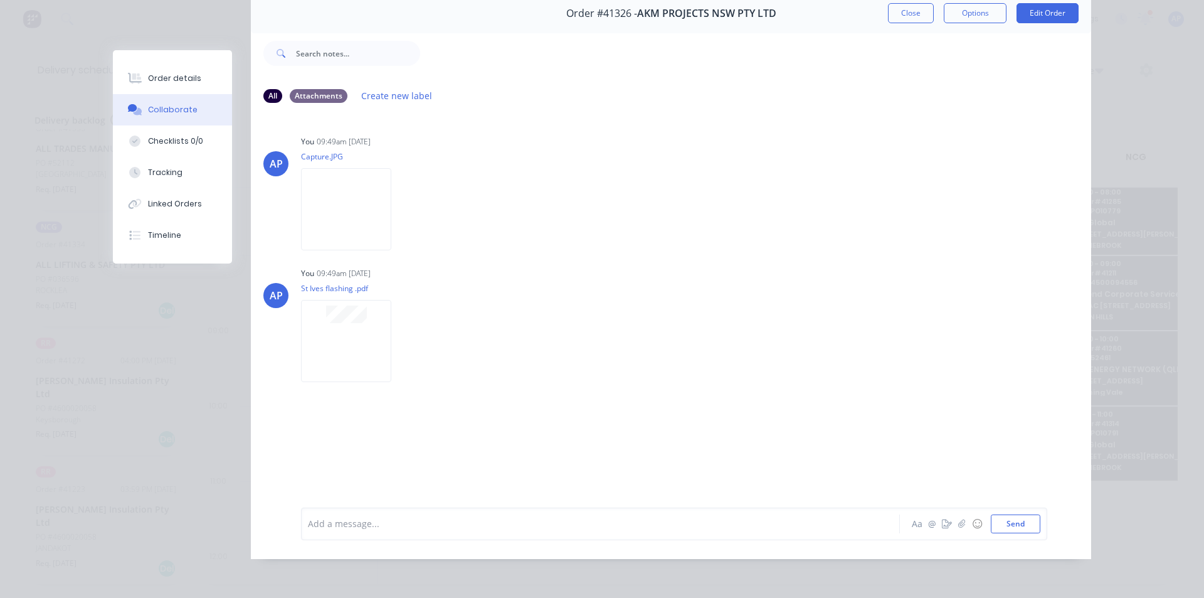
scroll to position [0, 0]
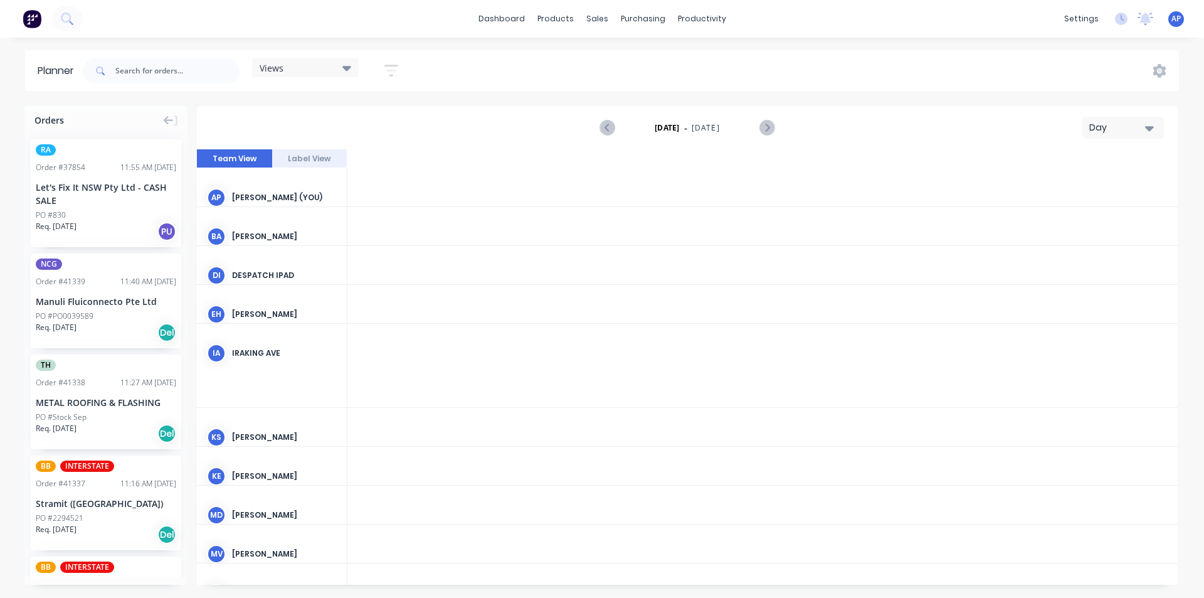
scroll to position [0, 2409]
click at [1106, 125] on div "Day" at bounding box center [1118, 127] width 58 height 13
click at [1083, 181] on div "Week" at bounding box center [1101, 186] width 124 height 25
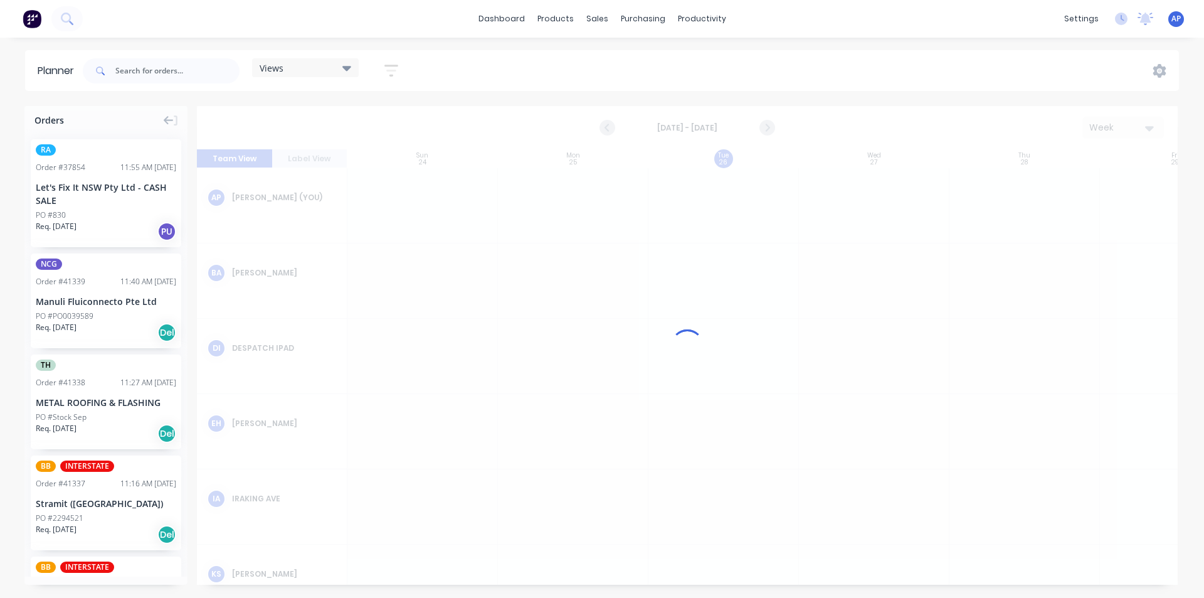
scroll to position [0, 1]
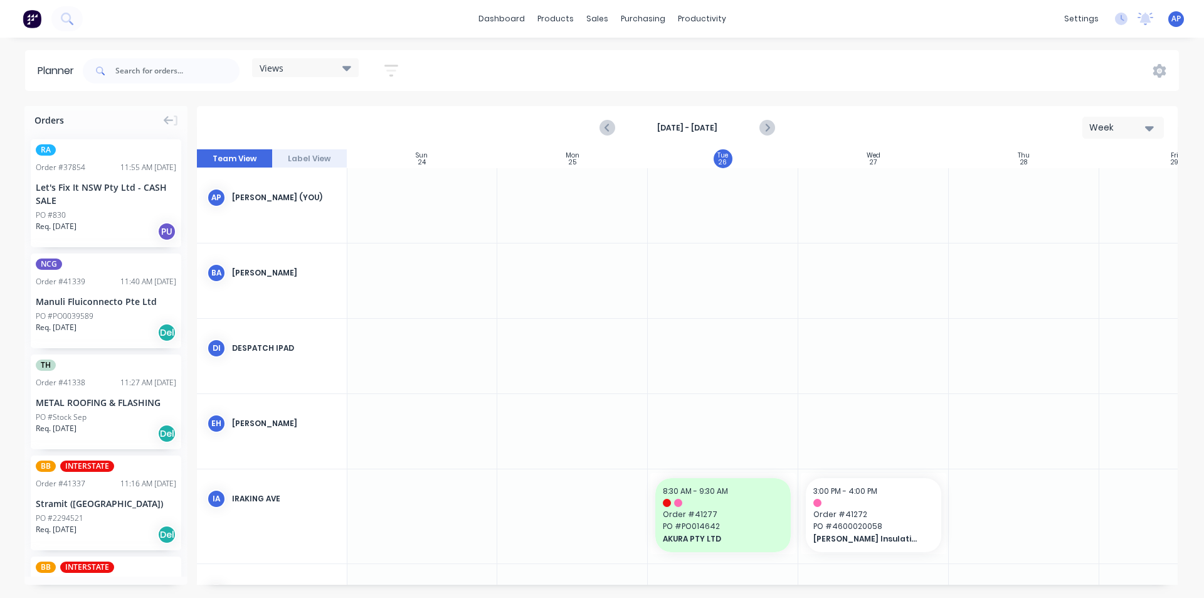
click at [690, 129] on strong "Aug 24th - Aug 30th" at bounding box center [687, 127] width 125 height 11
click at [394, 65] on icon "button" at bounding box center [391, 71] width 14 height 12
click at [369, 119] on div "Show/Hide users" at bounding box center [325, 117] width 87 height 13
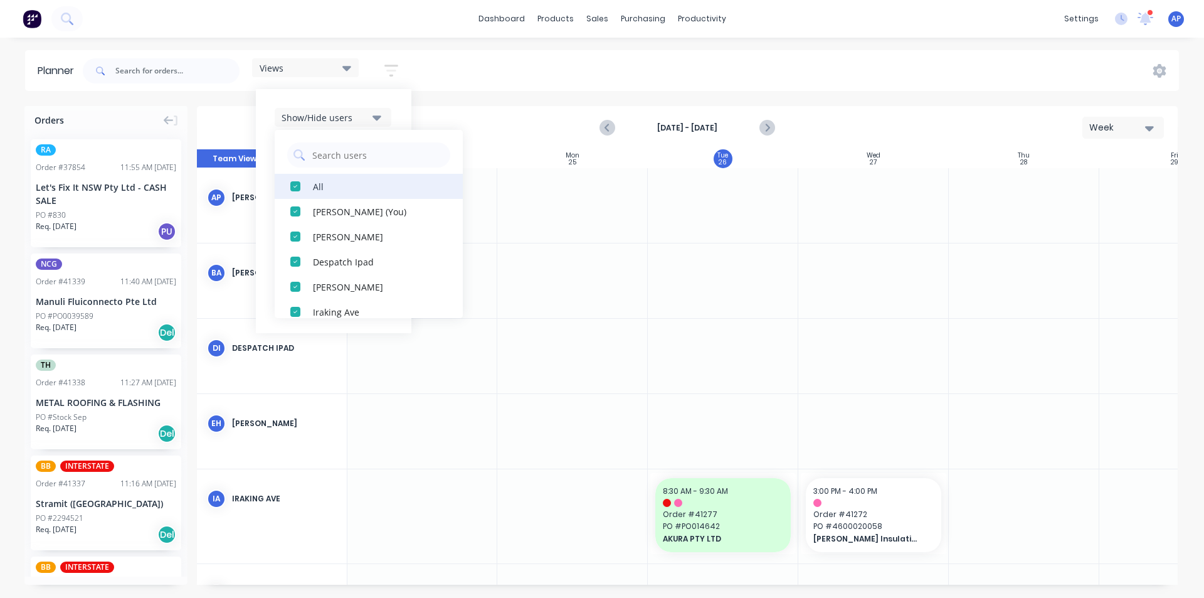
click at [323, 183] on div "All" at bounding box center [375, 185] width 125 height 13
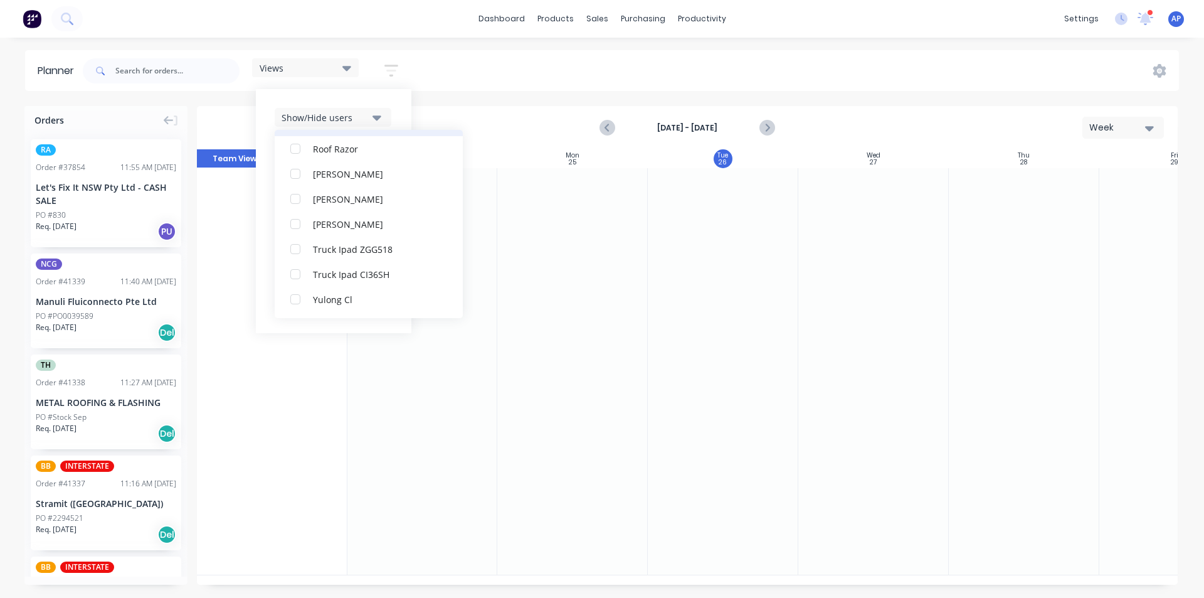
scroll to position [351, 0]
click at [347, 188] on div "RA PM Team" at bounding box center [375, 185] width 125 height 13
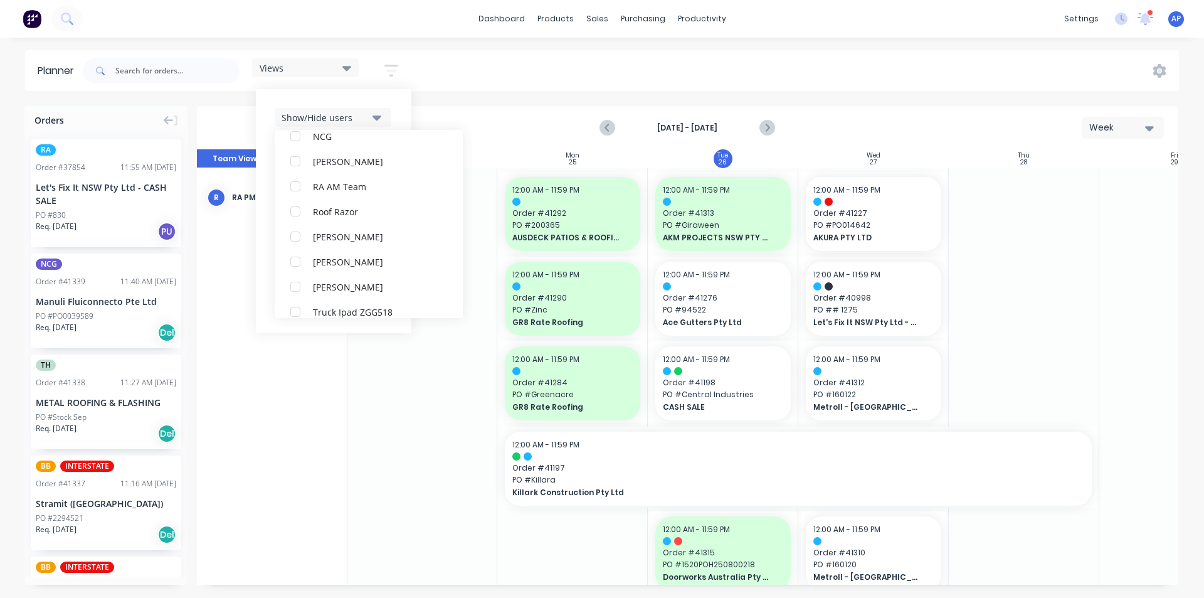
scroll to position [25, 0]
click at [408, 111] on div "Show/Hide users All RA PM Team Angela Perez (You) Byron Aird Despatch Ipad Ethe…" at bounding box center [334, 211] width 156 height 244
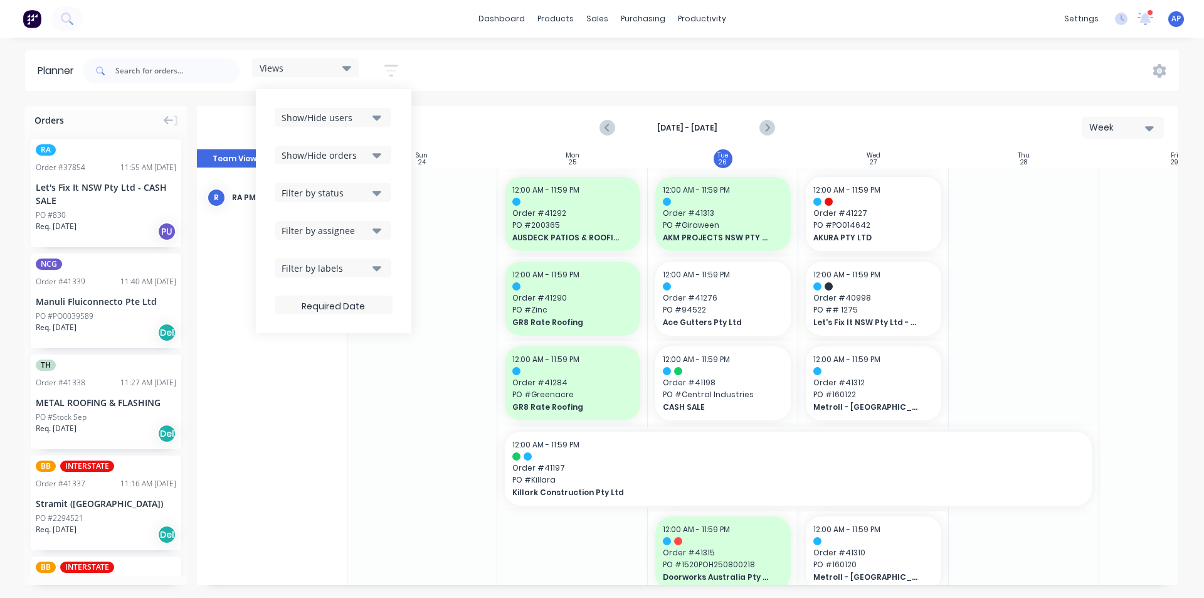
click at [384, 197] on button "Filter by status" at bounding box center [333, 192] width 117 height 19
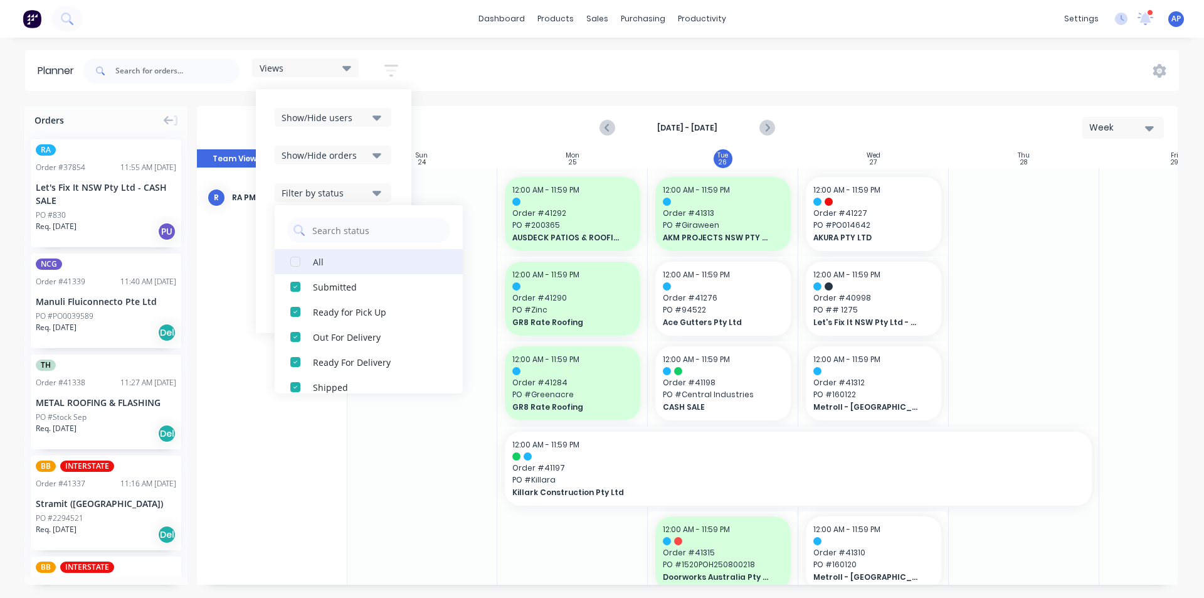
click at [315, 262] on div "All" at bounding box center [375, 261] width 125 height 13
click at [385, 184] on button "Filter by status" at bounding box center [333, 192] width 117 height 19
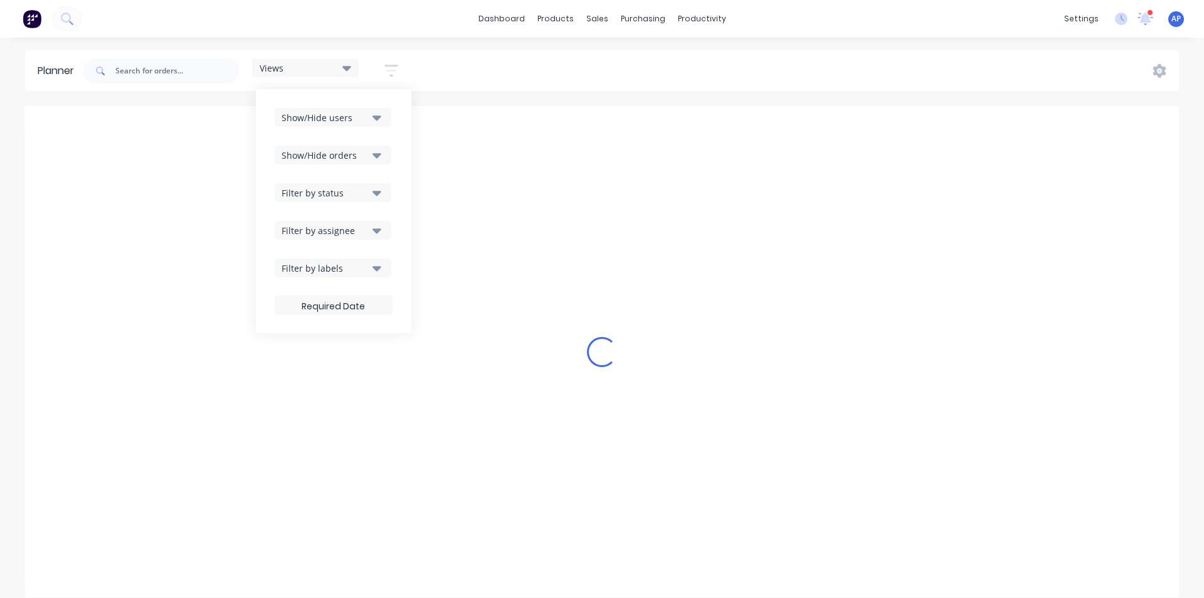
click at [367, 216] on div "Show/Hide users Show/Hide orders Filter by status Filter by assignee Filter by …" at bounding box center [334, 211] width 118 height 206
click at [369, 231] on div "Filter by assignee" at bounding box center [325, 230] width 87 height 13
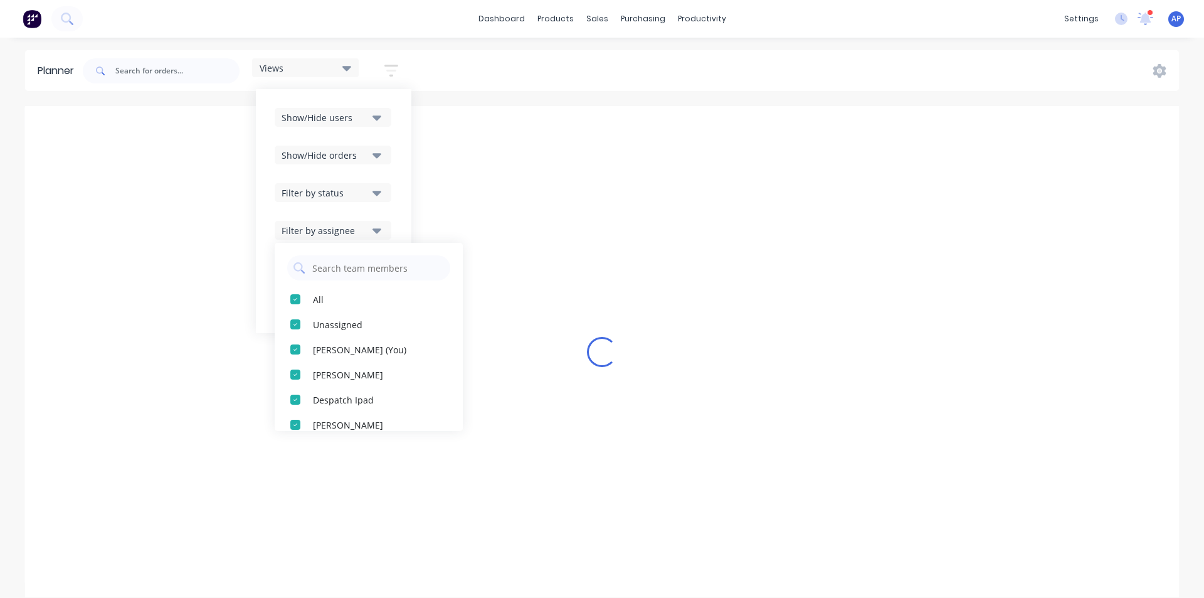
click at [373, 191] on button "Filter by status" at bounding box center [333, 192] width 117 height 19
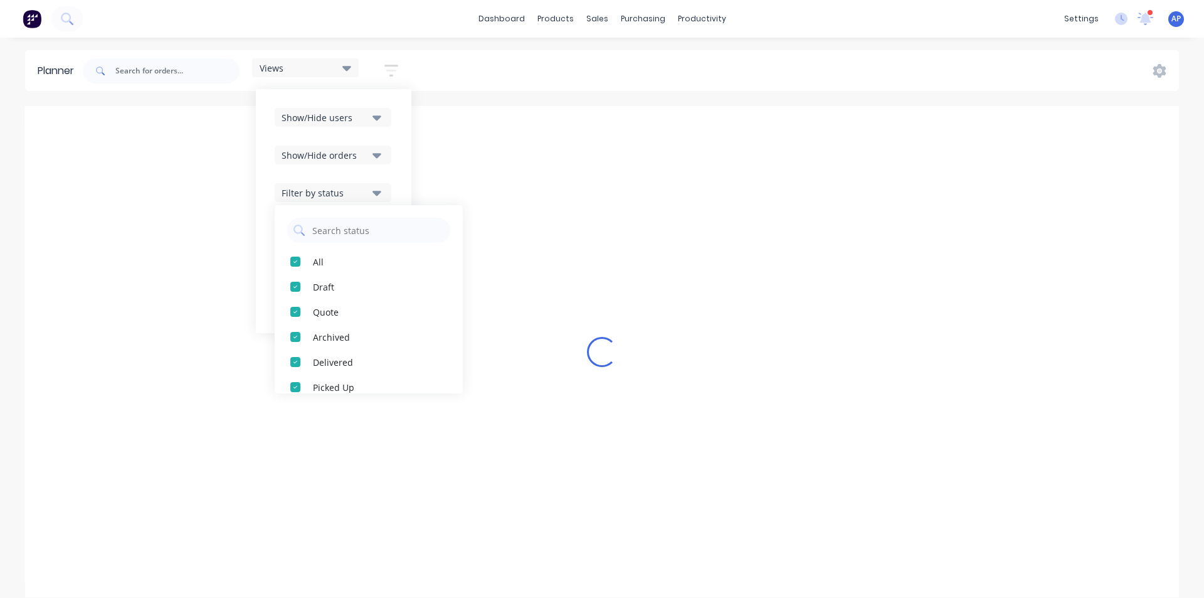
click at [371, 151] on button "Show/Hide orders" at bounding box center [333, 155] width 117 height 19
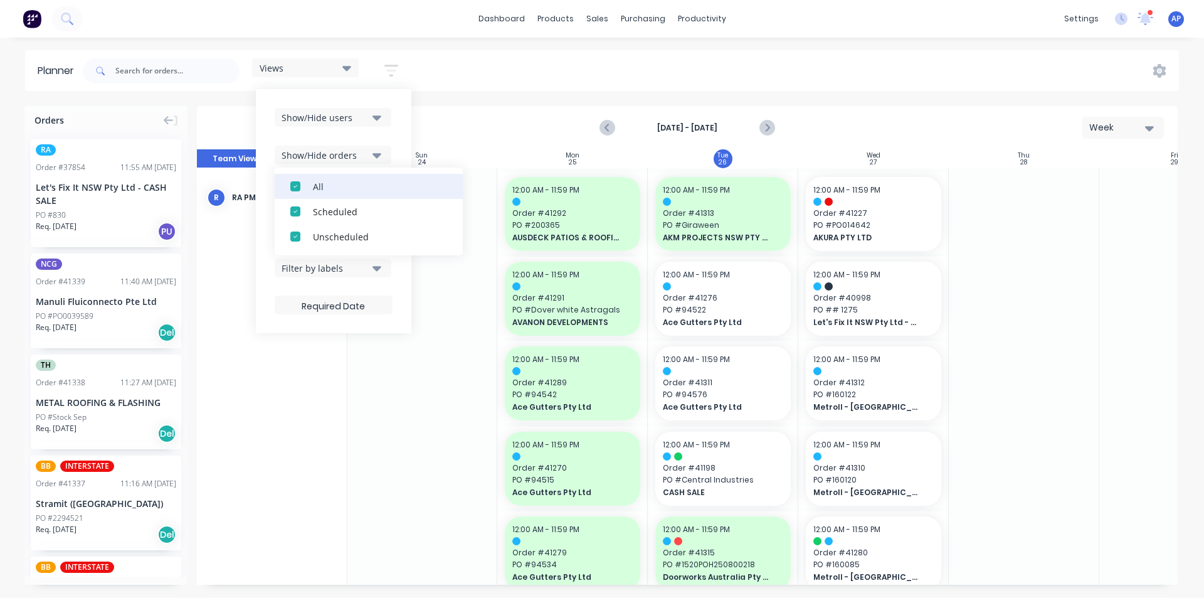
click at [333, 185] on div "All" at bounding box center [375, 185] width 125 height 13
click at [352, 233] on div "Unscheduled" at bounding box center [375, 236] width 125 height 13
click at [742, 58] on div "Views Save new view None (Default) edit Iraking edit kyle edit Michael's View e…" at bounding box center [629, 71] width 1099 height 38
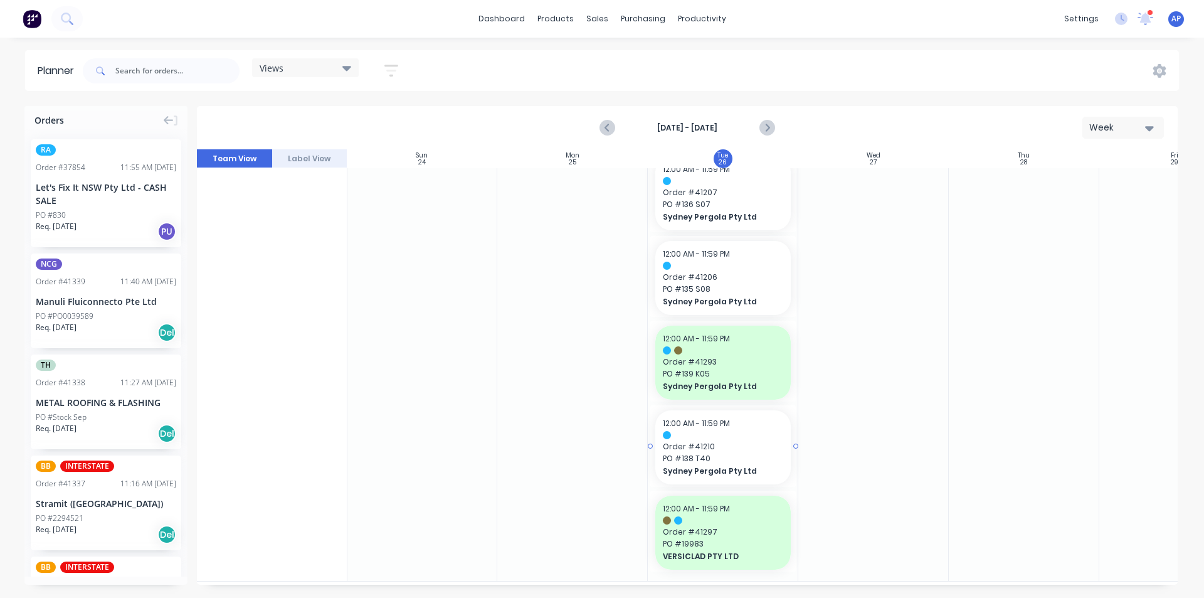
scroll to position [1728, 1]
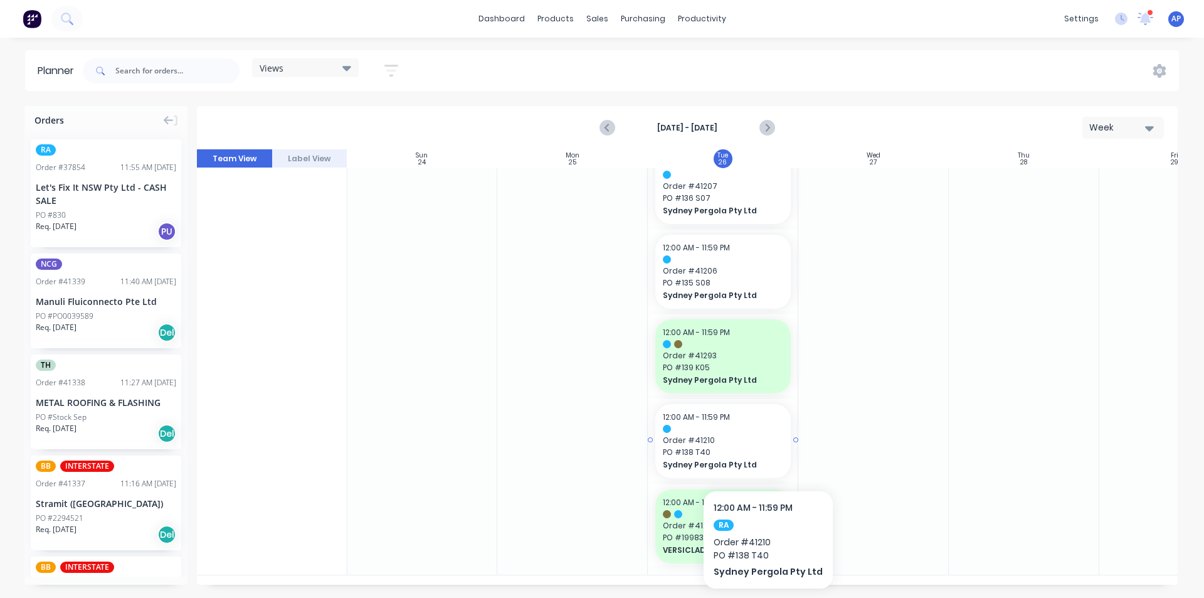
click at [764, 452] on span "PO # 138 T40" at bounding box center [723, 452] width 120 height 11
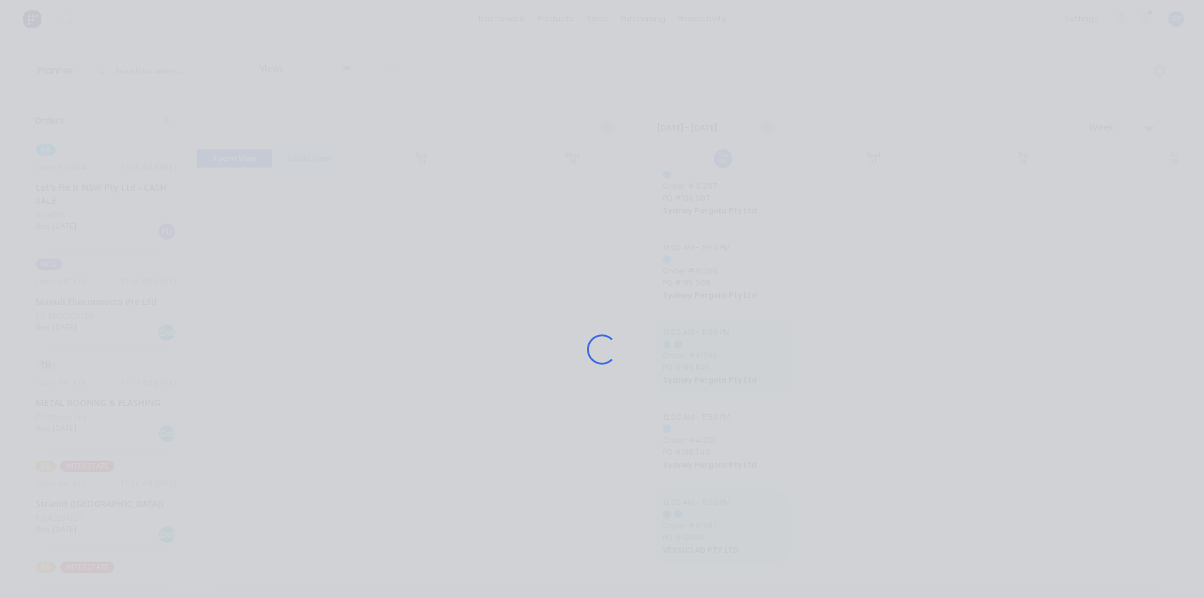
scroll to position [1719, 1]
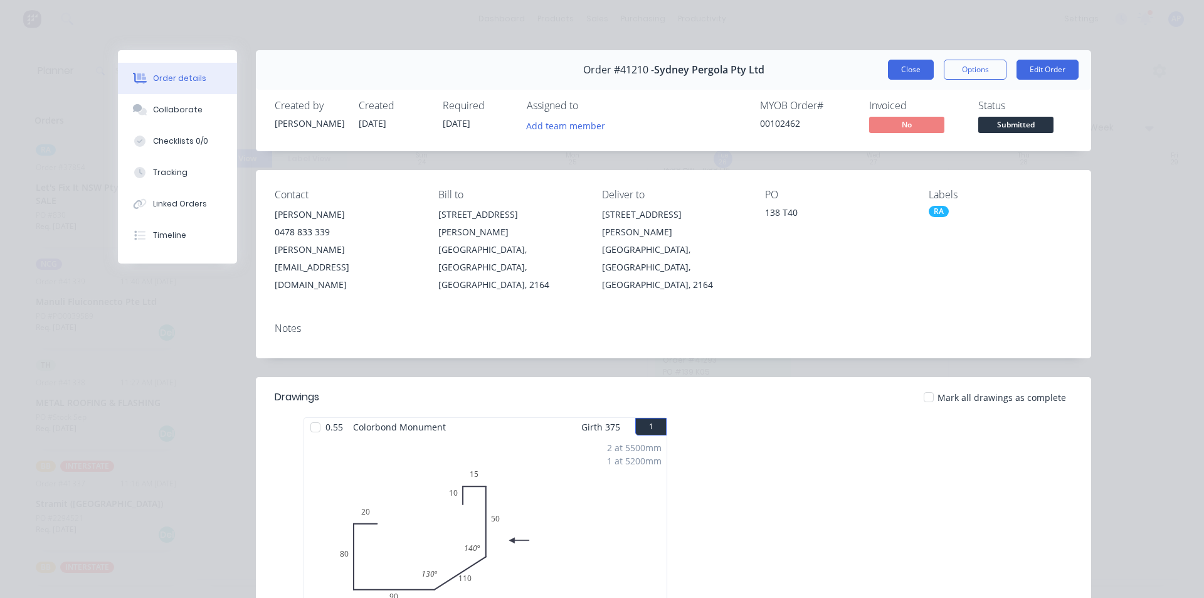
click at [913, 67] on button "Close" at bounding box center [911, 70] width 46 height 20
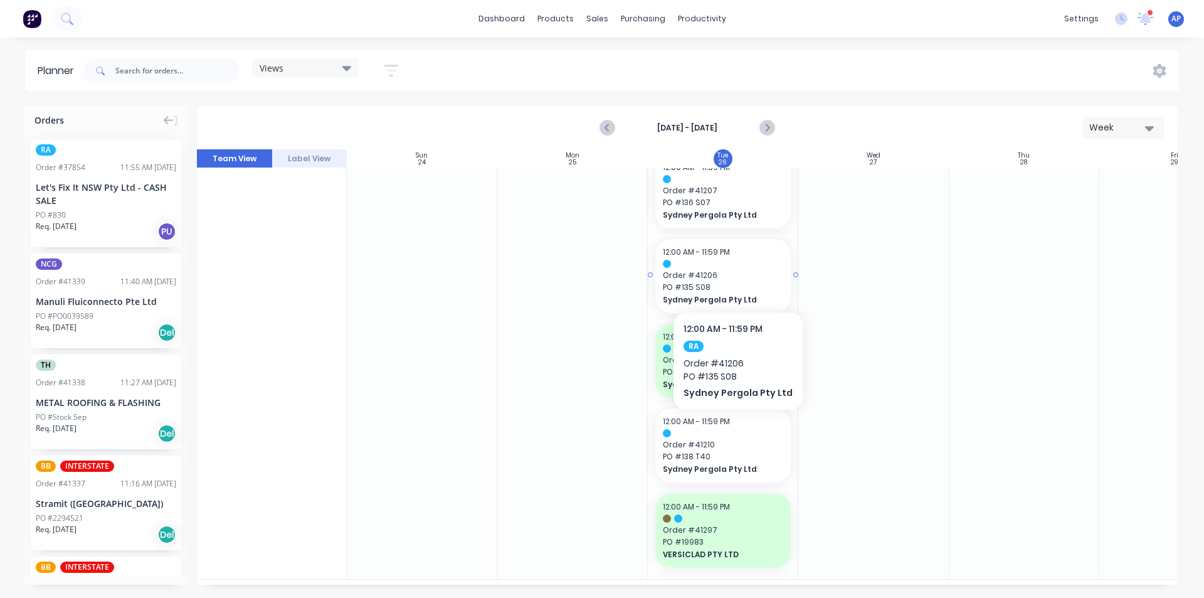
click at [734, 273] on span "Order # 41206" at bounding box center [723, 275] width 120 height 11
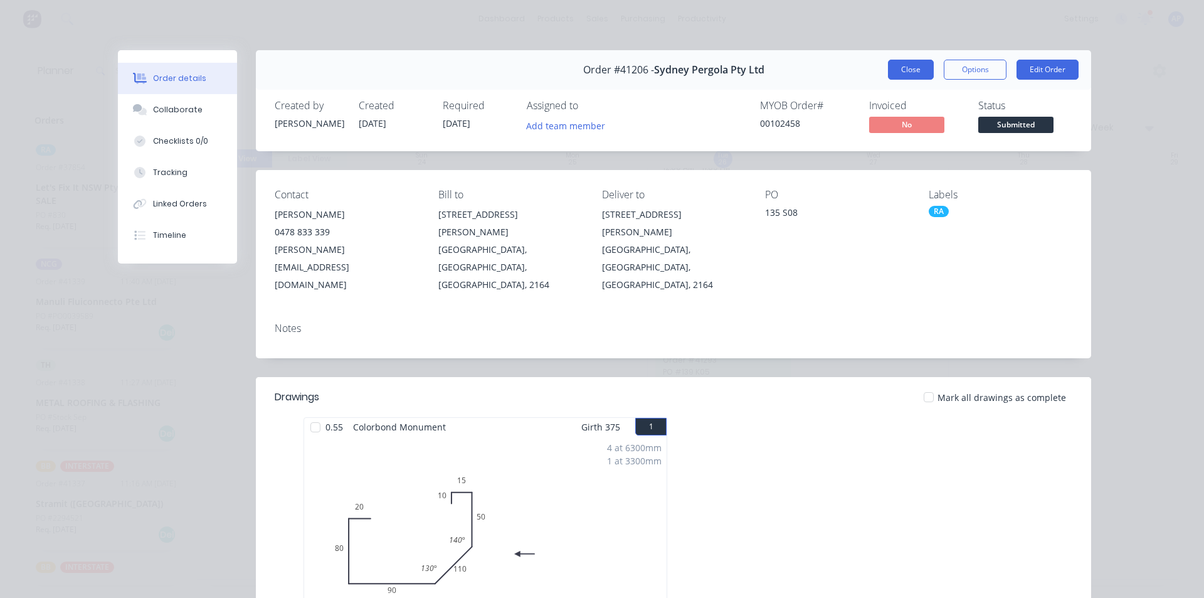
click at [923, 70] on button "Close" at bounding box center [911, 70] width 46 height 20
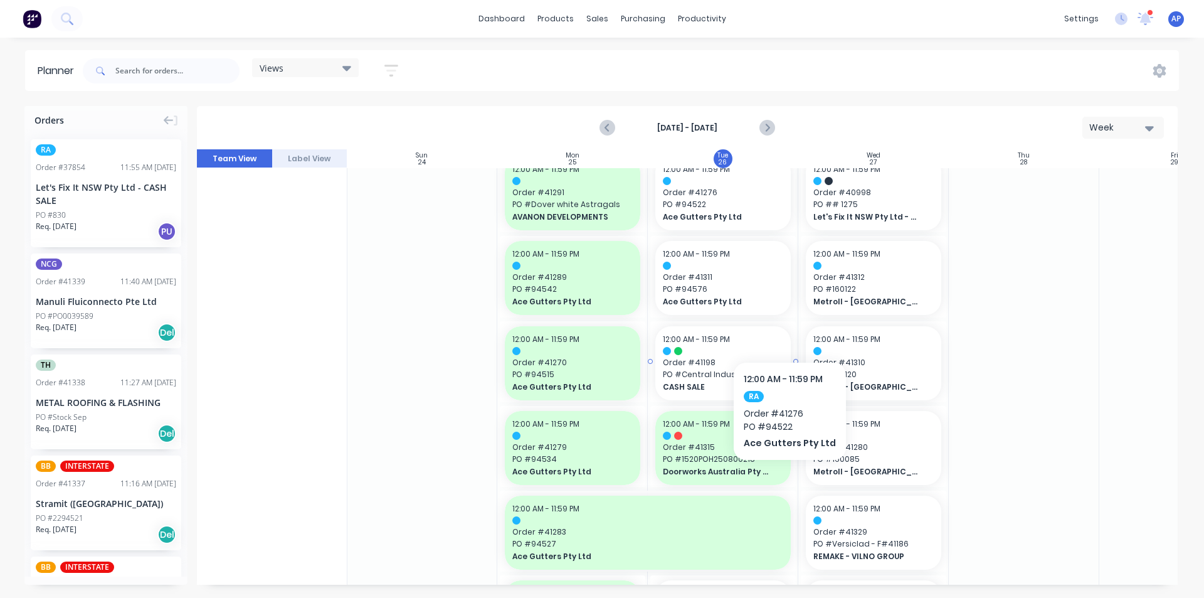
scroll to position [125, 1]
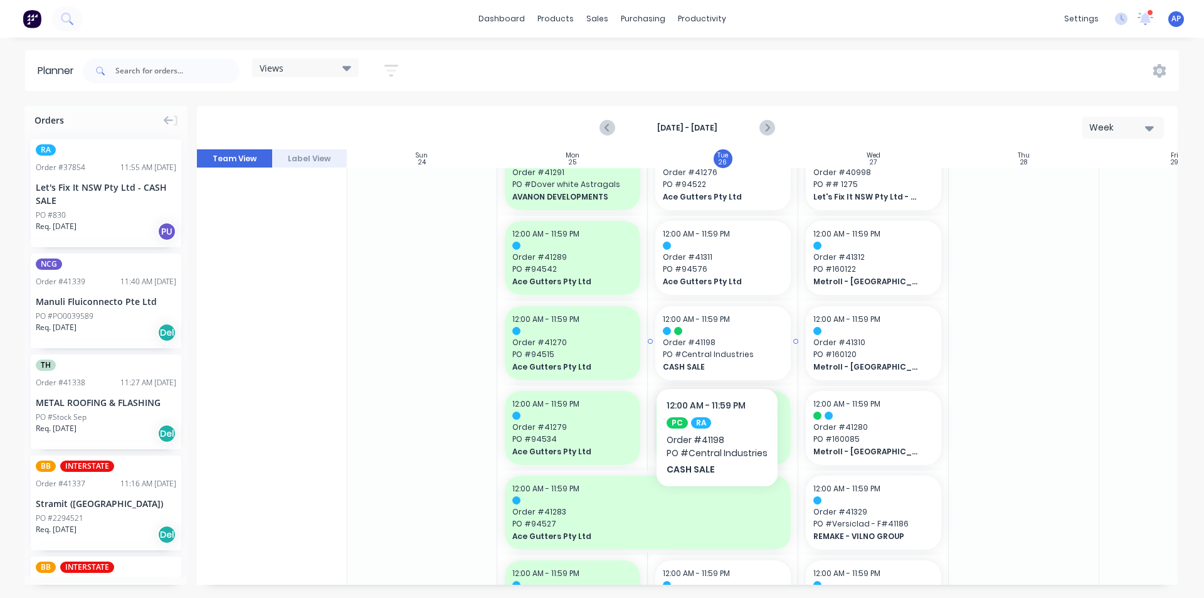
click at [717, 349] on span "PO # Central Industries" at bounding box center [723, 354] width 120 height 11
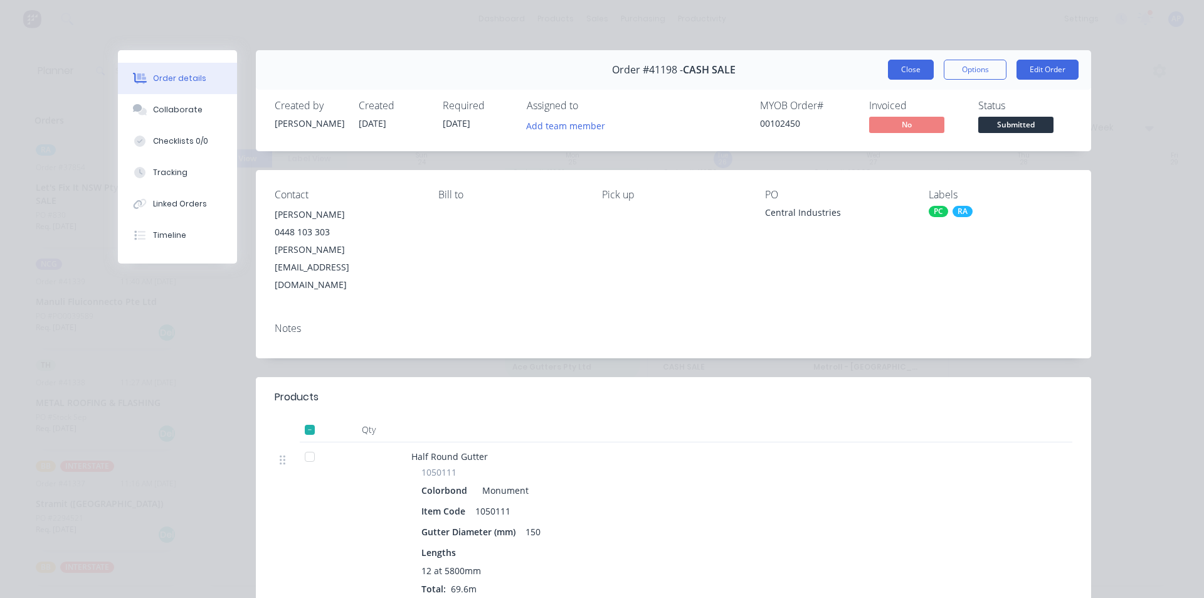
click at [916, 68] on button "Close" at bounding box center [911, 70] width 46 height 20
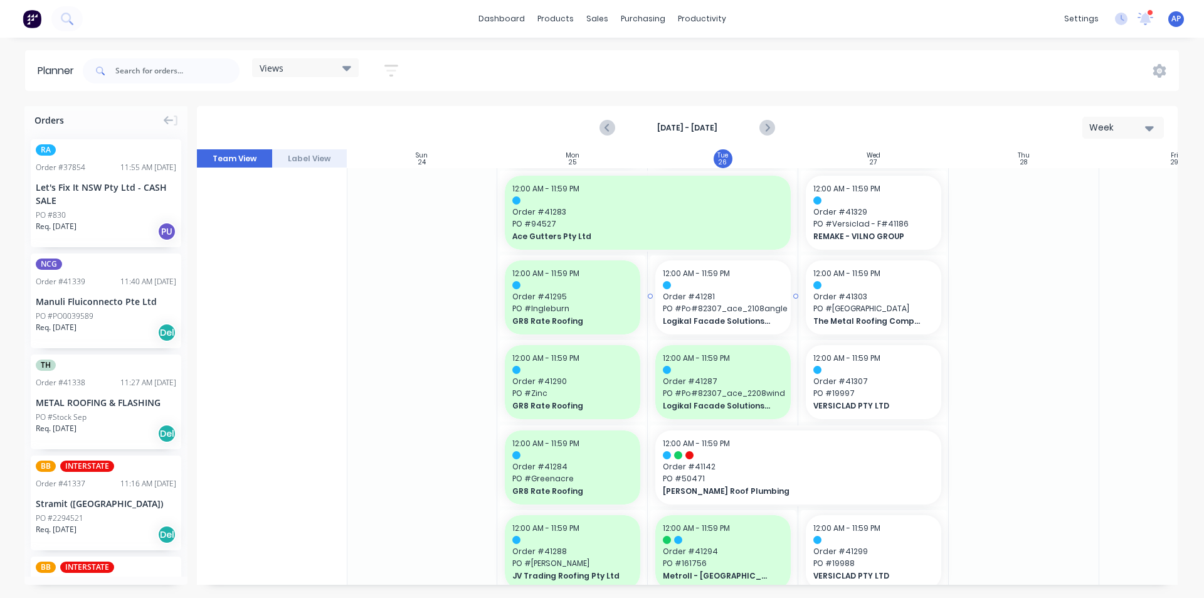
scroll to position [439, 1]
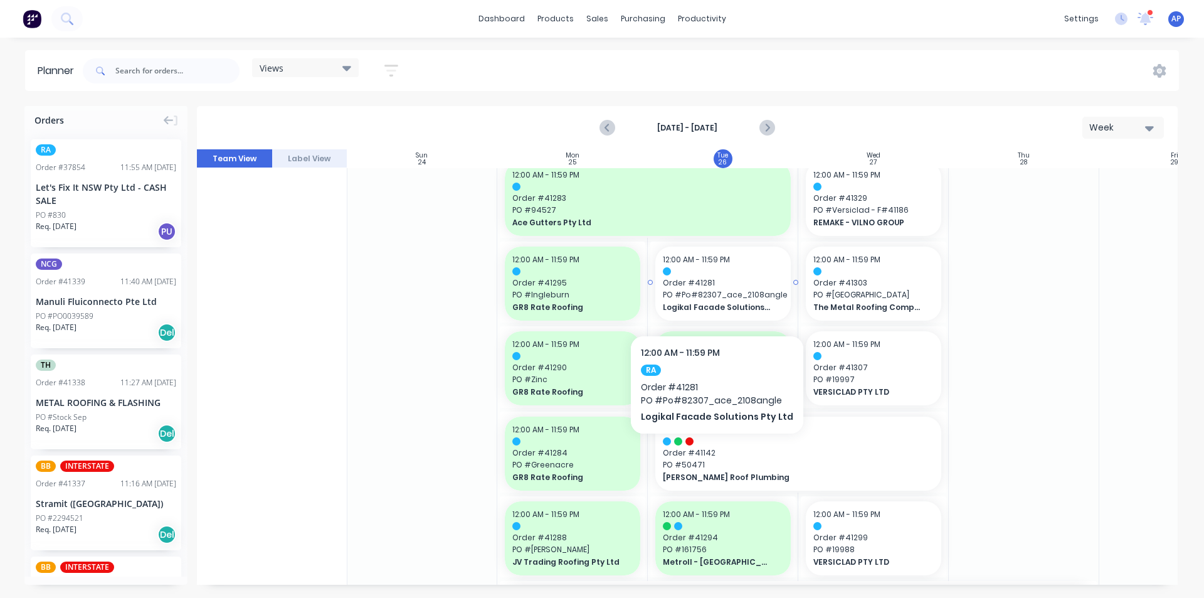
click at [711, 297] on span "PO # Po#82307_ace_2108angle" at bounding box center [723, 294] width 120 height 11
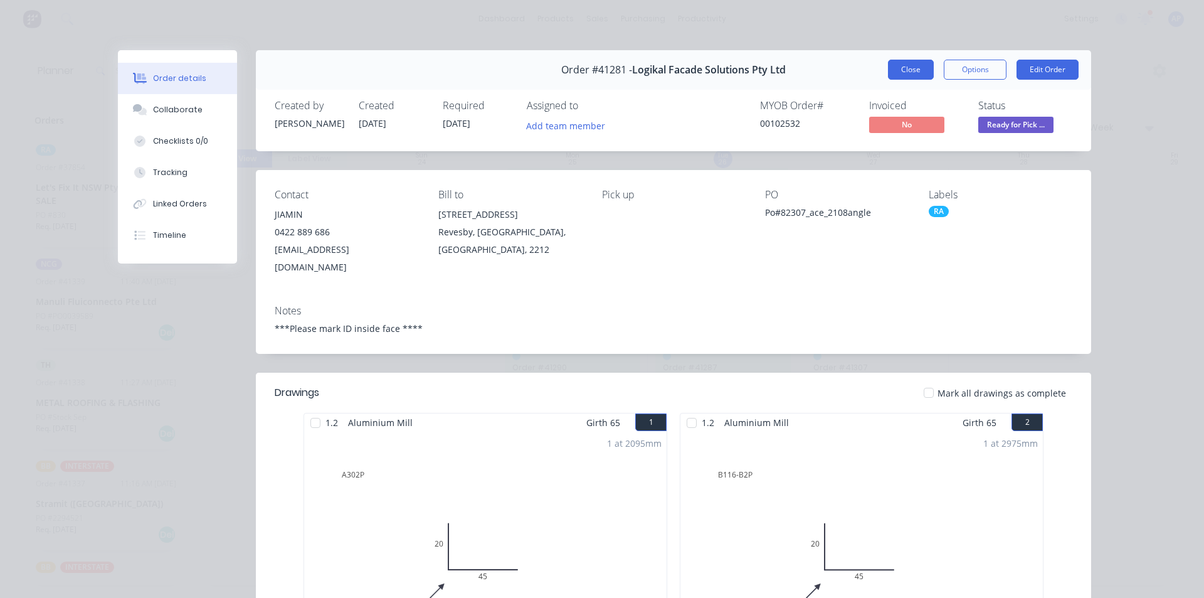
click at [903, 73] on button "Close" at bounding box center [911, 70] width 46 height 20
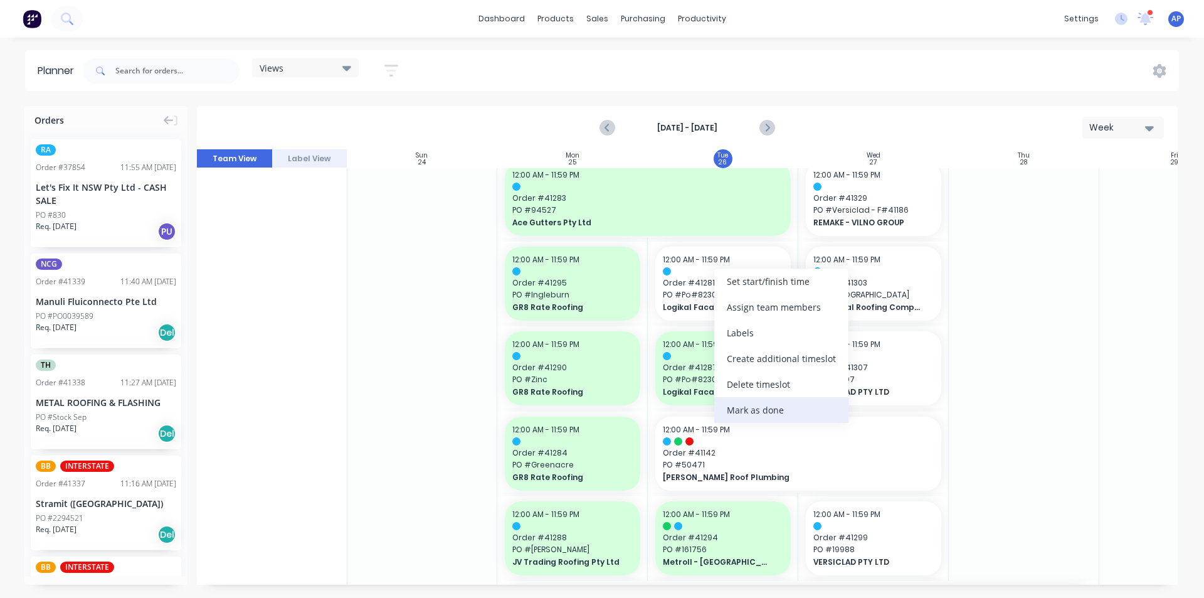
click at [753, 413] on div "Mark as done" at bounding box center [781, 410] width 134 height 26
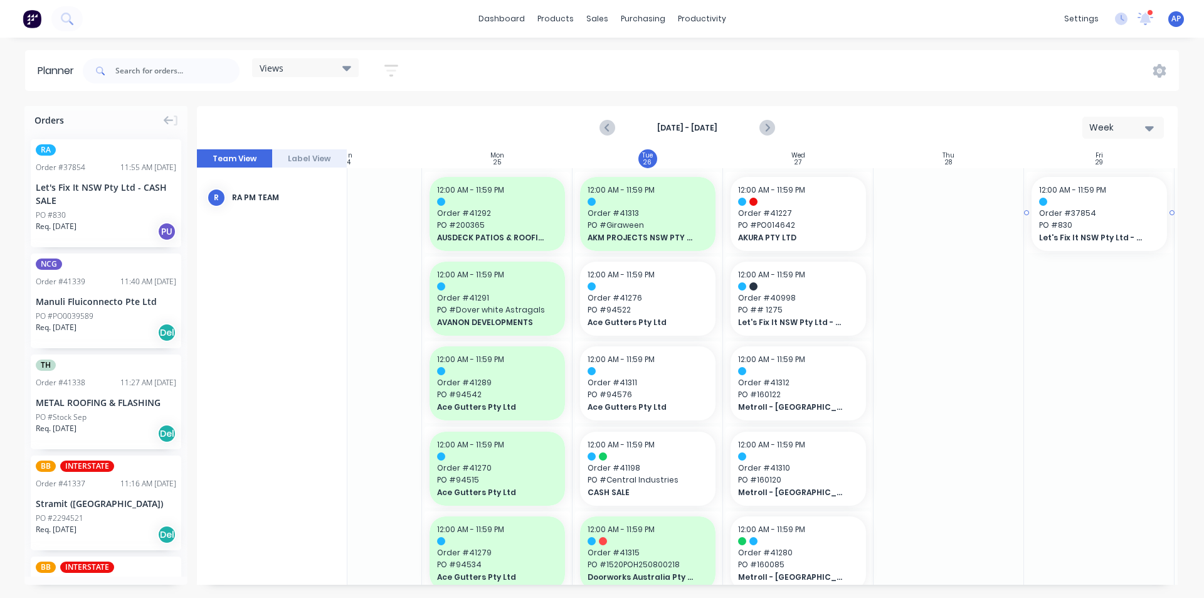
scroll to position [0, 79]
drag, startPoint x: 184, startPoint y: 203, endPoint x: 1093, endPoint y: 209, distance: 909.5
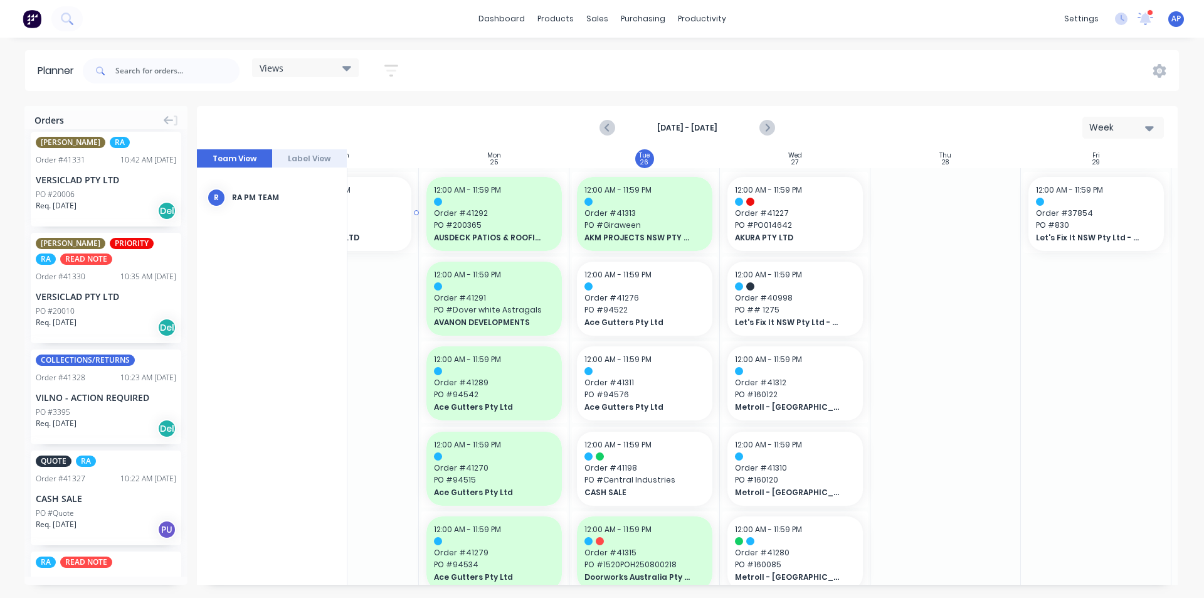
scroll to position [0, 73]
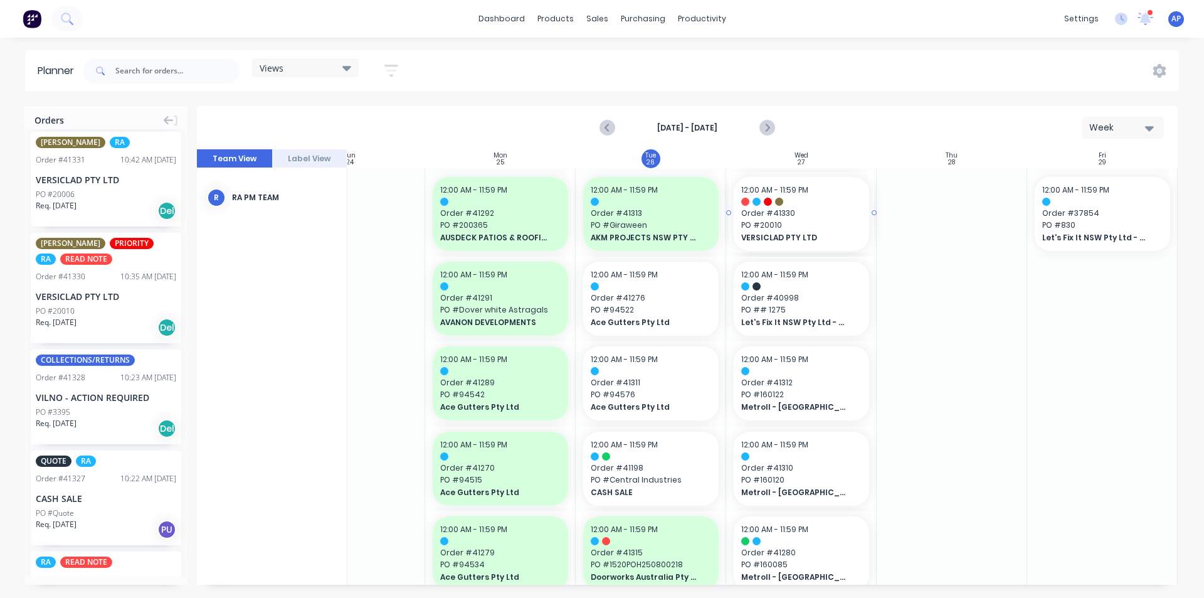
drag, startPoint x: 53, startPoint y: 285, endPoint x: 750, endPoint y: 250, distance: 697.8
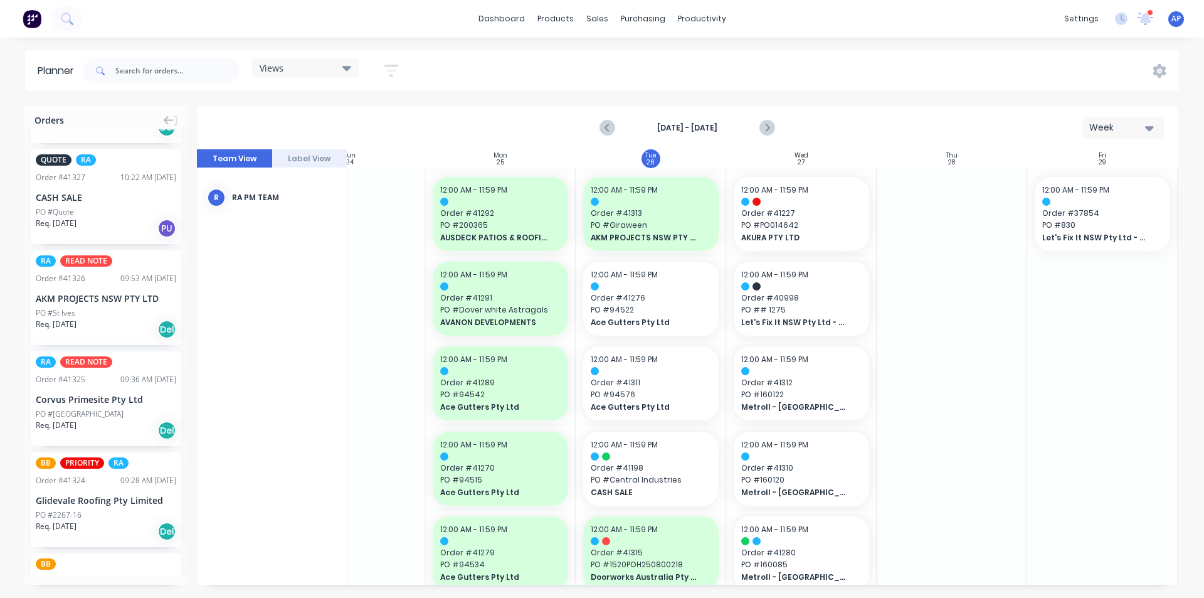
scroll to position [1004, 0]
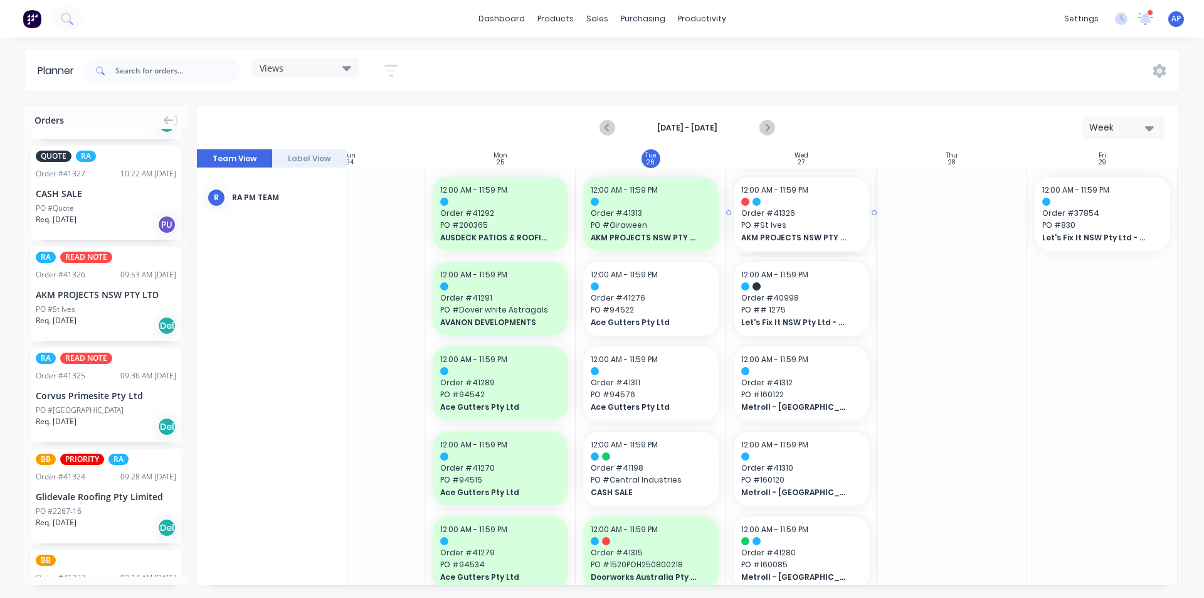
drag, startPoint x: 52, startPoint y: 285, endPoint x: 766, endPoint y: 235, distance: 715.5
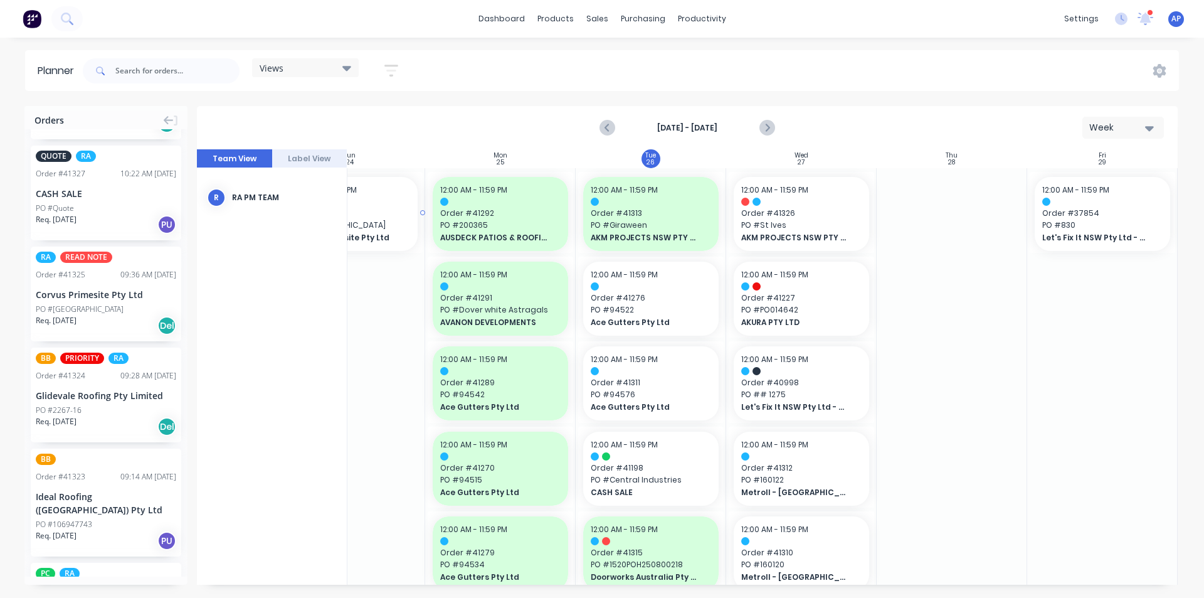
scroll to position [0, 66]
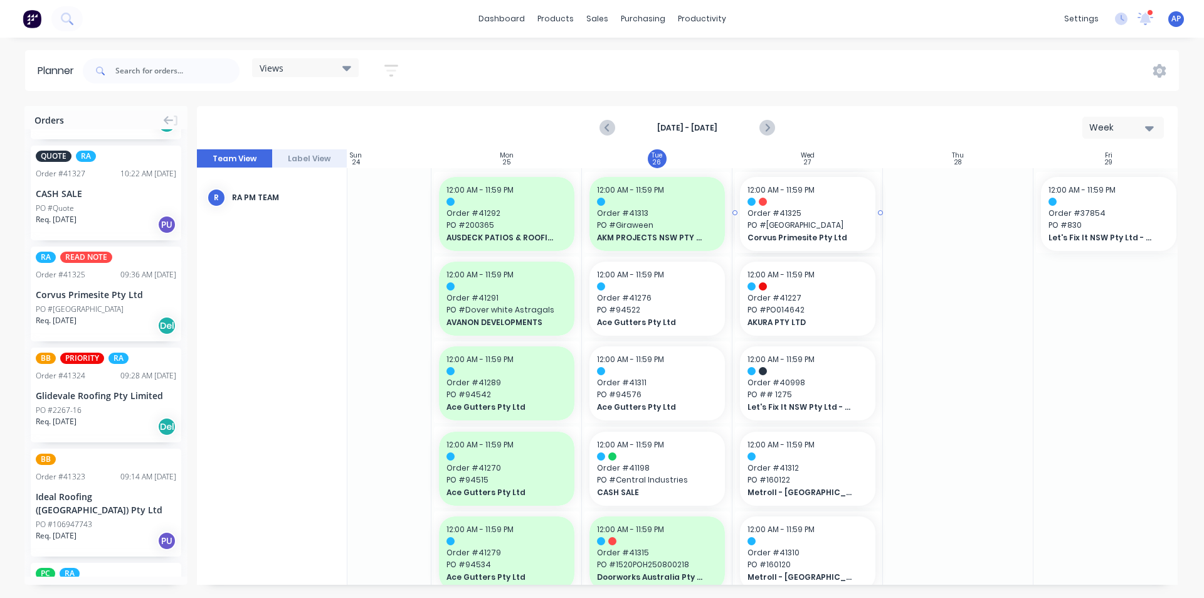
drag, startPoint x: 55, startPoint y: 303, endPoint x: 786, endPoint y: 233, distance: 734.1
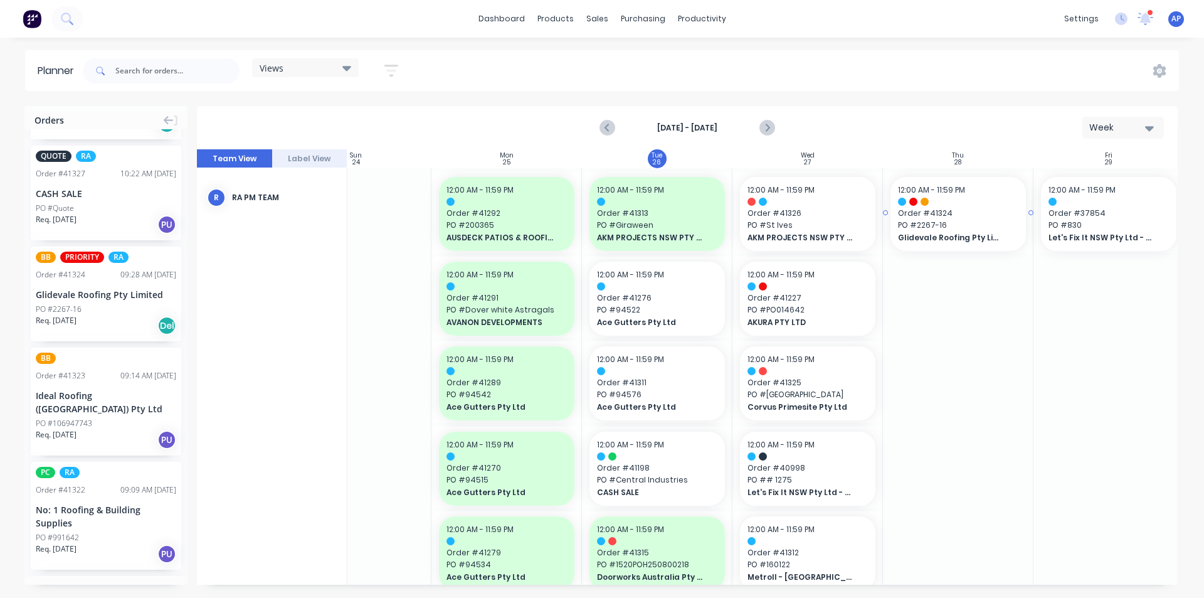
drag, startPoint x: 47, startPoint y: 297, endPoint x: 917, endPoint y: 228, distance: 872.6
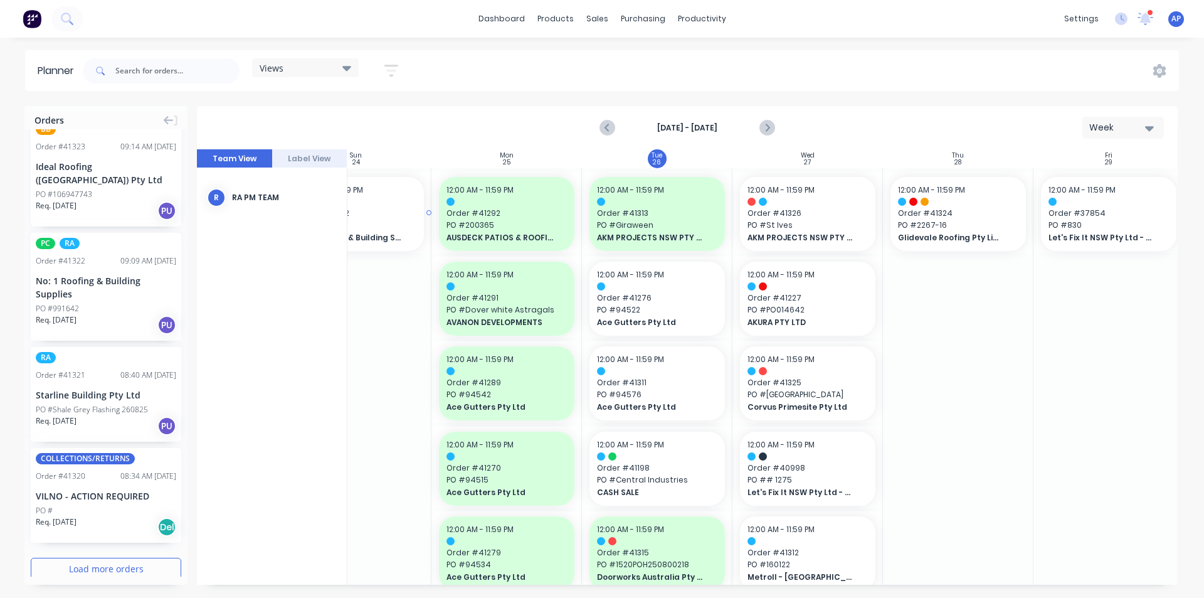
scroll to position [0, 60]
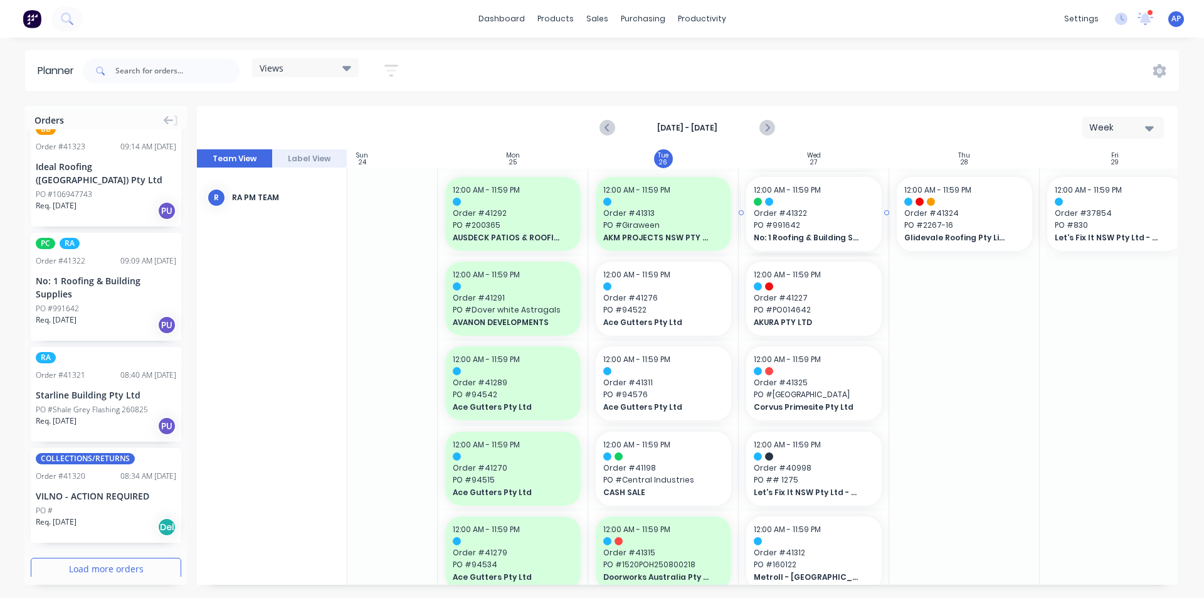
drag, startPoint x: 54, startPoint y: 257, endPoint x: 800, endPoint y: 225, distance: 747.1
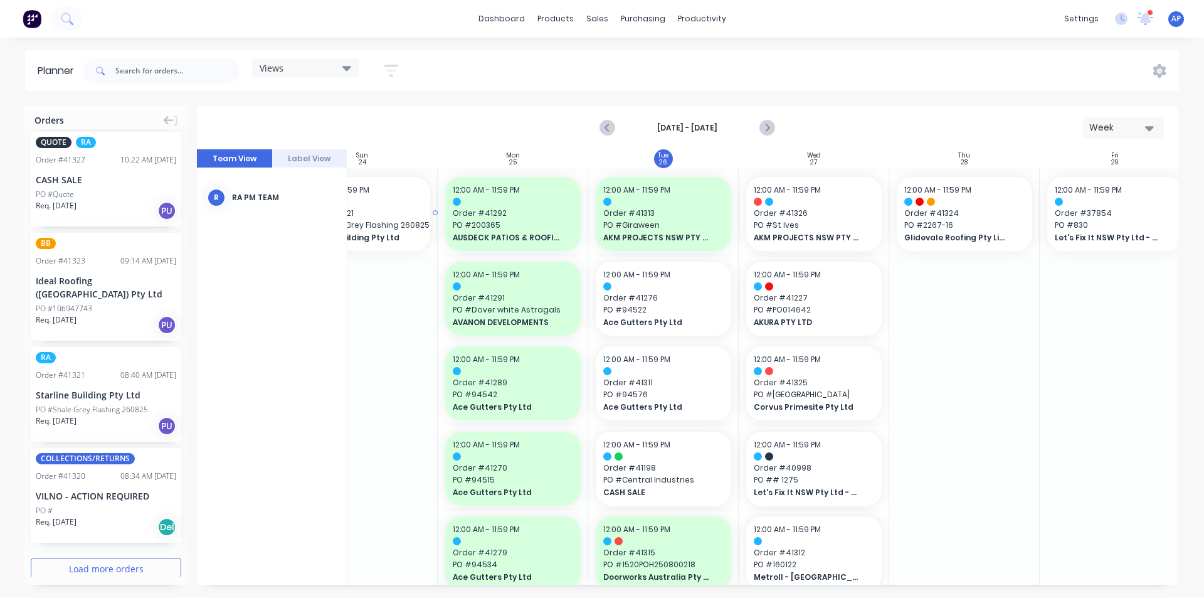
scroll to position [0, 54]
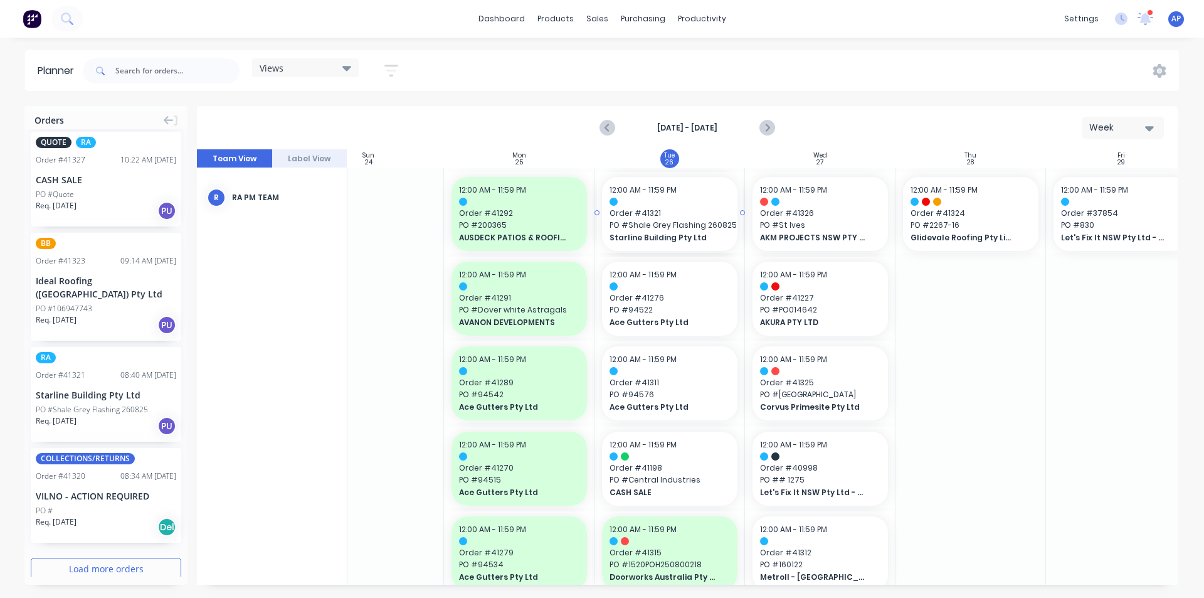
drag, startPoint x: 66, startPoint y: 361, endPoint x: 629, endPoint y: 256, distance: 572.9
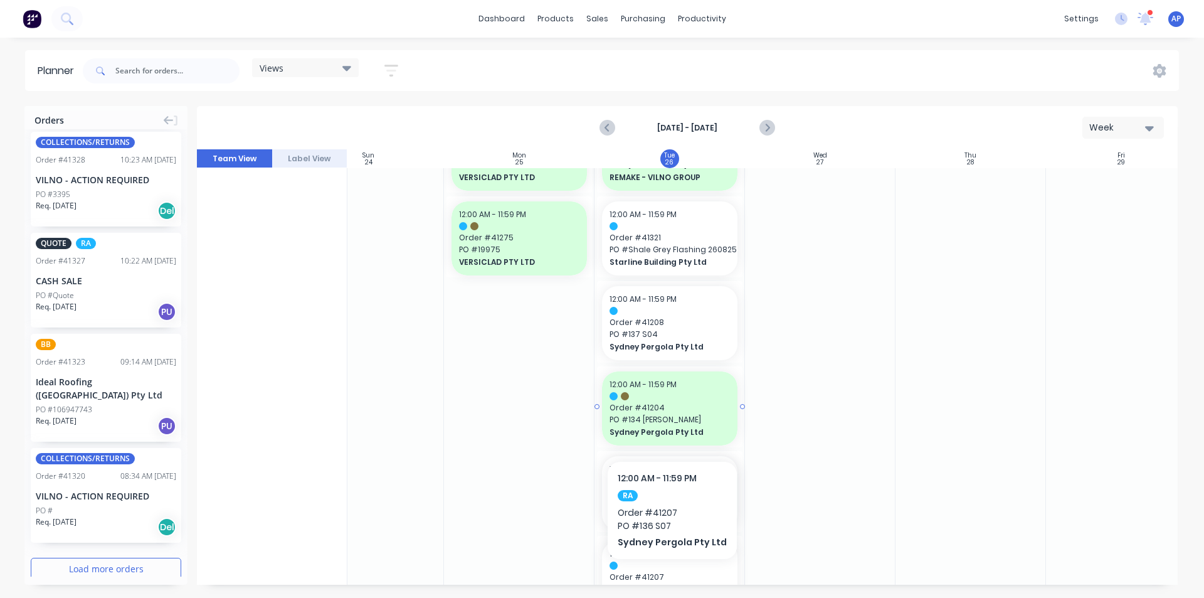
scroll to position [1374, 54]
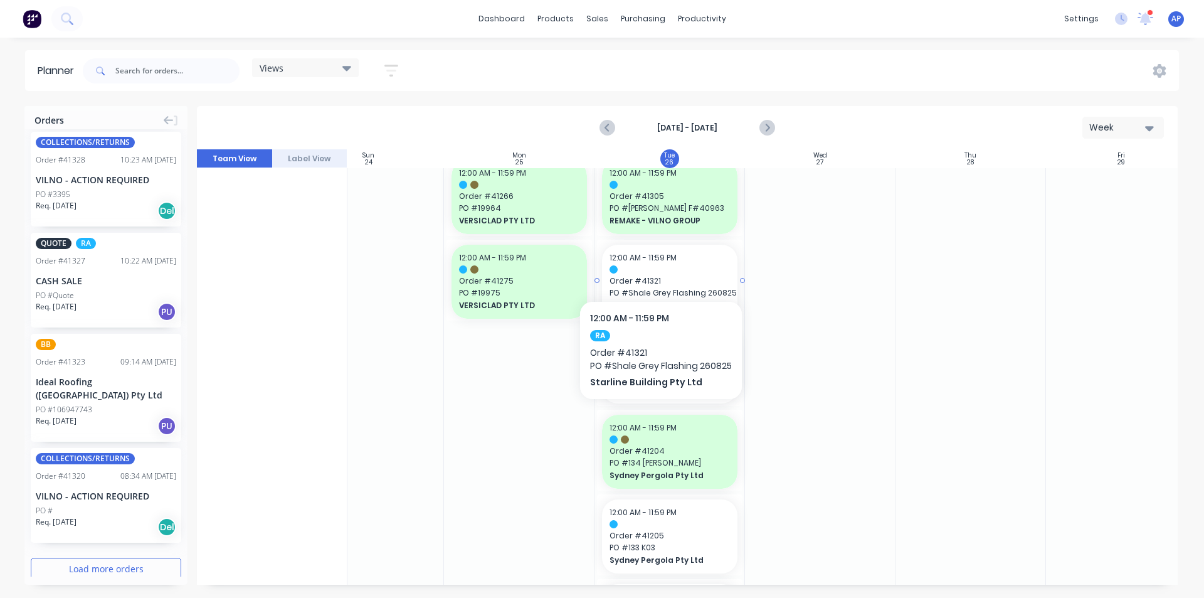
click at [660, 263] on div "12:00 AM - 11:59 PM" at bounding box center [670, 257] width 120 height 11
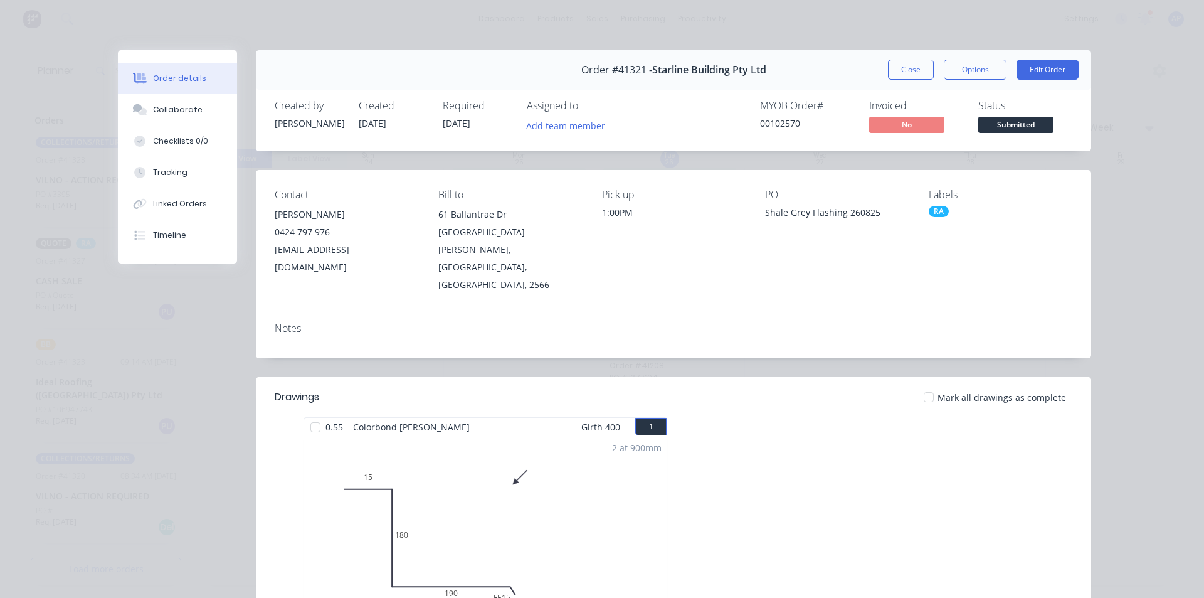
click at [904, 70] on button "Close" at bounding box center [911, 70] width 46 height 20
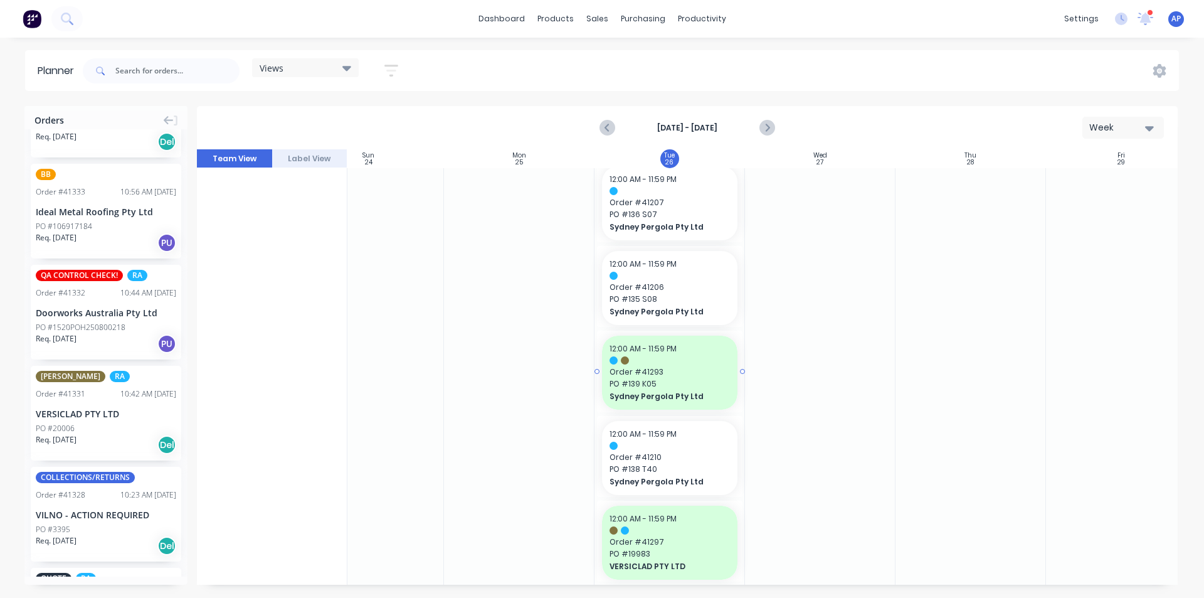
scroll to position [1813, 54]
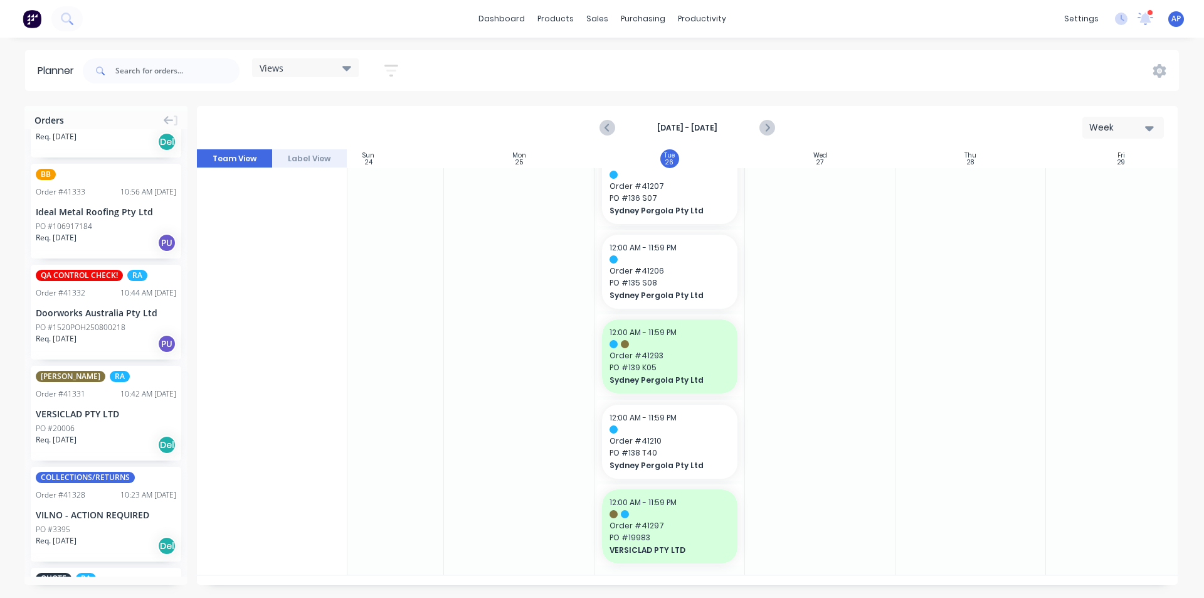
drag, startPoint x: 107, startPoint y: 408, endPoint x: 793, endPoint y: 361, distance: 687.8
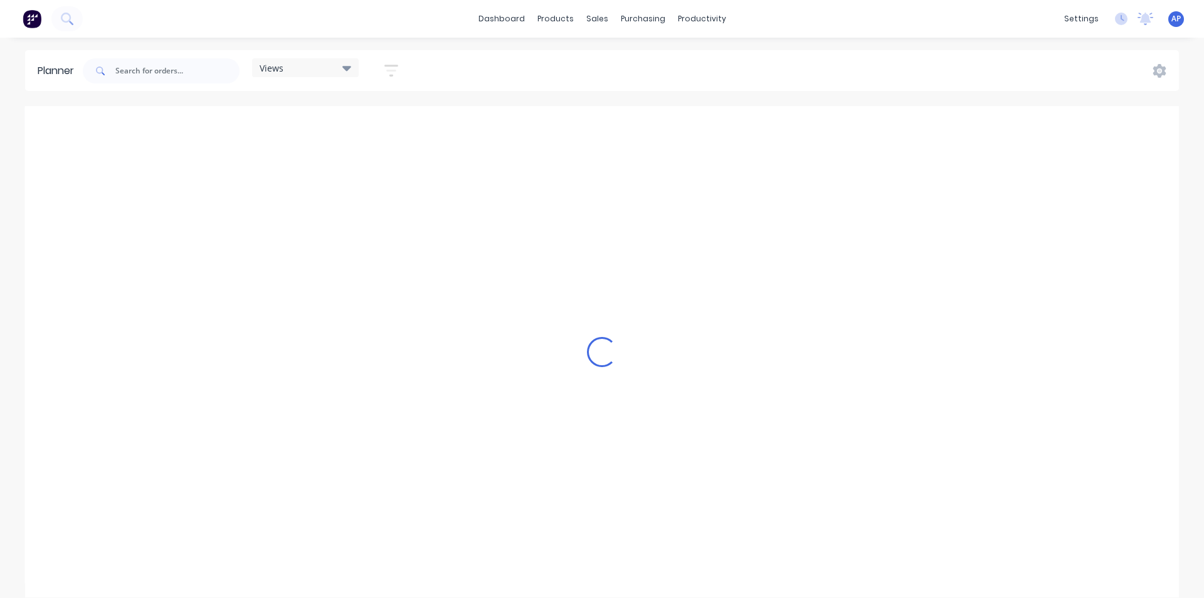
scroll to position [0, 2409]
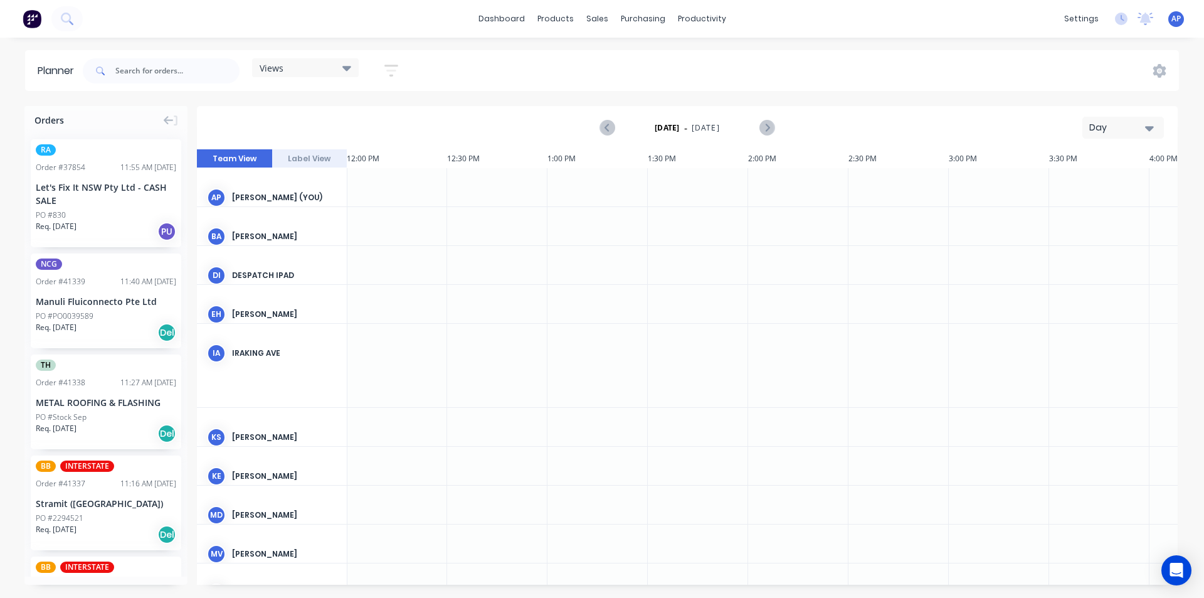
click at [1098, 125] on div "Day" at bounding box center [1118, 127] width 58 height 13
click at [1075, 184] on div "Week" at bounding box center [1101, 186] width 124 height 25
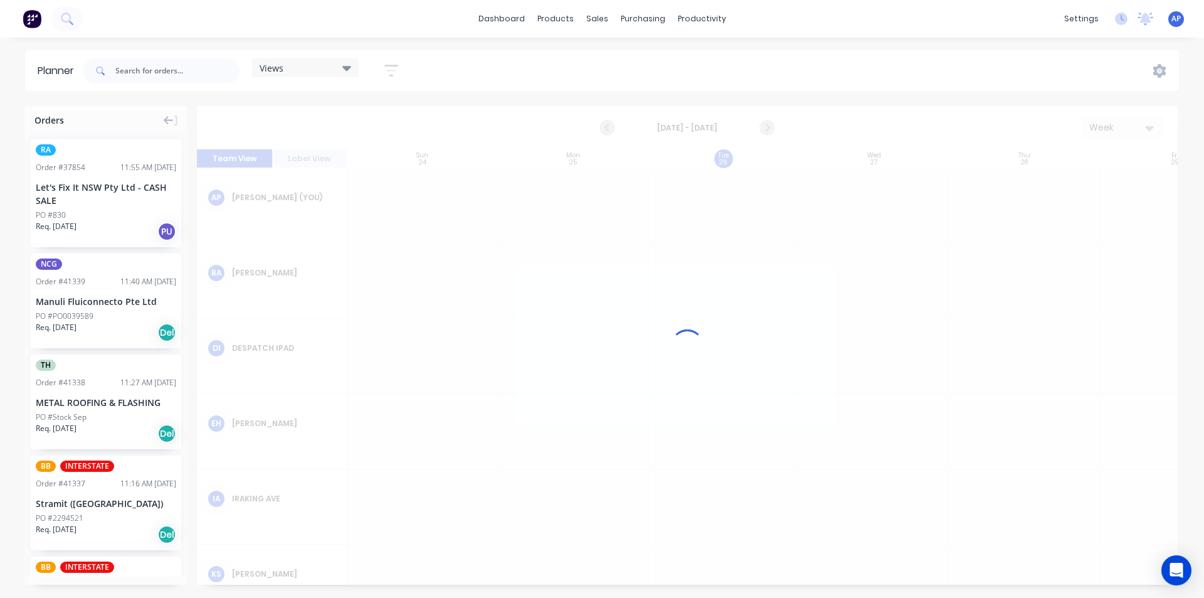
scroll to position [0, 1]
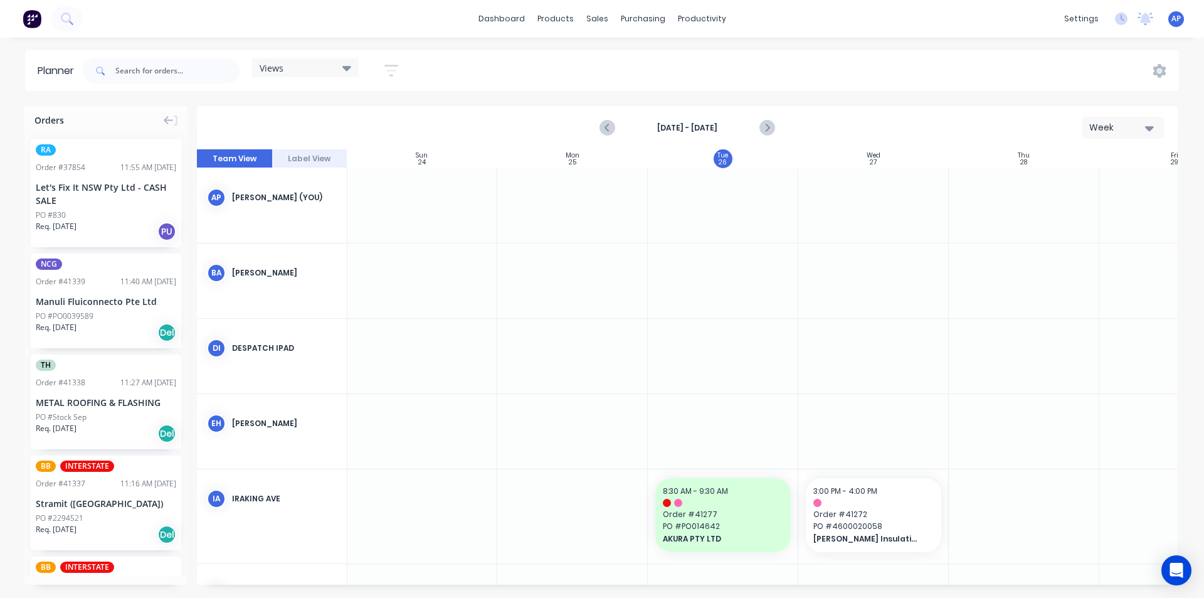
drag, startPoint x: 399, startPoint y: 67, endPoint x: 390, endPoint y: 66, distance: 8.8
click at [396, 67] on icon "button" at bounding box center [391, 71] width 14 height 16
click at [374, 126] on div "Show/Hide users Show/Hide orders Filter by status Filter by assignee Filter by …" at bounding box center [334, 211] width 118 height 206
click at [369, 107] on div "Show/Hide users Show/Hide orders Filter by status Filter by assignee Filter by …" at bounding box center [334, 211] width 156 height 244
click at [378, 114] on icon "button" at bounding box center [377, 117] width 9 height 14
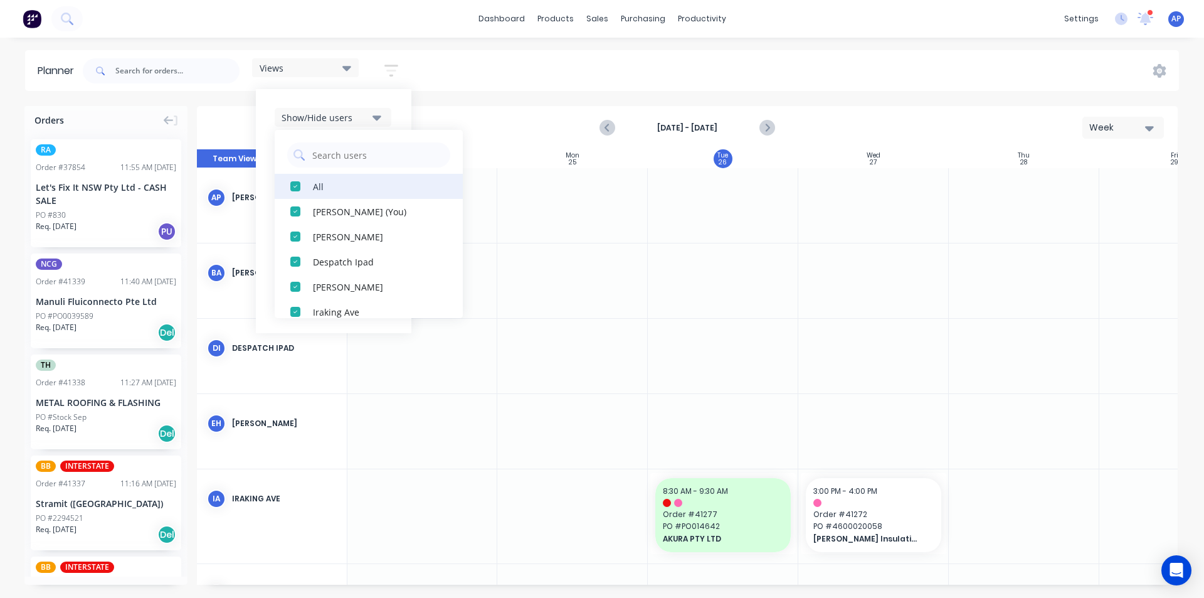
click at [339, 189] on div "All" at bounding box center [375, 185] width 125 height 13
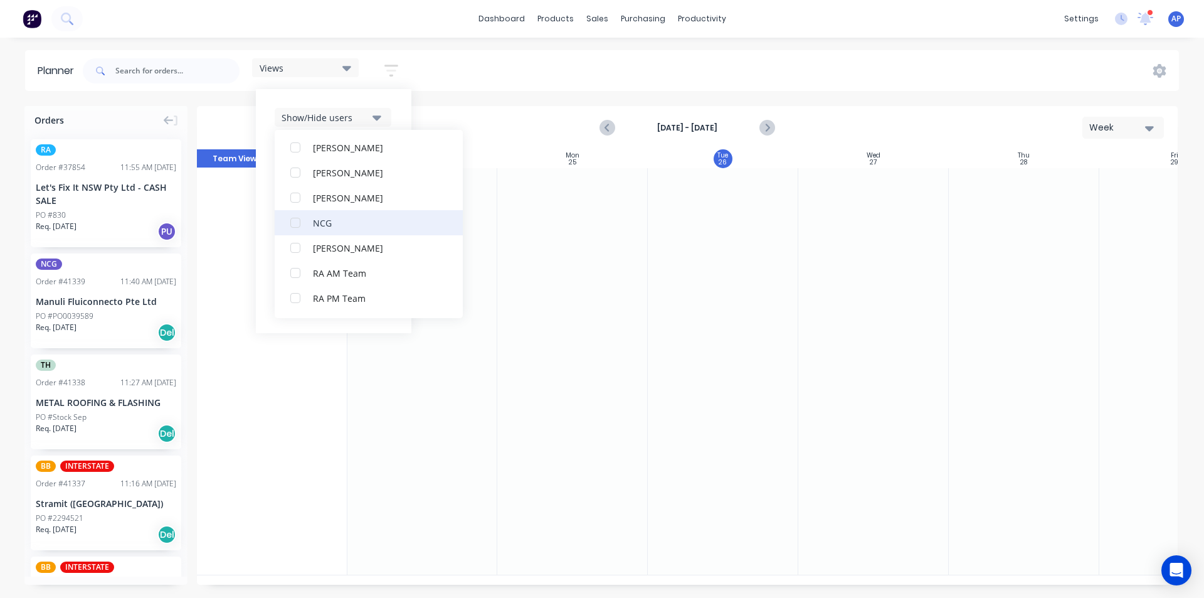
scroll to position [251, 0]
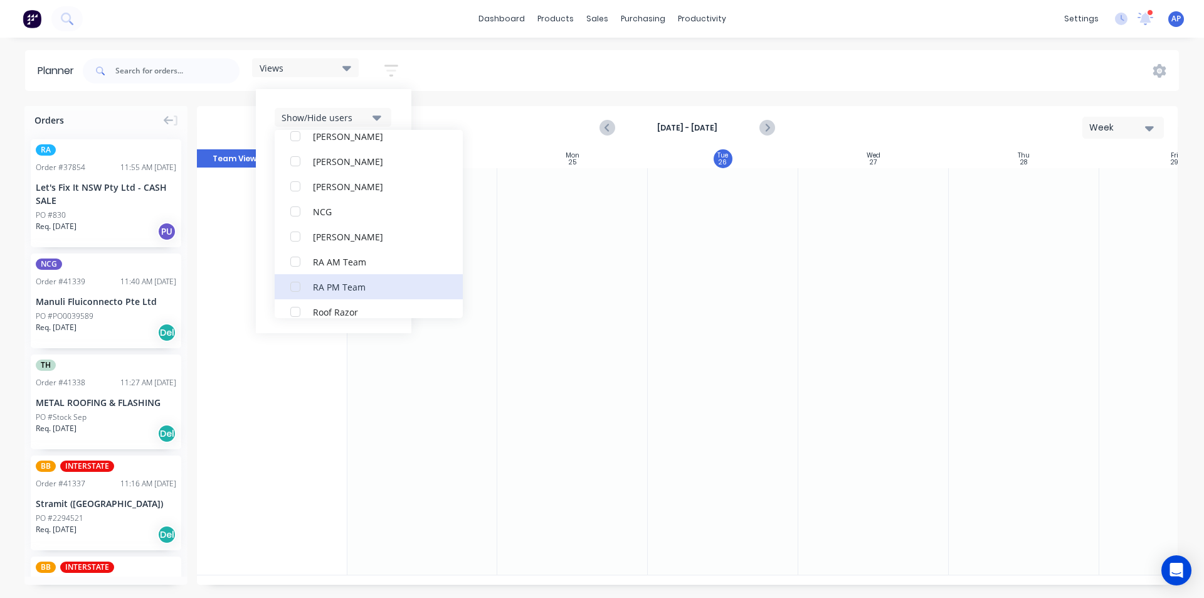
click at [310, 285] on button "RA PM Team" at bounding box center [369, 286] width 188 height 25
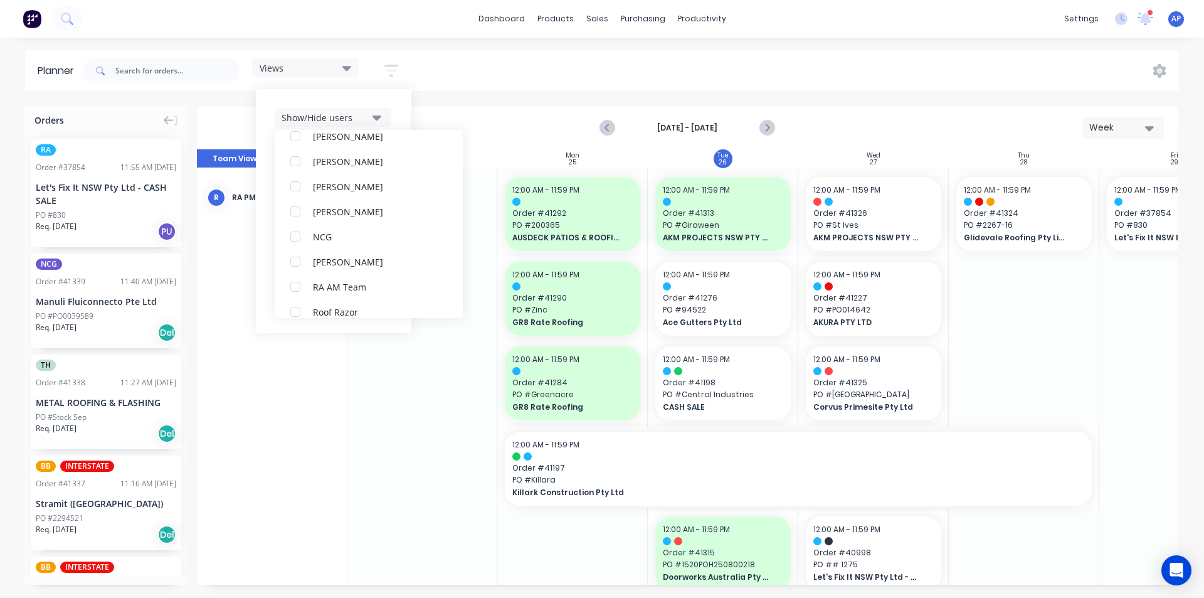
scroll to position [0, 0]
drag, startPoint x: 383, startPoint y: 105, endPoint x: 403, endPoint y: 119, distance: 24.4
click at [383, 106] on div "Show/Hide users All RA PM Team Angela Perez (You) Byron Aird Despatch Ipad Ethe…" at bounding box center [334, 211] width 156 height 244
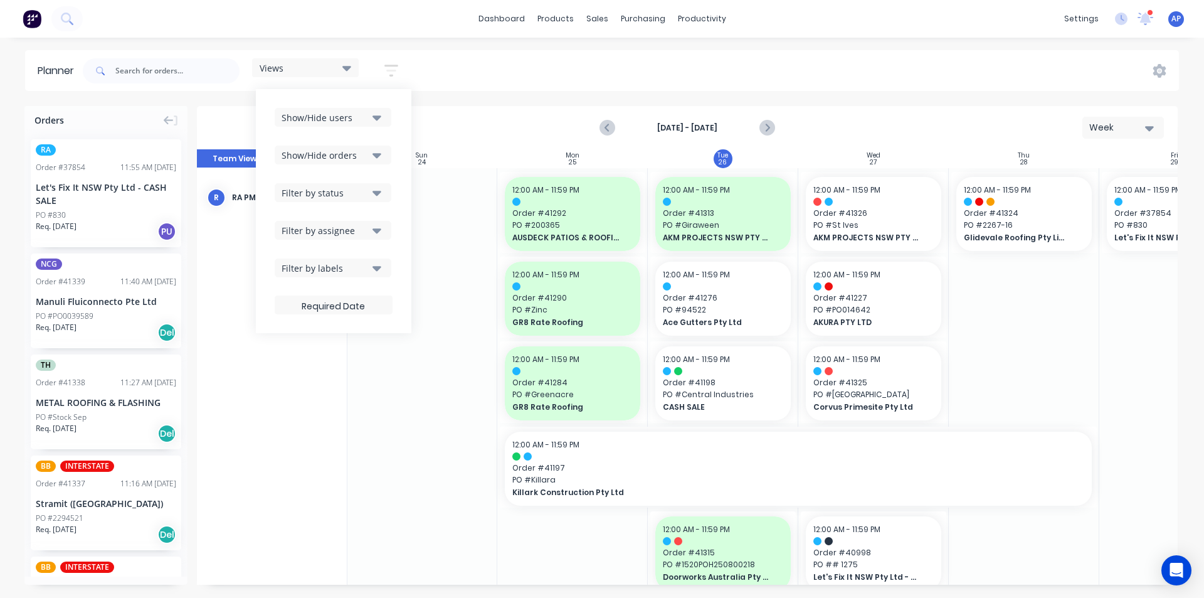
click at [354, 171] on div "Show/Hide users Show/Hide orders Filter by status Filter by assignee Filter by …" at bounding box center [334, 211] width 118 height 206
click at [361, 160] on div "Show/Hide orders" at bounding box center [325, 155] width 87 height 13
click at [332, 191] on div "All" at bounding box center [375, 185] width 125 height 13
click at [334, 235] on div "Unscheduled" at bounding box center [375, 236] width 125 height 13
click at [401, 147] on div "Show/Hide users Show/Hide orders All Scheduled Unscheduled Filter by status Fil…" at bounding box center [334, 211] width 156 height 244
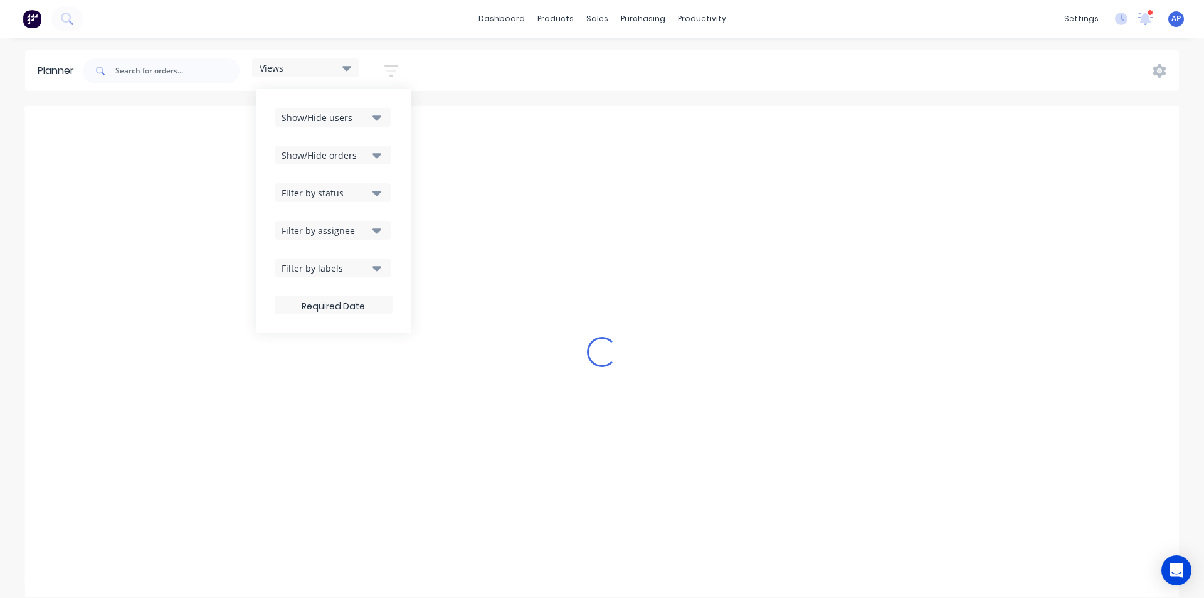
click at [361, 183] on button "Filter by status" at bounding box center [333, 192] width 117 height 19
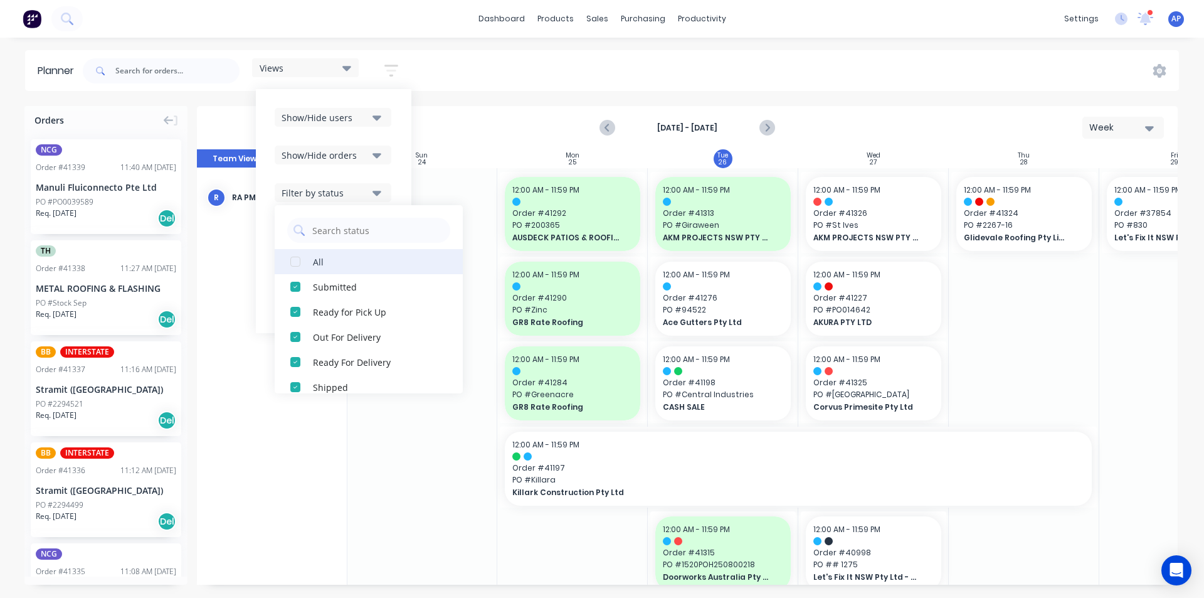
click at [315, 262] on button "All" at bounding box center [369, 261] width 188 height 25
click at [401, 193] on div "Show/Hide users Show/Hide orders Filter by status All Draft Quote Archived Deli…" at bounding box center [334, 211] width 156 height 244
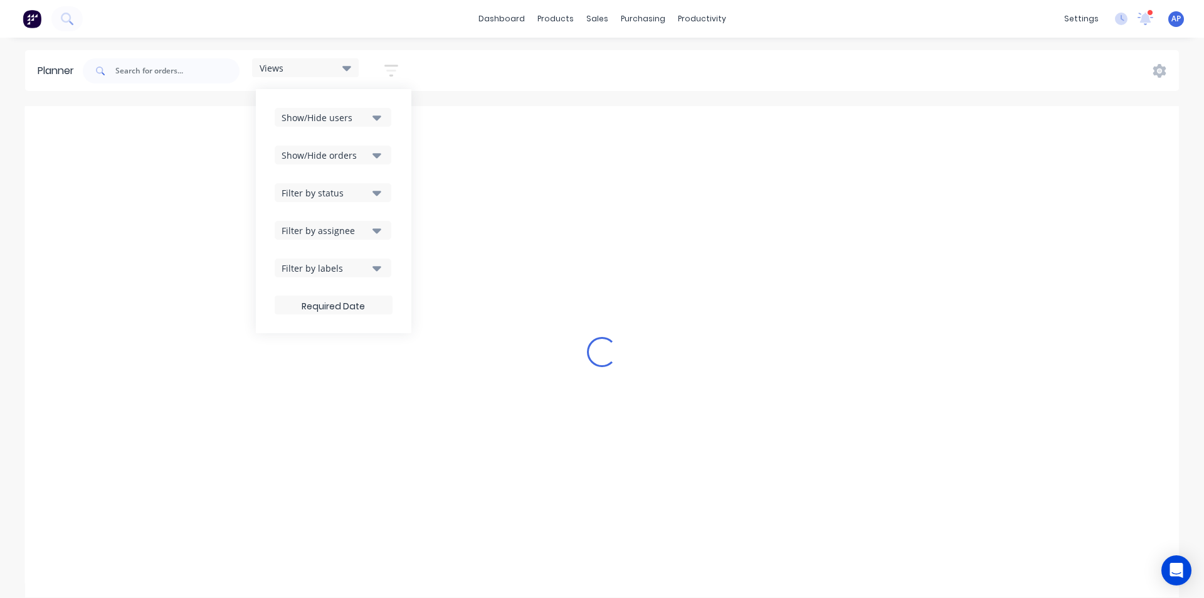
click at [355, 231] on div "Filter by assignee" at bounding box center [325, 230] width 87 height 13
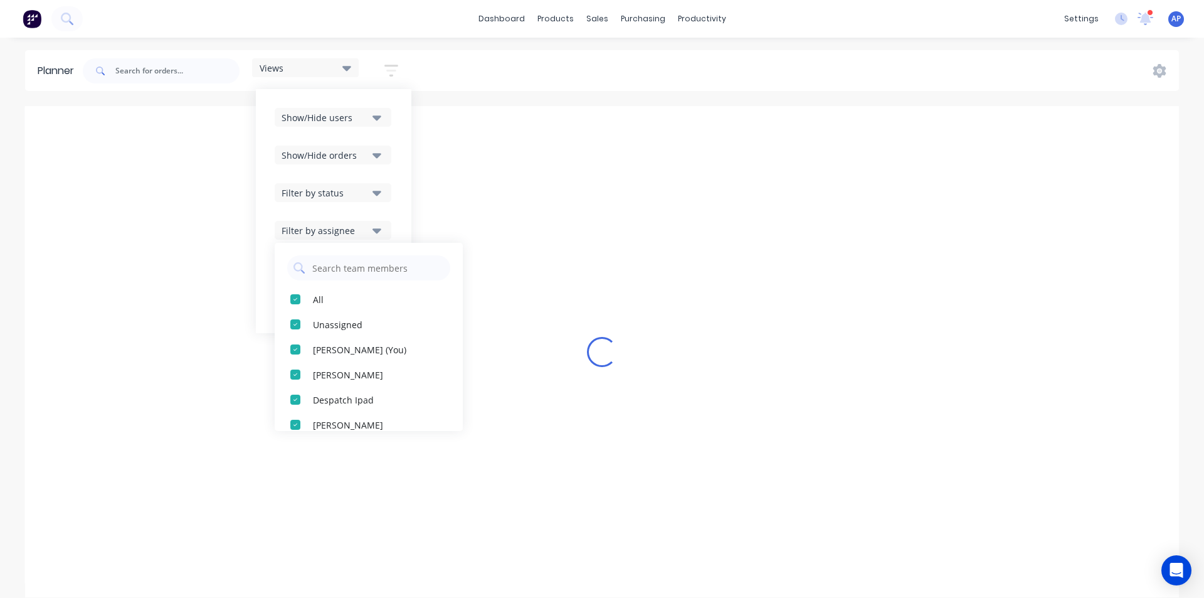
click at [405, 209] on div "Show/Hide users Show/Hide orders Filter by status Filter by assignee All Unassi…" at bounding box center [334, 211] width 156 height 244
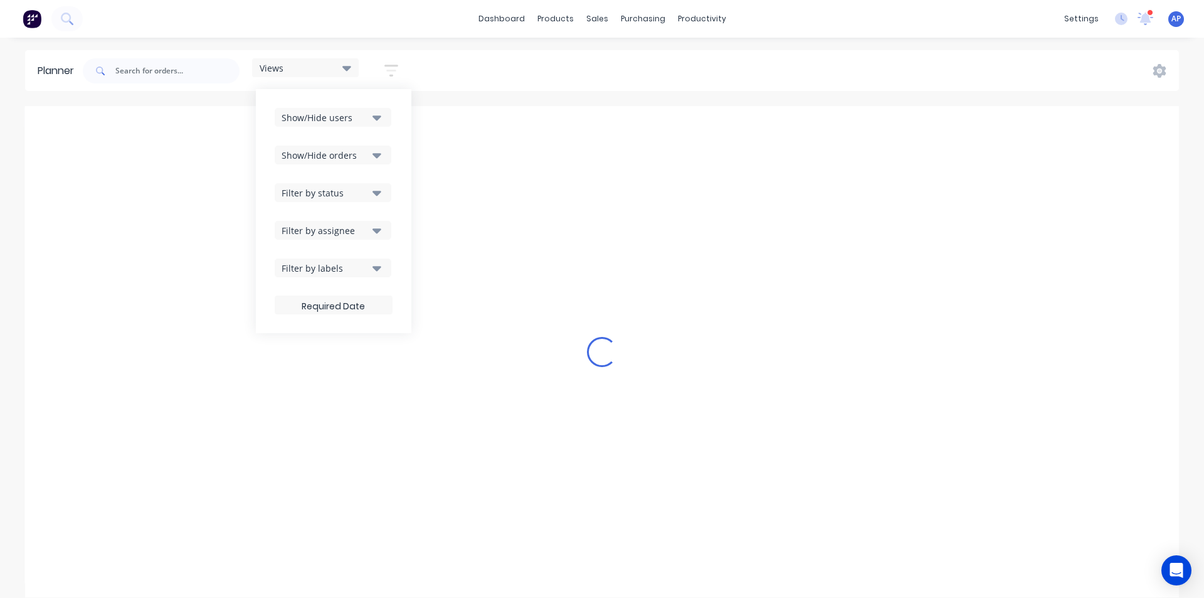
click at [365, 268] on div "Filter by labels" at bounding box center [325, 268] width 87 height 13
click at [421, 28] on div "dashboard products sales purchasing productivity dashboard products Product Cat…" at bounding box center [602, 19] width 1204 height 38
